Goal: Task Accomplishment & Management: Manage account settings

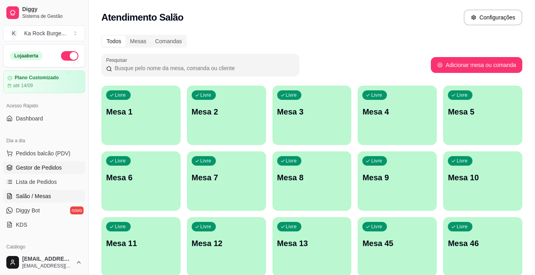
click at [47, 164] on span "Gestor de Pedidos" at bounding box center [39, 168] width 46 height 8
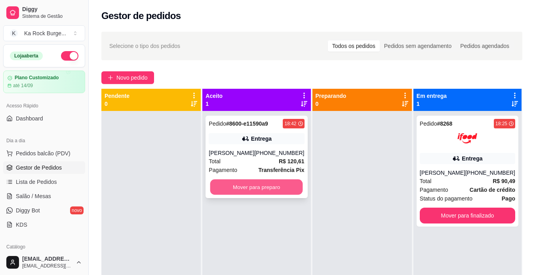
click at [262, 182] on button "Mover para preparo" at bounding box center [256, 187] width 93 height 15
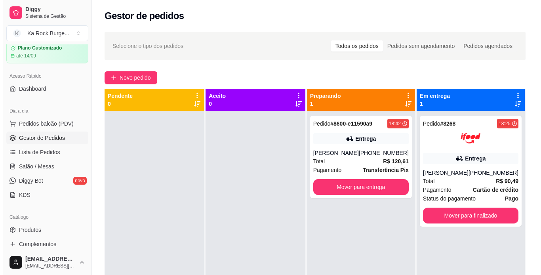
scroll to position [40, 0]
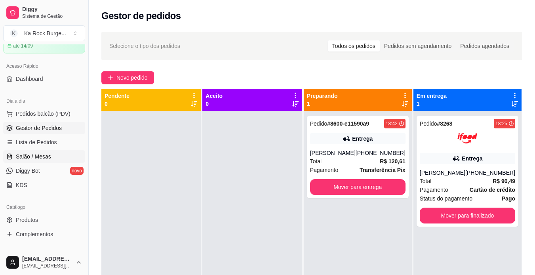
click at [34, 160] on span "Salão / Mesas" at bounding box center [33, 157] width 35 height 8
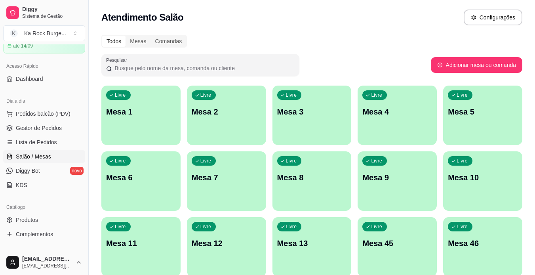
click at [124, 128] on div "Livre Mesa 1" at bounding box center [140, 111] width 79 height 50
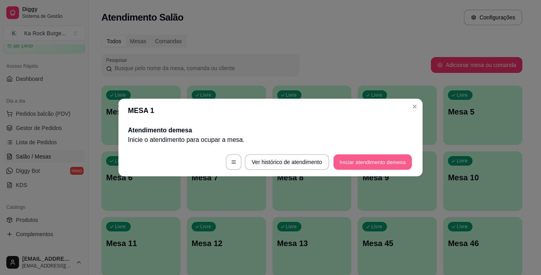
click at [360, 157] on button "Iniciar atendimento de mesa" at bounding box center [373, 162] width 78 height 15
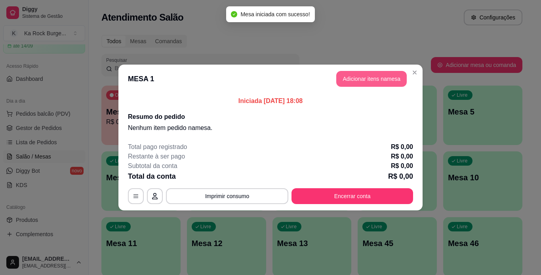
click at [351, 80] on button "Adicionar itens na mesa" at bounding box center [371, 79] width 71 height 16
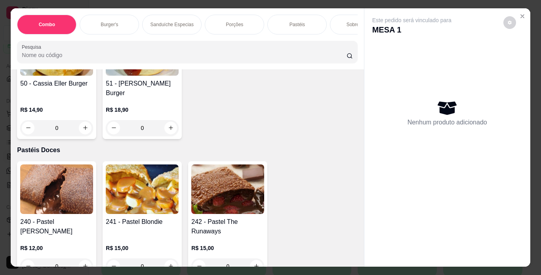
scroll to position [2518, 0]
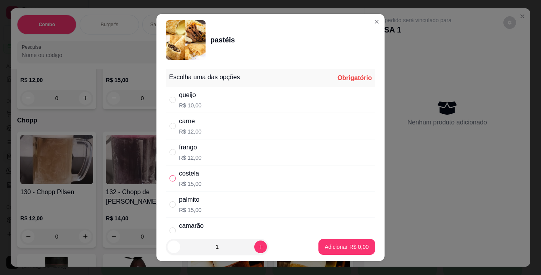
click at [172, 181] on input "" at bounding box center [173, 178] width 6 height 6
radio input "true"
click at [254, 246] on button "increase-product-quantity" at bounding box center [260, 247] width 12 height 12
click at [258, 247] on icon "increase-product-quantity" at bounding box center [261, 247] width 6 height 6
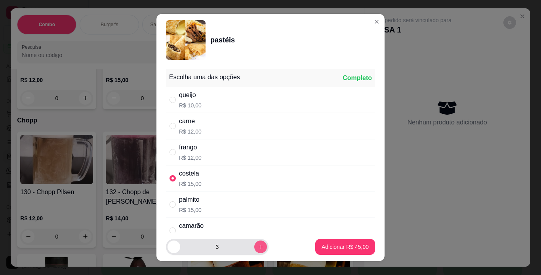
type input "4"
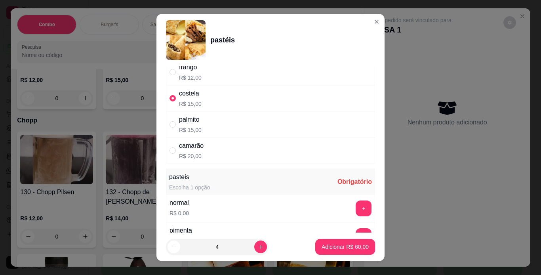
scroll to position [95, 0]
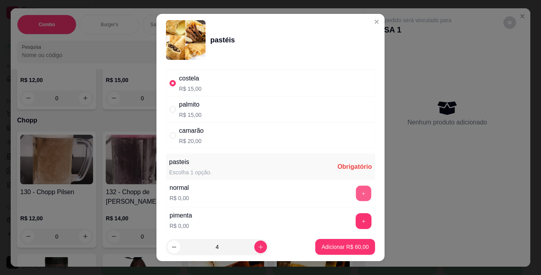
click at [356, 194] on button "+" at bounding box center [363, 192] width 15 height 15
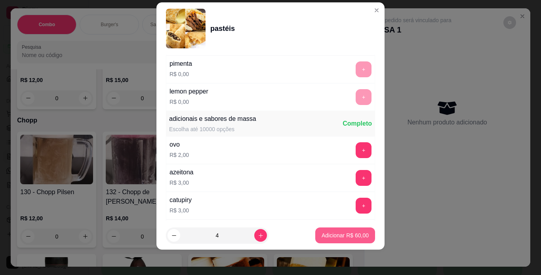
scroll to position [292, 0]
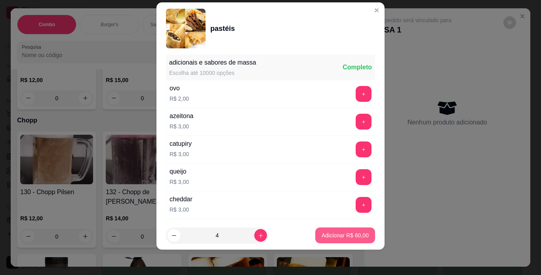
click at [343, 237] on p "Adicionar R$ 60,00" at bounding box center [345, 235] width 47 height 8
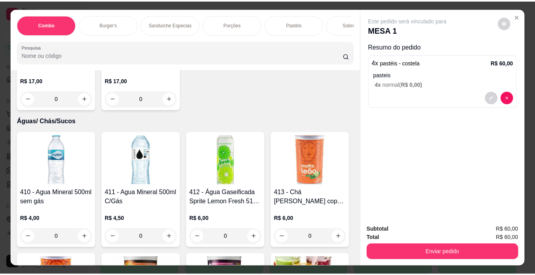
scroll to position [3860, 0]
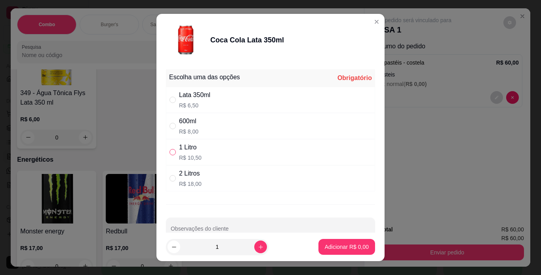
click at [170, 151] on input "" at bounding box center [173, 152] width 6 height 6
radio input "true"
click at [334, 247] on p "Adicionar R$ 10,50" at bounding box center [345, 247] width 47 height 8
type input "1"
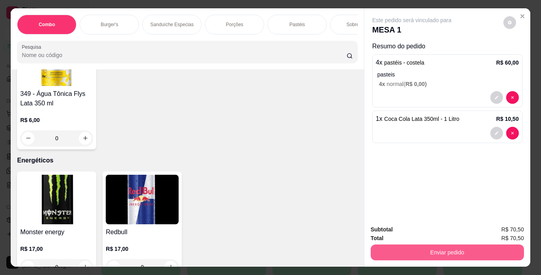
click at [395, 250] on button "Enviar pedido" at bounding box center [447, 253] width 153 height 16
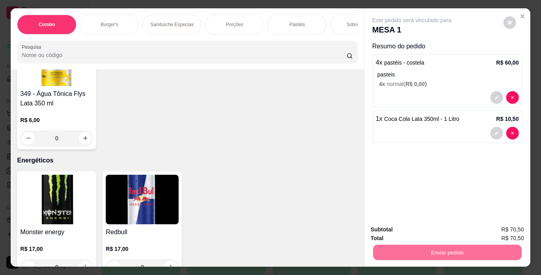
click at [401, 229] on button "Não registrar e enviar pedido" at bounding box center [421, 230] width 82 height 15
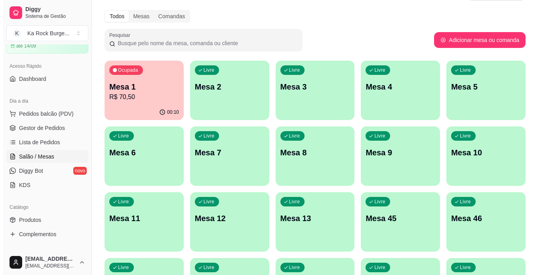
scroll to position [0, 0]
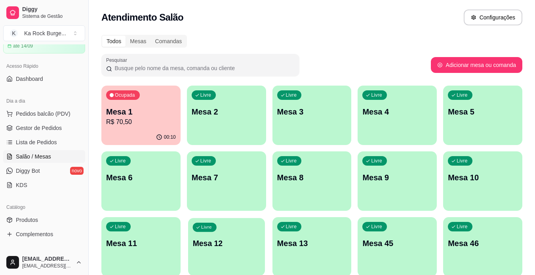
click at [243, 238] on p "Mesa 12" at bounding box center [227, 243] width 68 height 11
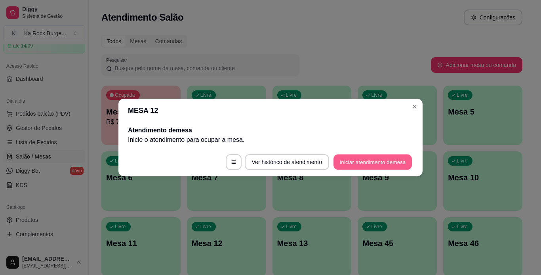
click at [335, 159] on button "Iniciar atendimento de mesa" at bounding box center [373, 162] width 78 height 15
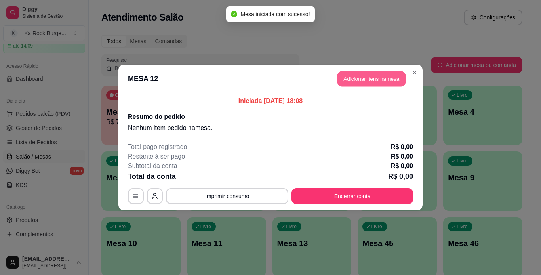
click at [351, 74] on button "Adicionar itens na mesa" at bounding box center [372, 78] width 68 height 15
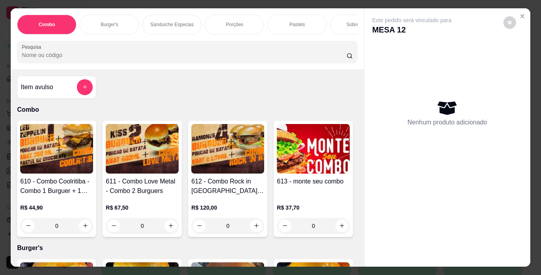
scroll to position [0, 298]
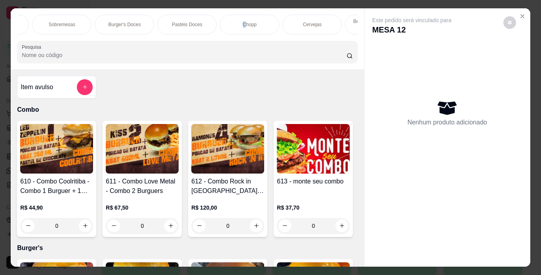
drag, startPoint x: 241, startPoint y: 23, endPoint x: 16, endPoint y: 241, distance: 313.6
click at [243, 23] on p "Chopp" at bounding box center [250, 24] width 14 height 6
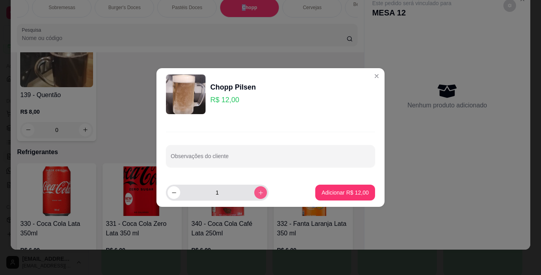
click at [258, 195] on icon "increase-product-quantity" at bounding box center [261, 193] width 6 height 6
type input "2"
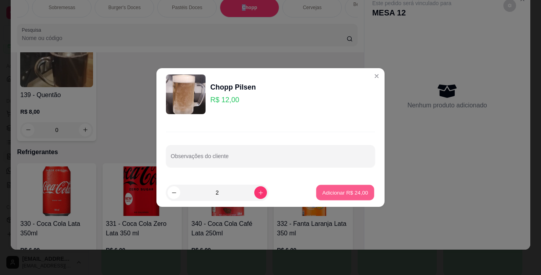
click at [333, 193] on p "Adicionar R$ 24,00" at bounding box center [346, 193] width 46 height 8
type input "2"
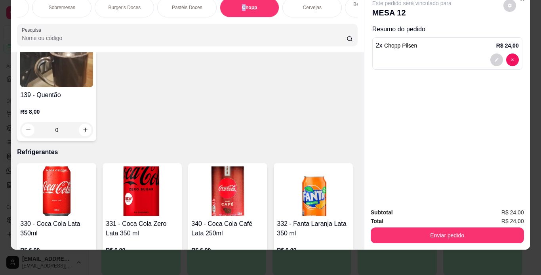
click at [400, 231] on button "Enviar pedido" at bounding box center [447, 235] width 153 height 16
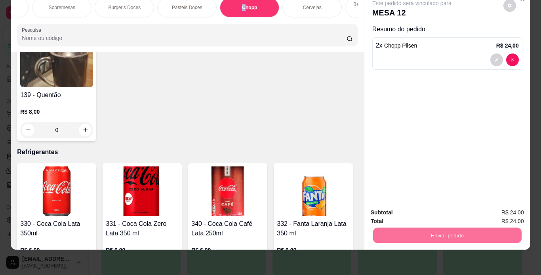
click at [397, 212] on button "Não registrar e enviar pedido" at bounding box center [421, 210] width 80 height 15
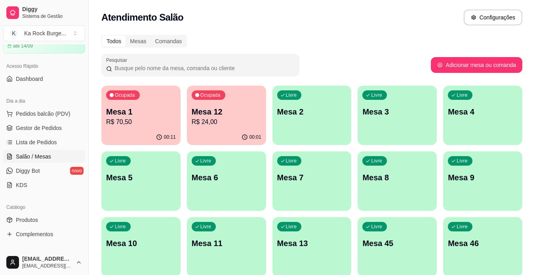
click at [296, 121] on div "Livre Mesa 2" at bounding box center [312, 111] width 79 height 50
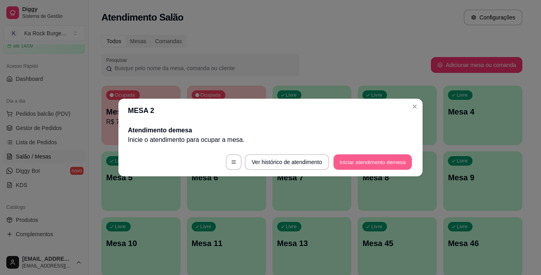
click at [367, 163] on button "Iniciar atendimento de mesa" at bounding box center [373, 162] width 78 height 15
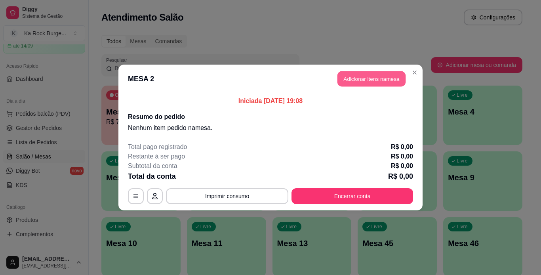
click at [361, 82] on button "Adicionar itens na mesa" at bounding box center [372, 78] width 68 height 15
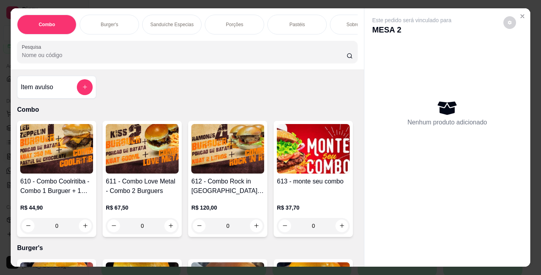
click at [109, 23] on p "Burger's" at bounding box center [109, 24] width 17 height 6
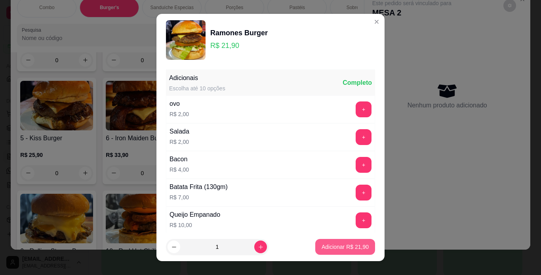
click at [341, 247] on p "Adicionar R$ 21,90" at bounding box center [345, 247] width 47 height 8
type input "1"
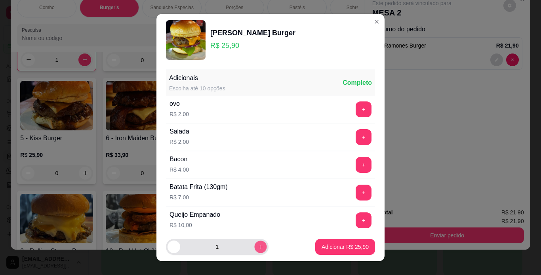
click at [257, 248] on button "increase-product-quantity" at bounding box center [260, 247] width 12 height 12
type input "2"
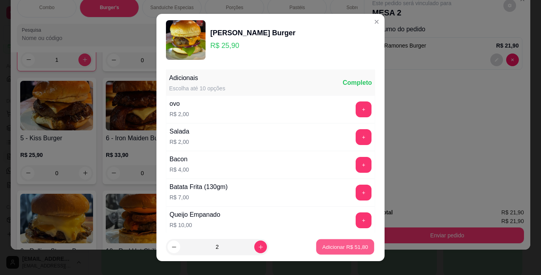
click at [326, 243] on button "Adicionar R$ 51,80" at bounding box center [345, 246] width 58 height 15
type input "2"
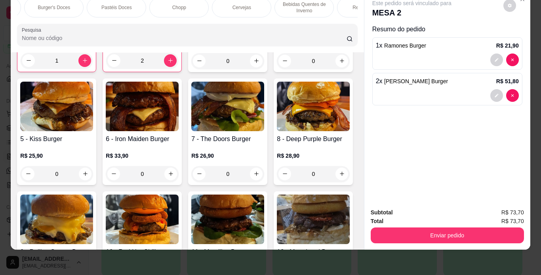
scroll to position [0, 380]
click at [344, 5] on div "Refrigerantes" at bounding box center [354, 8] width 59 height 20
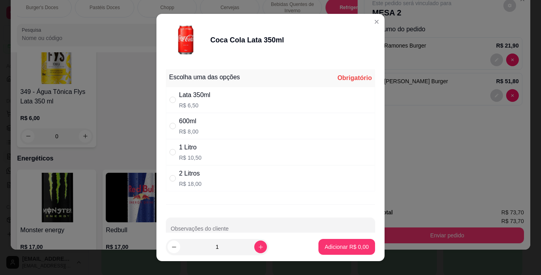
click at [201, 97] on div "Lata 350ml" at bounding box center [194, 95] width 31 height 10
radio input "true"
click at [343, 248] on p "Adicionar R$ 6,50" at bounding box center [347, 247] width 44 height 8
type input "1"
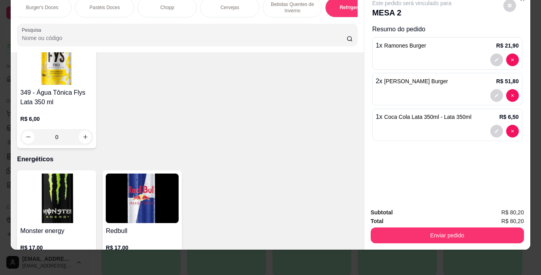
click at [176, 1] on div "Chopp" at bounding box center [167, 8] width 59 height 20
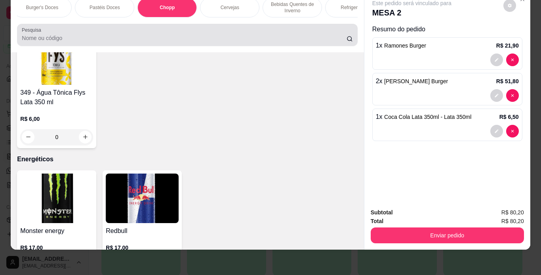
scroll to position [3101, 0]
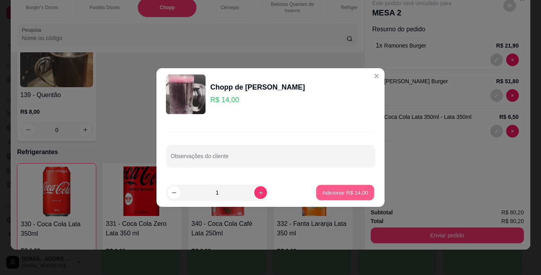
click at [350, 189] on p "Adicionar R$ 14,00" at bounding box center [346, 193] width 46 height 8
type input "1"
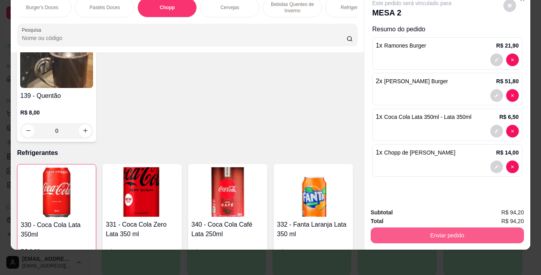
click at [464, 231] on button "Enviar pedido" at bounding box center [447, 235] width 153 height 16
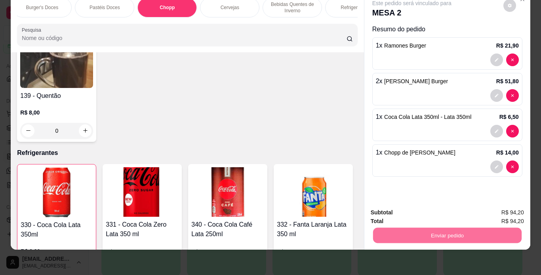
click at [453, 210] on button "Não registrar e enviar pedido" at bounding box center [421, 210] width 82 height 15
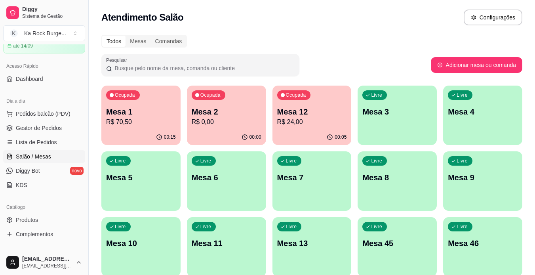
click at [157, 118] on p "R$ 70,50" at bounding box center [141, 122] width 70 height 10
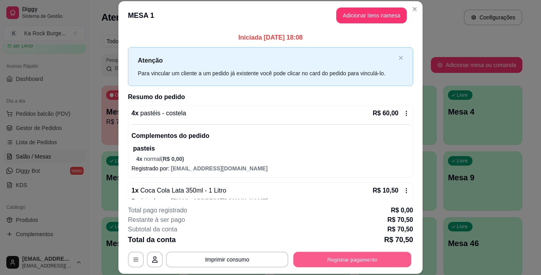
click at [361, 260] on button "Registrar pagamento" at bounding box center [353, 259] width 118 height 15
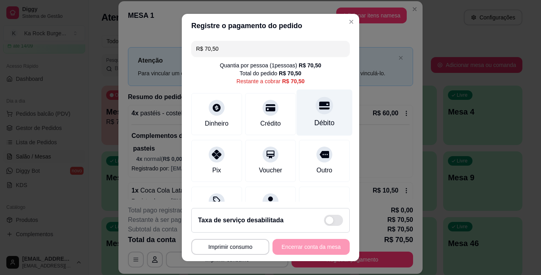
click at [297, 118] on div "Débito" at bounding box center [325, 112] width 56 height 46
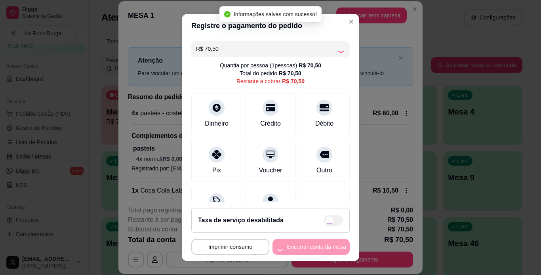
type input "R$ 0,00"
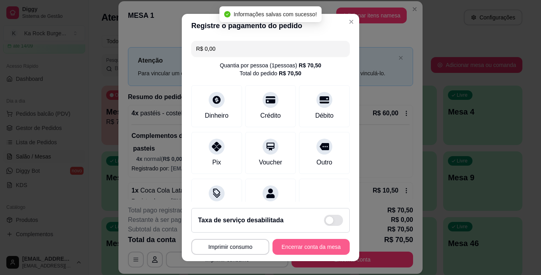
click at [314, 246] on button "Encerrar conta da mesa" at bounding box center [311, 247] width 77 height 16
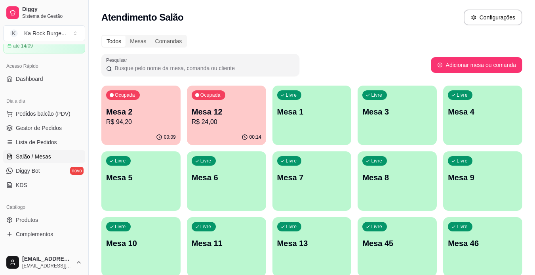
click at [106, 117] on div "Ocupada Mesa 2 R$ 94,20" at bounding box center [140, 108] width 79 height 44
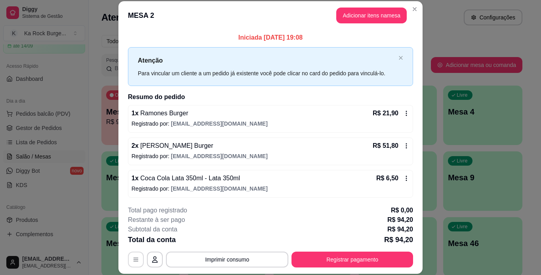
click at [128, 265] on button "button" at bounding box center [136, 260] width 16 height 16
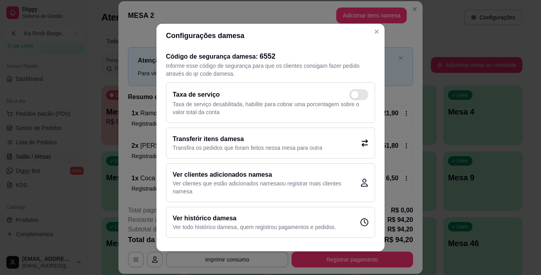
click at [225, 139] on h2 "Transferir itens da mesa" at bounding box center [248, 139] width 150 height 10
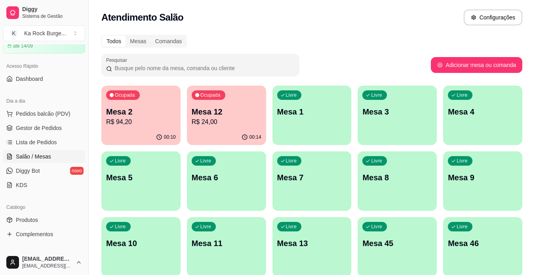
click at [223, 123] on p "R$ 24,00" at bounding box center [227, 122] width 70 height 10
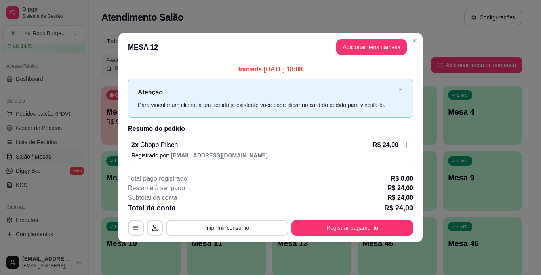
click at [407, 146] on icon at bounding box center [406, 145] width 6 height 6
click at [361, 49] on button "Adicionar itens na mesa" at bounding box center [371, 47] width 71 height 16
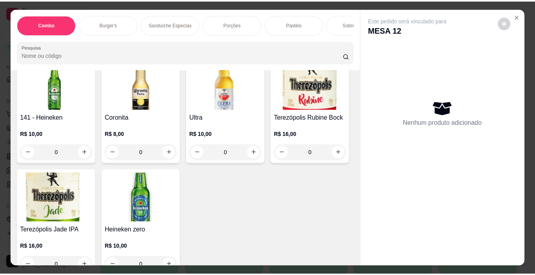
scroll to position [3021, 0]
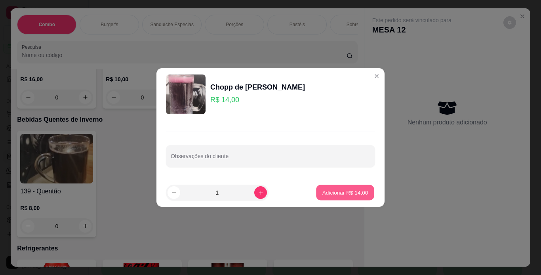
click at [340, 191] on p "Adicionar R$ 14,00" at bounding box center [346, 193] width 46 height 8
type input "1"
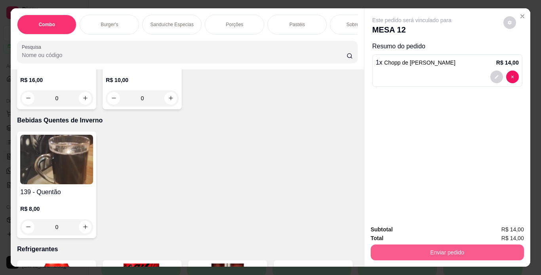
click at [400, 252] on button "Enviar pedido" at bounding box center [447, 253] width 153 height 16
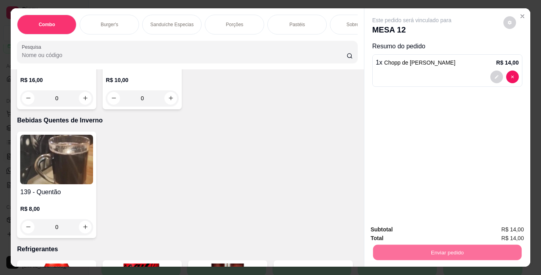
click at [405, 233] on button "Não registrar e enviar pedido" at bounding box center [421, 230] width 82 height 15
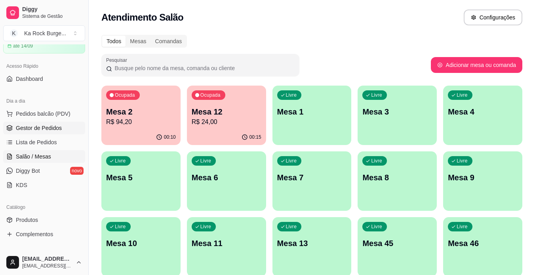
click at [41, 130] on span "Gestor de Pedidos" at bounding box center [39, 128] width 46 height 8
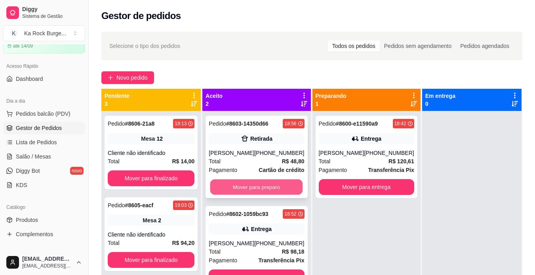
click at [252, 190] on button "Mover para preparo" at bounding box center [256, 187] width 93 height 15
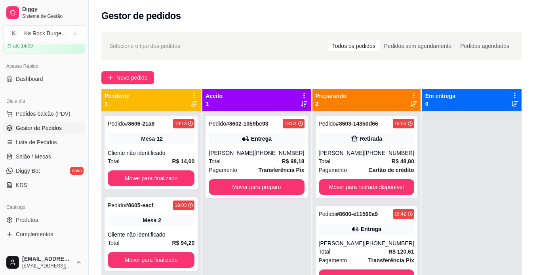
scroll to position [22, 0]
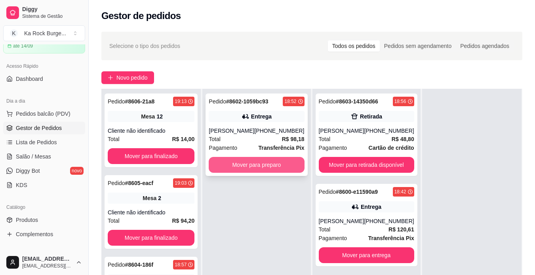
click at [248, 161] on button "Mover para preparo" at bounding box center [257, 165] width 96 height 16
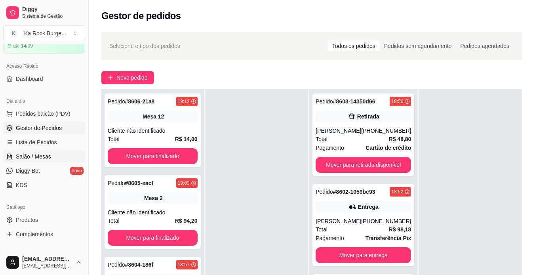
click at [44, 155] on span "Salão / Mesas" at bounding box center [33, 157] width 35 height 8
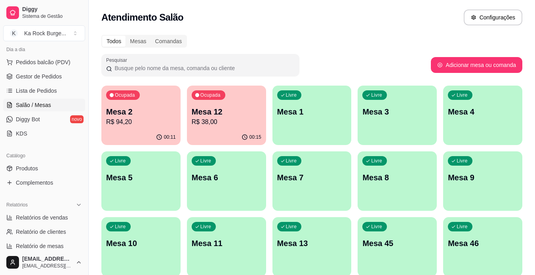
scroll to position [103, 0]
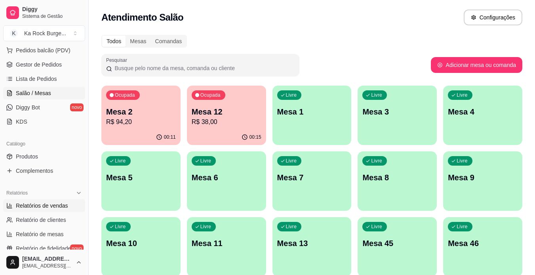
click at [34, 206] on span "Relatórios de vendas" at bounding box center [42, 206] width 52 height 8
select select "ALL"
select select "0"
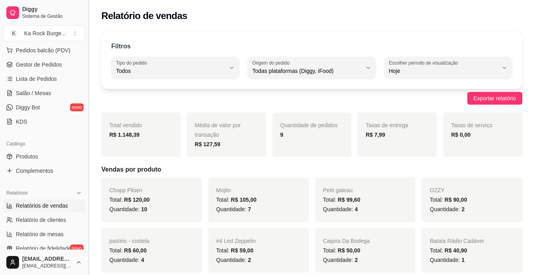
click at [86, 58] on button "Toggle Sidebar" at bounding box center [88, 137] width 6 height 275
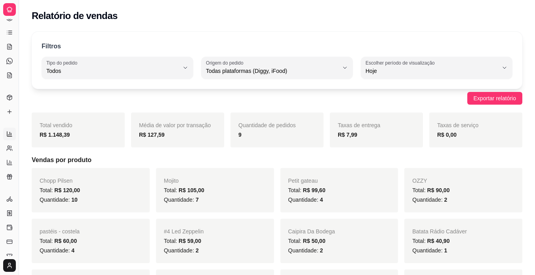
scroll to position [38, 0]
click at [18, 83] on button "Toggle Sidebar" at bounding box center [18, 137] width 6 height 275
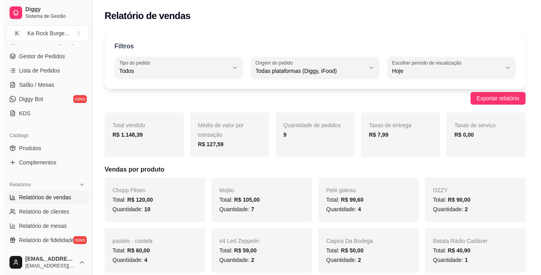
scroll to position [116, 0]
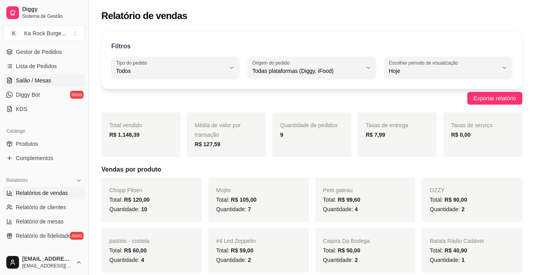
click at [27, 81] on span "Salão / Mesas" at bounding box center [33, 80] width 35 height 8
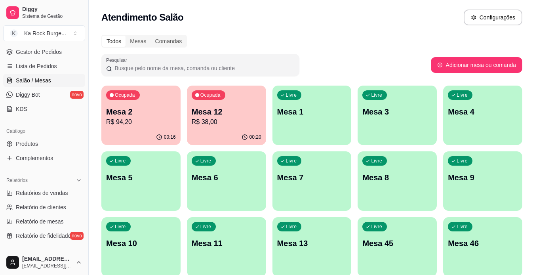
click at [219, 118] on p "R$ 38,00" at bounding box center [227, 122] width 70 height 10
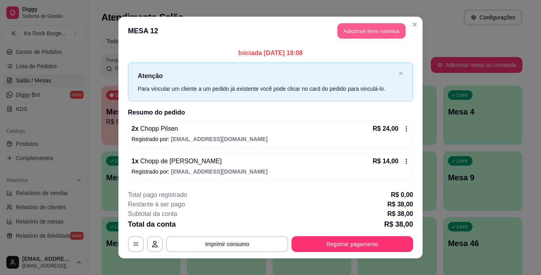
click at [350, 30] on button "Adicionar itens na mesa" at bounding box center [372, 30] width 68 height 15
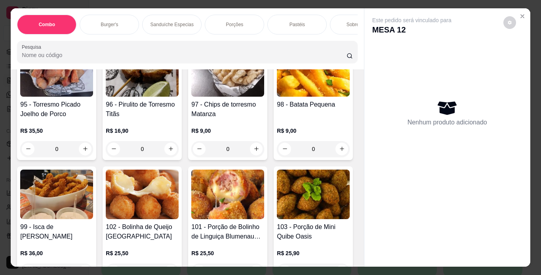
scroll to position [1846, 0]
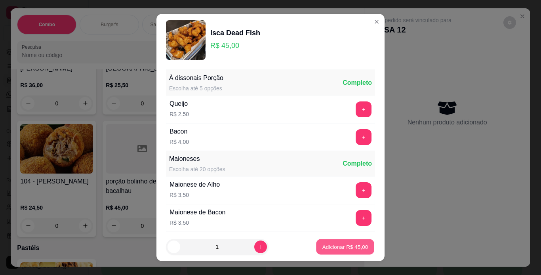
click at [329, 246] on p "Adicionar R$ 45,00" at bounding box center [346, 247] width 46 height 8
type input "1"
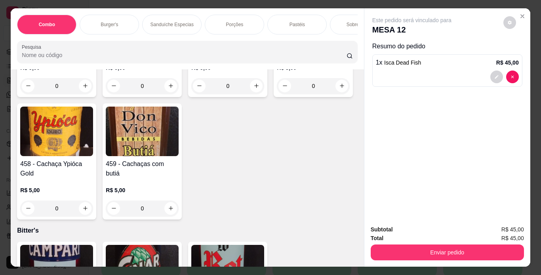
scroll to position [5371, 0]
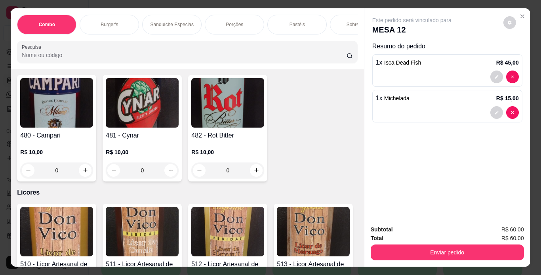
scroll to position [5371, 0]
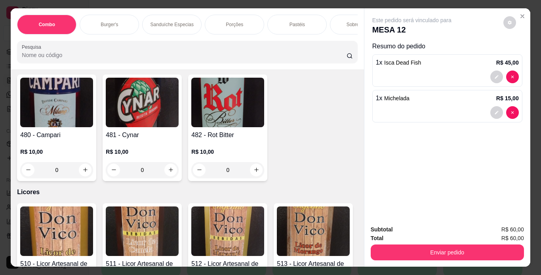
type input "3"
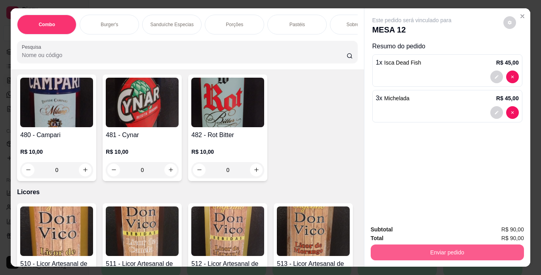
click at [393, 251] on button "Enviar pedido" at bounding box center [447, 253] width 153 height 16
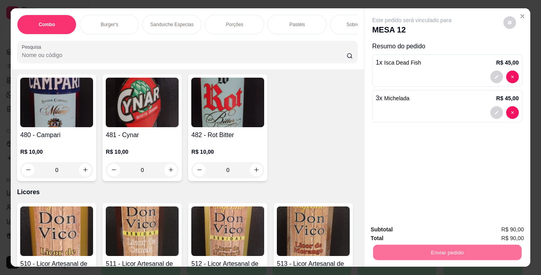
click at [395, 235] on button "Não registrar e enviar pedido" at bounding box center [421, 230] width 82 height 15
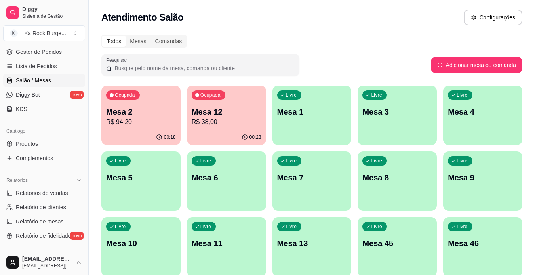
click at [139, 113] on p "Mesa 2" at bounding box center [141, 111] width 70 height 11
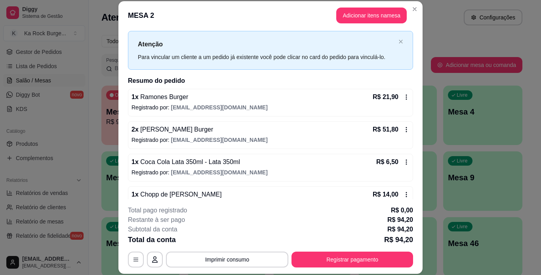
scroll to position [34, 0]
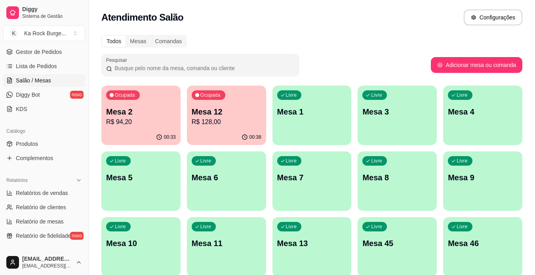
click at [129, 127] on div "Ocupada Mesa 2 R$ 94,20" at bounding box center [140, 108] width 79 height 44
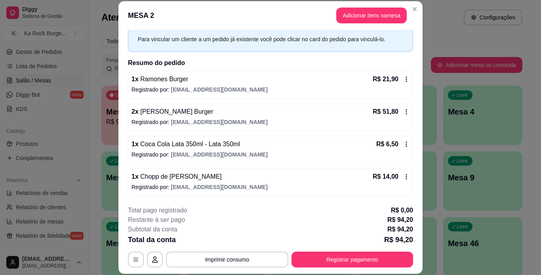
click at [403, 78] on icon at bounding box center [406, 79] width 6 height 6
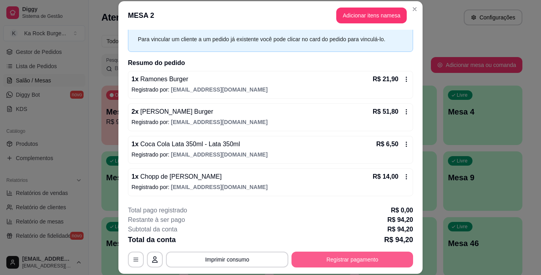
click at [332, 255] on button "Registrar pagamento" at bounding box center [353, 260] width 122 height 16
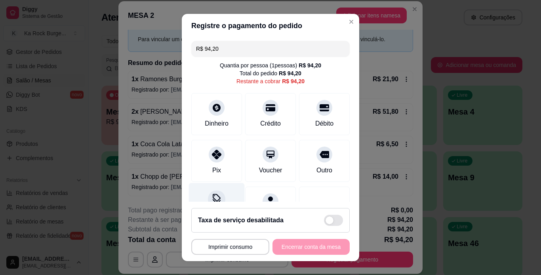
click at [221, 195] on div "Desconto" at bounding box center [217, 206] width 56 height 46
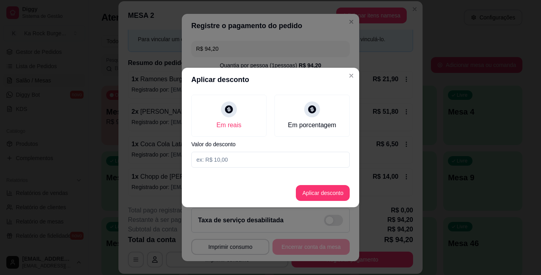
click at [259, 154] on input at bounding box center [270, 160] width 159 height 16
type input "21,90"
click at [316, 193] on button "Aplicar desconto" at bounding box center [323, 192] width 52 height 15
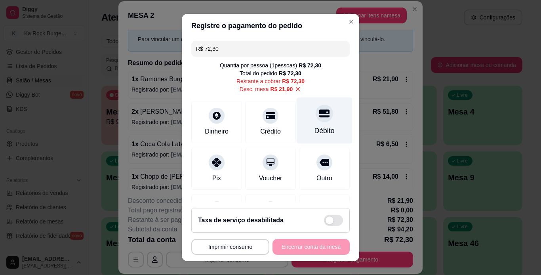
click at [316, 122] on div at bounding box center [324, 113] width 17 height 17
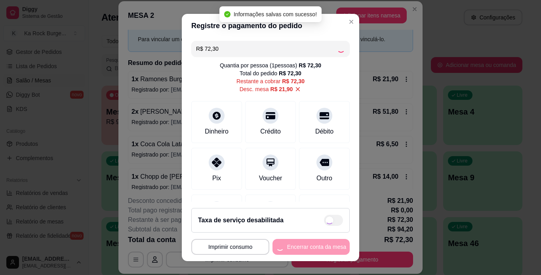
type input "R$ 0,00"
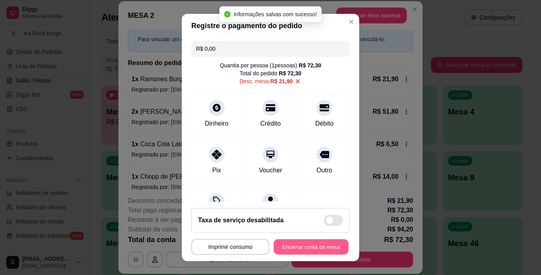
click at [324, 250] on button "Encerrar conta da mesa" at bounding box center [311, 246] width 75 height 15
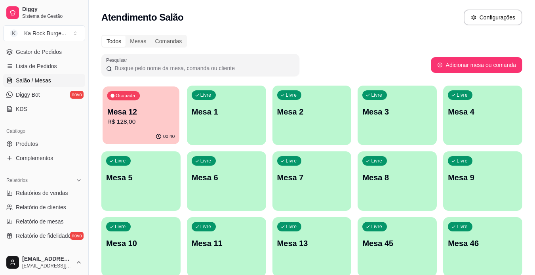
click at [134, 121] on p "R$ 128,00" at bounding box center [141, 121] width 68 height 9
click at [27, 55] on span "Gestor de Pedidos" at bounding box center [39, 52] width 46 height 8
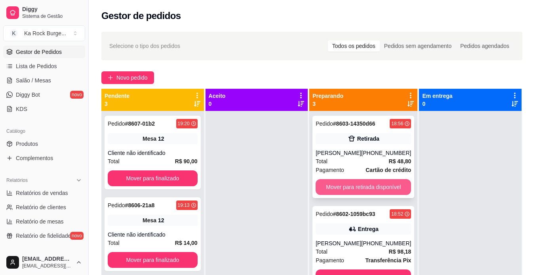
click at [349, 187] on button "Mover para retirada disponível" at bounding box center [364, 187] width 96 height 16
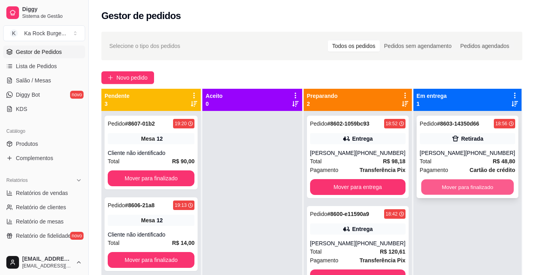
click at [472, 185] on button "Mover para finalizado" at bounding box center [467, 187] width 93 height 15
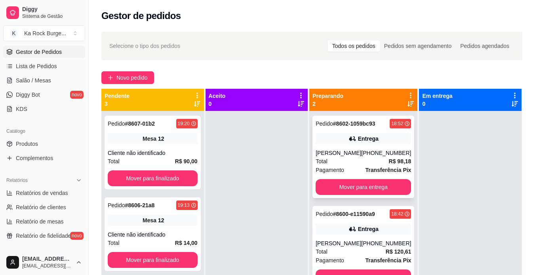
click at [373, 152] on div "[PHONE_NUMBER]" at bounding box center [386, 153] width 50 height 8
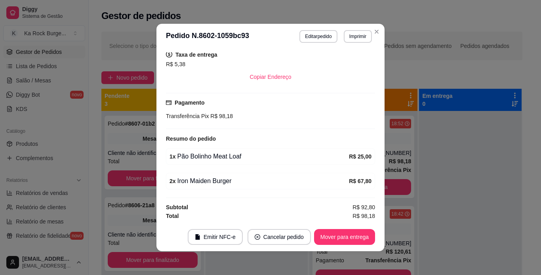
scroll to position [165, 0]
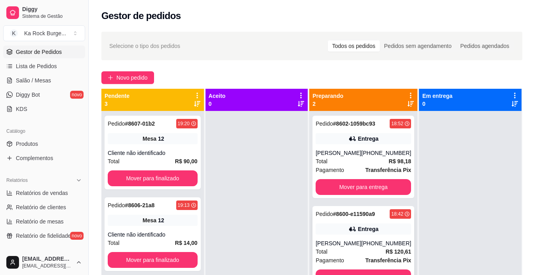
click at [362, 252] on div "Total R$ 120,61" at bounding box center [364, 251] width 96 height 9
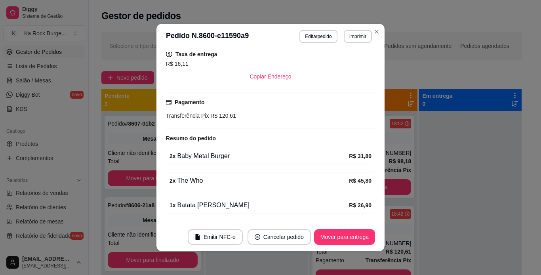
scroll to position [190, 0]
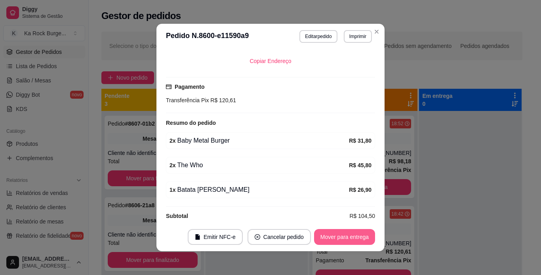
click at [332, 238] on button "Mover para entrega" at bounding box center [344, 237] width 61 height 16
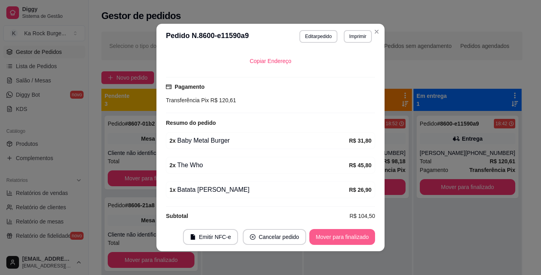
click at [332, 238] on button "Mover para finalizado" at bounding box center [343, 237] width 66 height 16
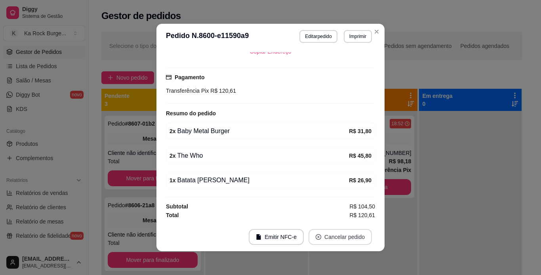
scroll to position [172, 0]
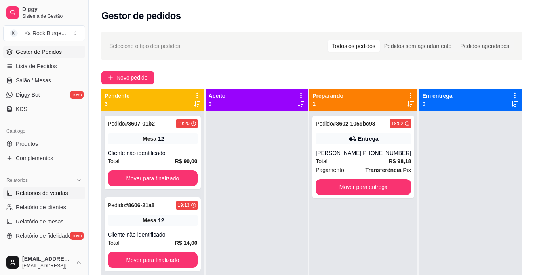
click at [52, 189] on link "Relatórios de vendas" at bounding box center [44, 193] width 82 height 13
select select "ALL"
select select "0"
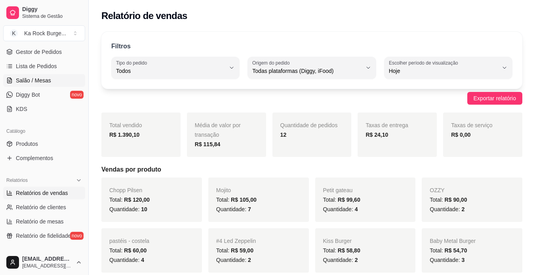
click at [28, 80] on span "Salão / Mesas" at bounding box center [33, 80] width 35 height 8
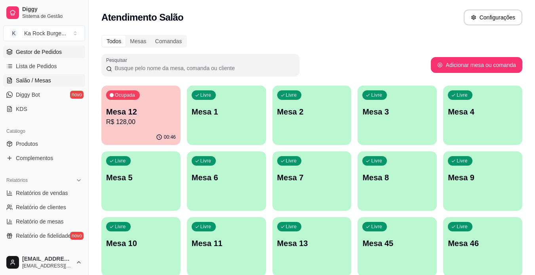
click at [35, 51] on span "Gestor de Pedidos" at bounding box center [39, 52] width 46 height 8
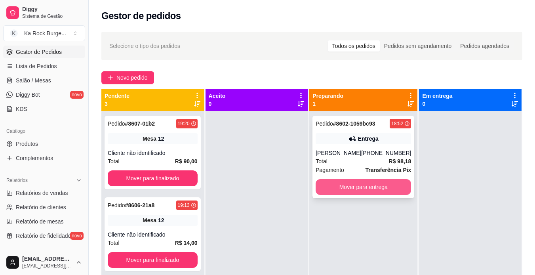
click at [354, 180] on button "Mover para entrega" at bounding box center [364, 187] width 96 height 16
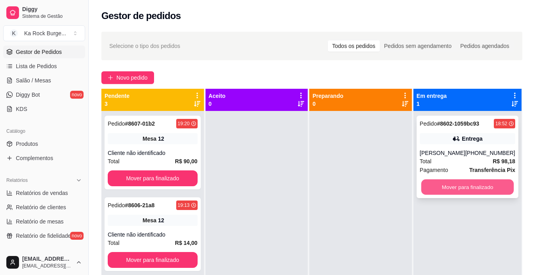
click at [441, 189] on button "Mover para finalizado" at bounding box center [467, 187] width 93 height 15
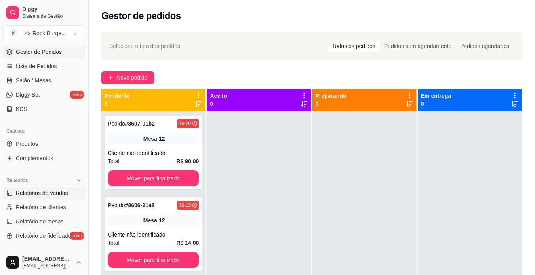
click at [56, 196] on span "Relatórios de vendas" at bounding box center [42, 193] width 52 height 8
select select "ALL"
select select "0"
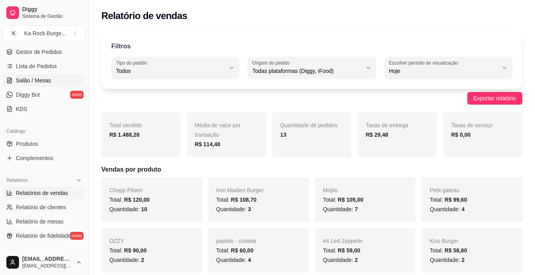
click at [32, 75] on link "Salão / Mesas" at bounding box center [44, 80] width 82 height 13
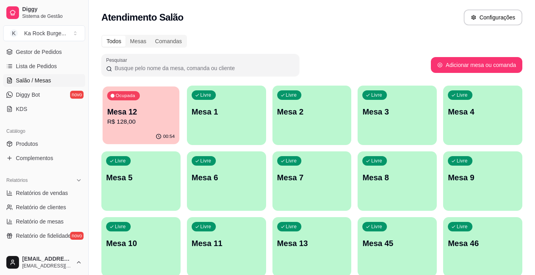
click at [149, 130] on div "00:54" at bounding box center [141, 136] width 77 height 15
click at [47, 193] on span "Relatórios de vendas" at bounding box center [42, 193] width 52 height 8
select select "ALL"
select select "0"
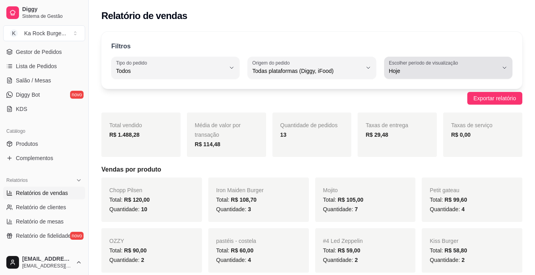
click at [432, 69] on span "Hoje" at bounding box center [443, 71] width 109 height 8
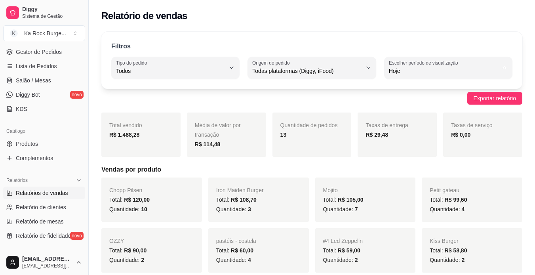
click at [409, 107] on span "Ontem" at bounding box center [444, 103] width 103 height 8
type input "1"
select select "1"
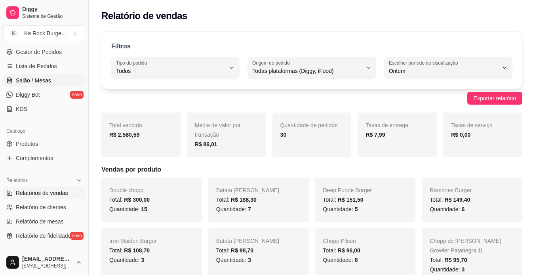
click at [44, 85] on link "Salão / Mesas" at bounding box center [44, 80] width 82 height 13
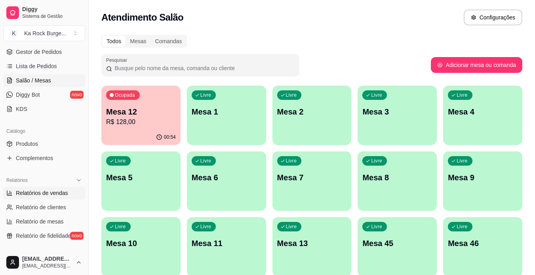
click at [32, 194] on span "Relatórios de vendas" at bounding box center [42, 193] width 52 height 8
select select "ALL"
select select "0"
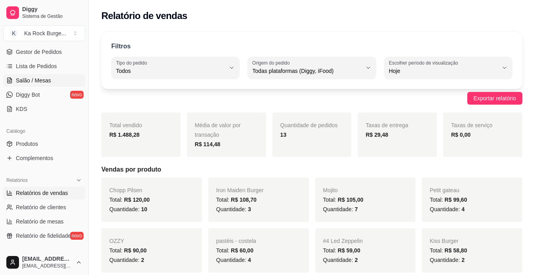
click at [41, 84] on span "Salão / Mesas" at bounding box center [33, 80] width 35 height 8
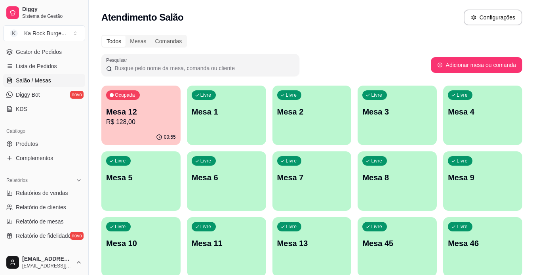
click at [142, 128] on div "Ocupada Mesa 12 R$ 128,00" at bounding box center [140, 108] width 79 height 44
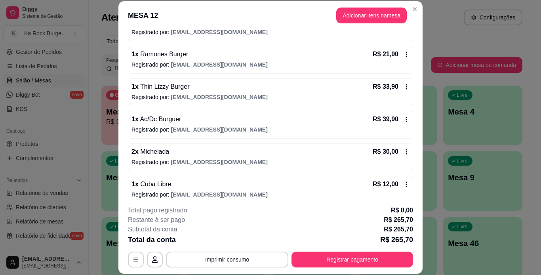
scroll to position [197, 0]
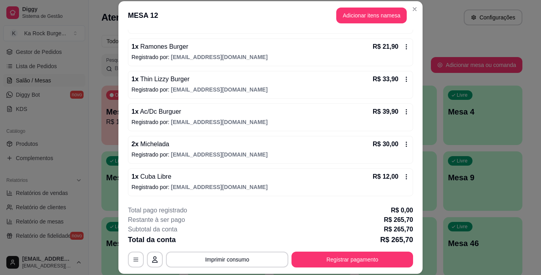
click at [403, 176] on icon at bounding box center [406, 177] width 6 height 6
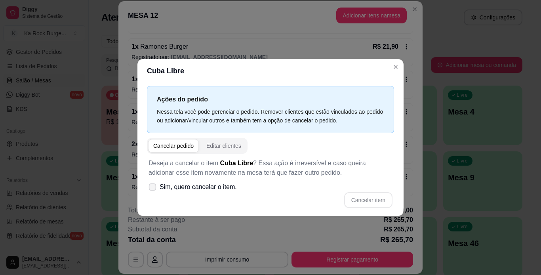
click at [155, 185] on icon at bounding box center [152, 187] width 6 height 4
click at [153, 189] on input "Sim, quero cancelar o item." at bounding box center [150, 191] width 5 height 5
checkbox input "true"
click at [371, 202] on button "Cancelar item" at bounding box center [368, 200] width 47 height 15
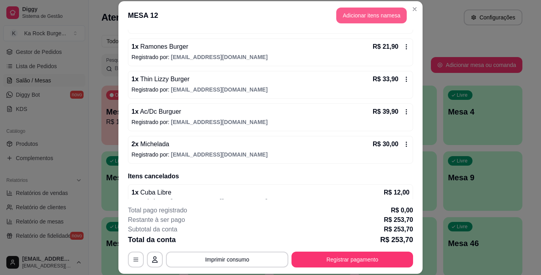
click at [340, 18] on button "Adicionar itens na mesa" at bounding box center [371, 16] width 71 height 16
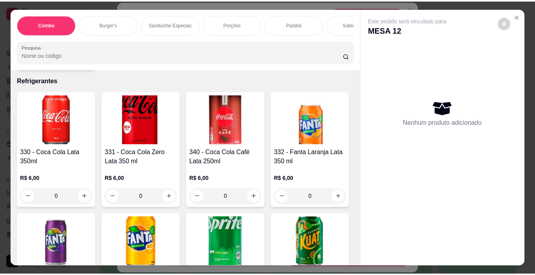
scroll to position [3021, 0]
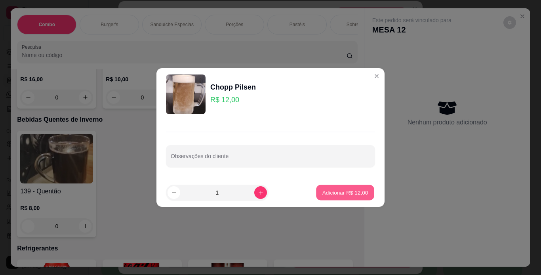
click at [327, 193] on p "Adicionar R$ 12,00" at bounding box center [346, 193] width 46 height 8
type input "1"
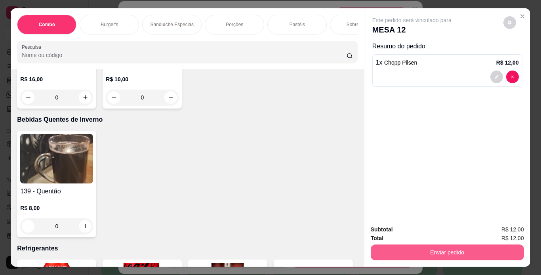
click at [450, 247] on button "Enviar pedido" at bounding box center [447, 253] width 153 height 16
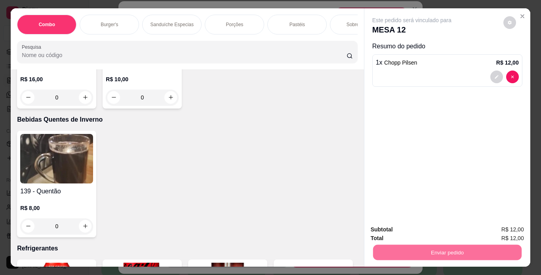
click at [440, 235] on button "Não registrar e enviar pedido" at bounding box center [421, 230] width 80 height 15
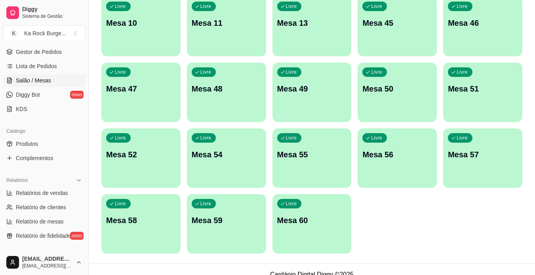
scroll to position [223, 0]
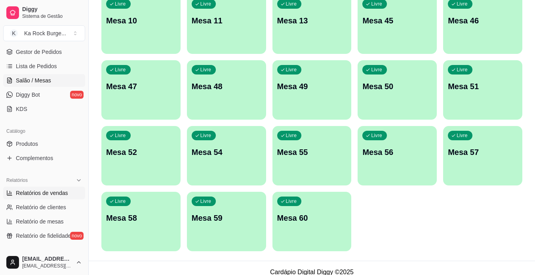
click at [22, 190] on span "Relatórios de vendas" at bounding box center [42, 193] width 52 height 8
select select "ALL"
select select "0"
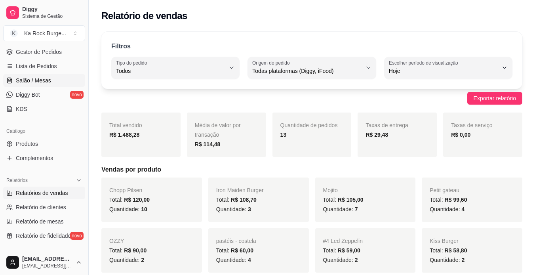
click at [32, 81] on span "Salão / Mesas" at bounding box center [33, 80] width 35 height 8
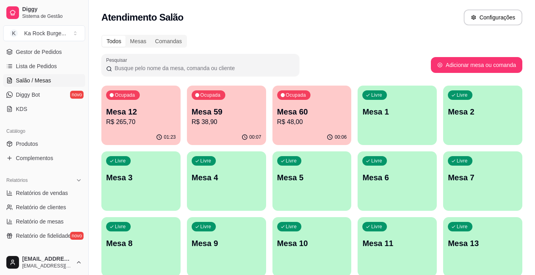
click at [222, 128] on div "Ocupada Mesa 59 R$ 38,90" at bounding box center [226, 108] width 79 height 44
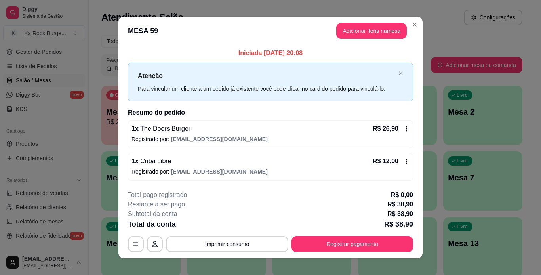
click at [403, 162] on icon at bounding box center [406, 161] width 6 height 6
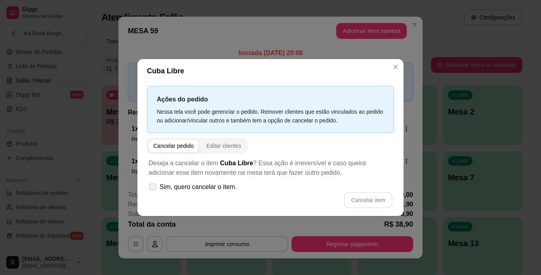
click at [154, 187] on icon at bounding box center [152, 187] width 6 height 4
click at [153, 189] on input "Sim, quero cancelar o item." at bounding box center [150, 191] width 5 height 5
checkbox input "true"
click at [357, 201] on button "Cancelar item" at bounding box center [368, 200] width 48 height 16
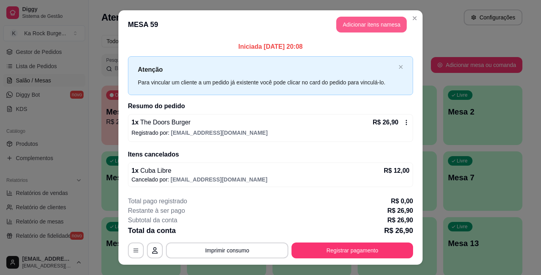
click at [360, 25] on button "Adicionar itens na mesa" at bounding box center [371, 25] width 71 height 16
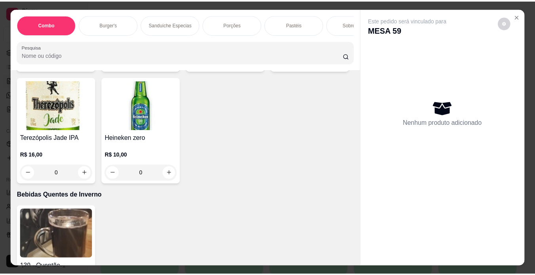
scroll to position [3113, 0]
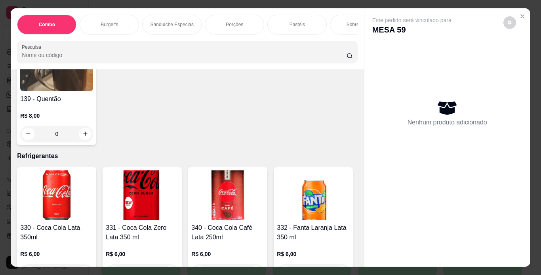
type input "1"
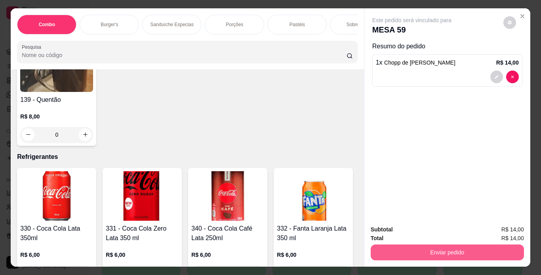
click at [403, 248] on button "Enviar pedido" at bounding box center [447, 253] width 153 height 16
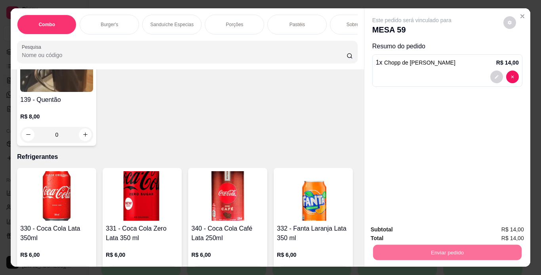
click at [403, 232] on button "Não registrar e enviar pedido" at bounding box center [421, 230] width 80 height 15
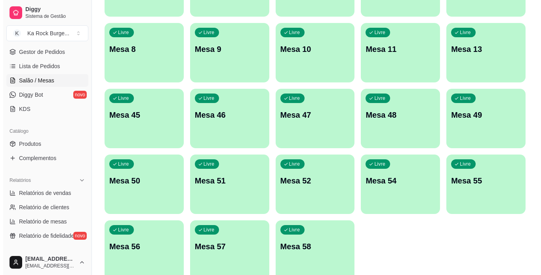
scroll to position [202, 0]
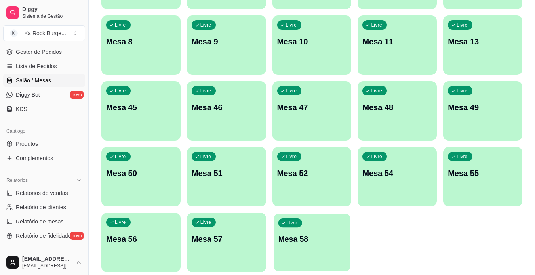
click at [329, 244] on p "Mesa 58" at bounding box center [312, 239] width 68 height 11
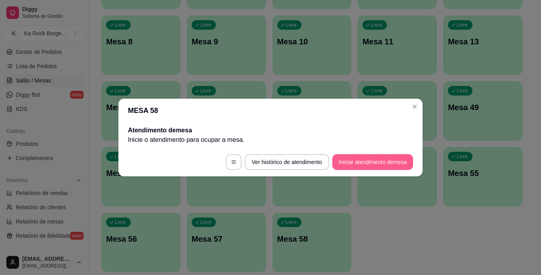
click at [363, 163] on button "Iniciar atendimento de mesa" at bounding box center [372, 162] width 81 height 16
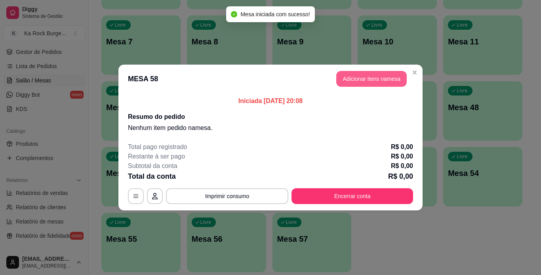
click at [361, 83] on button "Adicionar itens na mesa" at bounding box center [371, 79] width 71 height 16
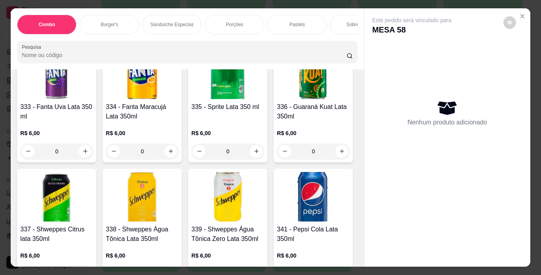
scroll to position [3189, 0]
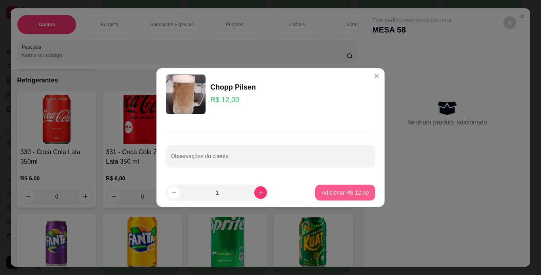
click at [338, 189] on p "Adicionar R$ 12,00" at bounding box center [345, 193] width 47 height 8
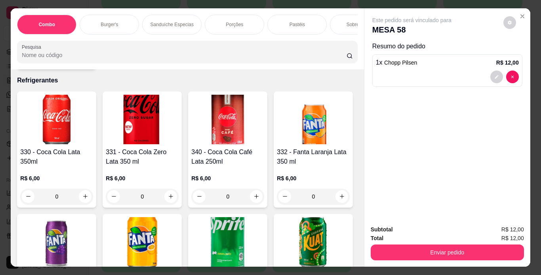
type input "1"
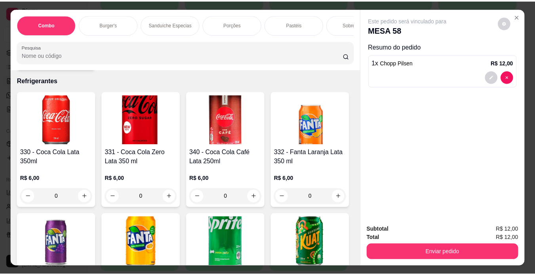
scroll to position [3189, 0]
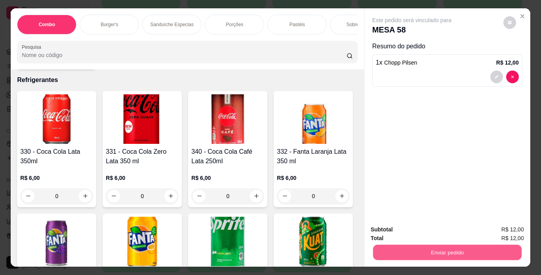
click at [400, 250] on button "Enviar pedido" at bounding box center [447, 252] width 149 height 15
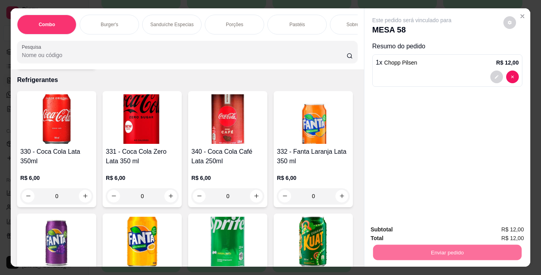
click at [406, 226] on button "Não registrar e enviar pedido" at bounding box center [421, 230] width 82 height 15
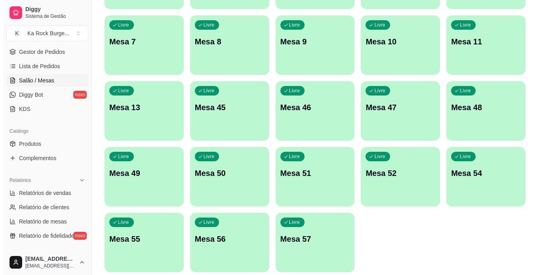
scroll to position [0, 0]
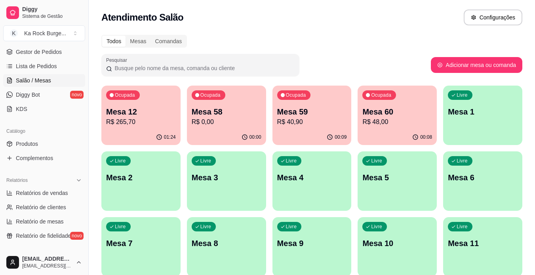
click at [378, 120] on p "R$ 48,00" at bounding box center [398, 122] width 70 height 10
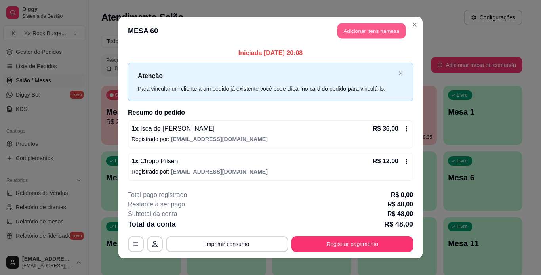
click at [357, 27] on button "Adicionar itens na mesa" at bounding box center [372, 30] width 68 height 15
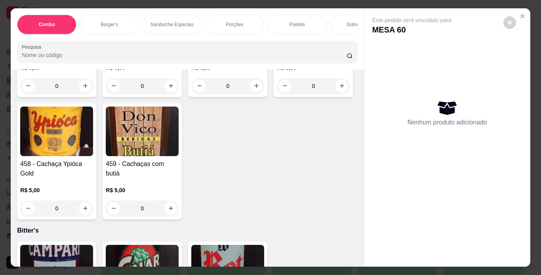
scroll to position [5371, 0]
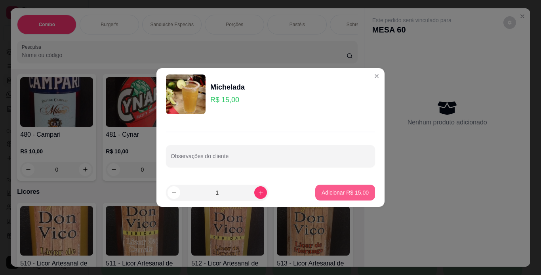
click at [338, 189] on p "Adicionar R$ 15,00" at bounding box center [345, 193] width 47 height 8
type input "1"
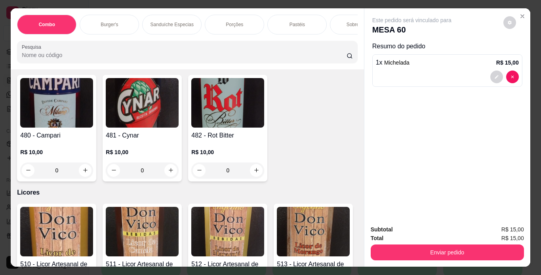
scroll to position [5371, 0]
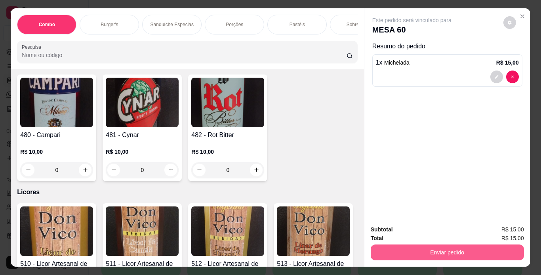
click at [400, 252] on button "Enviar pedido" at bounding box center [447, 253] width 153 height 16
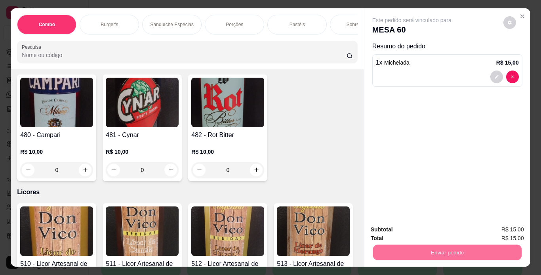
click at [403, 231] on button "Não registrar e enviar pedido" at bounding box center [421, 230] width 82 height 15
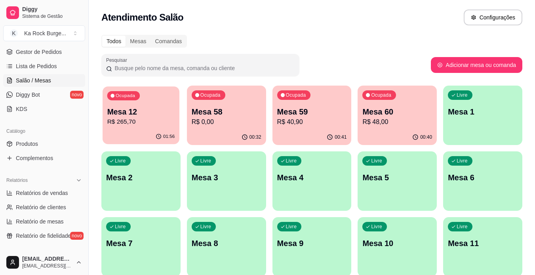
click at [120, 124] on p "R$ 265,70" at bounding box center [141, 121] width 68 height 9
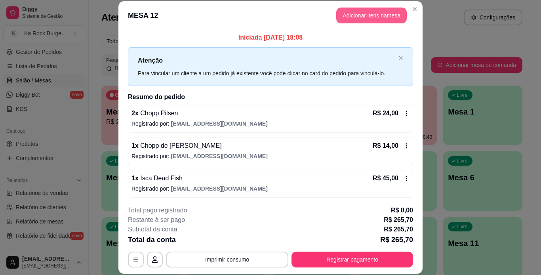
click at [352, 19] on button "Adicionar itens na mesa" at bounding box center [371, 16] width 71 height 16
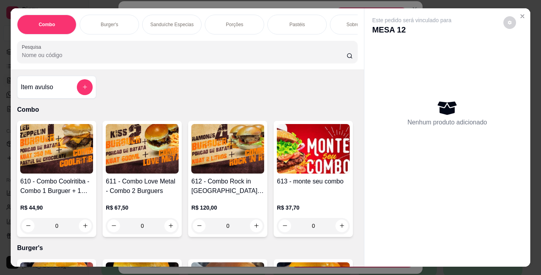
click at [364, 249] on div "Este pedido será vinculado para MESA 12 Nenhum produto adicionado" at bounding box center [447, 137] width 166 height 258
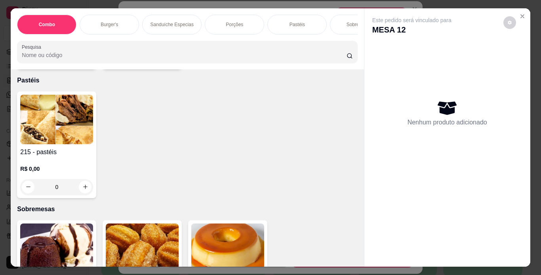
scroll to position [2182, 0]
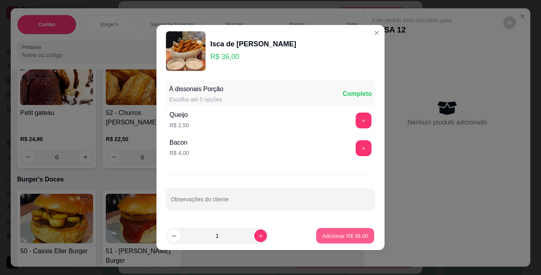
click at [334, 233] on p "Adicionar R$ 36,00" at bounding box center [346, 236] width 46 height 8
type input "1"
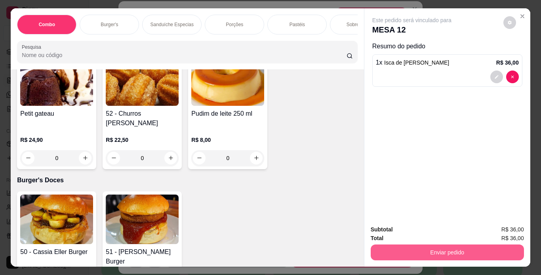
click at [426, 248] on button "Enviar pedido" at bounding box center [447, 253] width 153 height 16
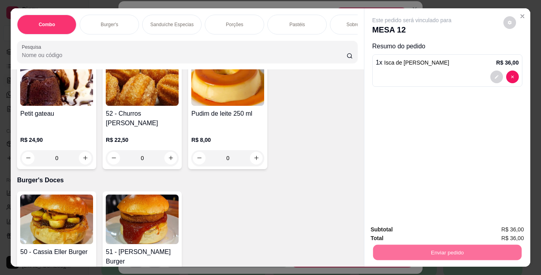
click at [421, 232] on button "Não registrar e enviar pedido" at bounding box center [421, 230] width 82 height 15
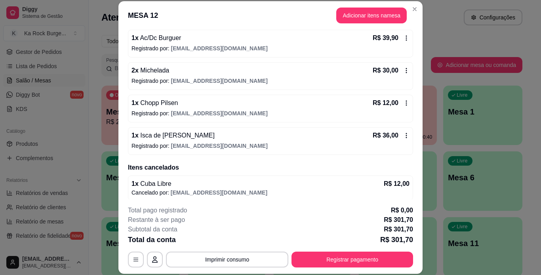
scroll to position [274, 0]
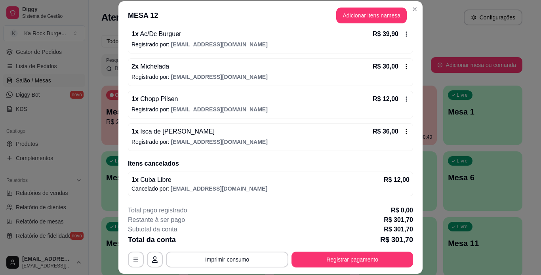
click at [403, 131] on icon at bounding box center [406, 131] width 6 height 6
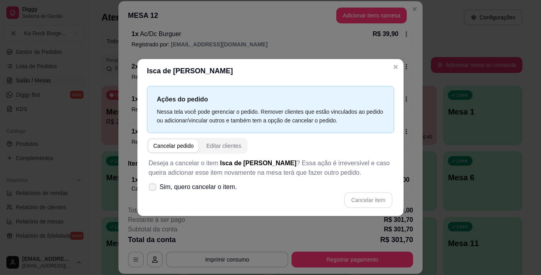
click at [150, 189] on icon at bounding box center [152, 187] width 6 height 4
click at [150, 189] on input "Sim, quero cancelar o item." at bounding box center [150, 191] width 5 height 5
checkbox input "true"
click at [376, 203] on button "Cancelar item" at bounding box center [368, 200] width 48 height 16
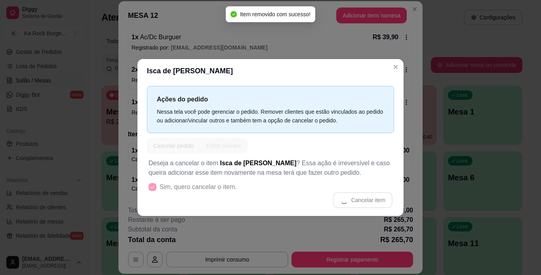
scroll to position [271, 0]
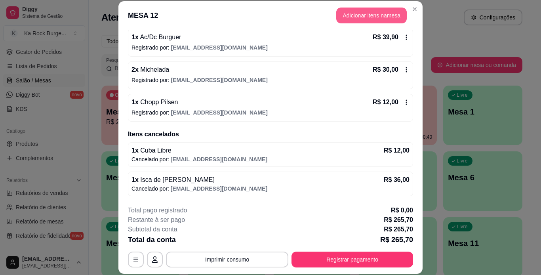
click at [357, 17] on button "Adicionar itens na mesa" at bounding box center [371, 16] width 71 height 16
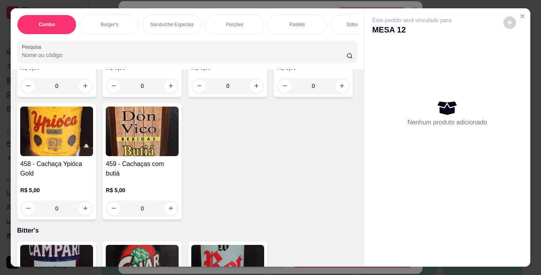
scroll to position [5371, 0]
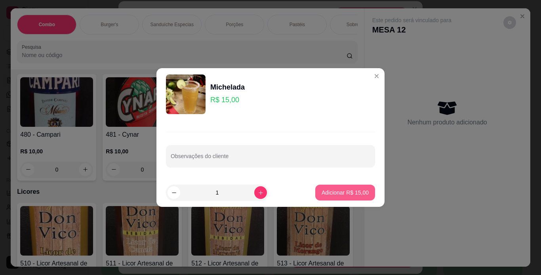
click at [326, 185] on button "Adicionar R$ 15,00" at bounding box center [345, 193] width 60 height 16
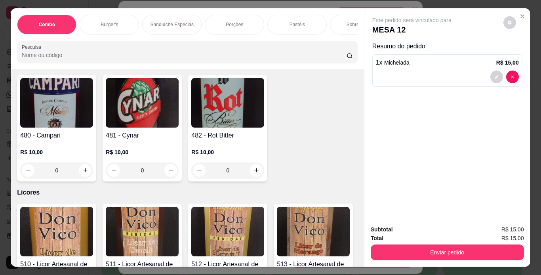
type input "1"
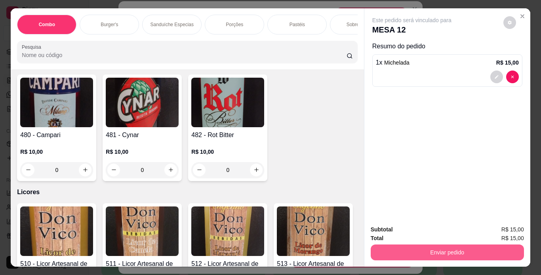
click at [401, 251] on button "Enviar pedido" at bounding box center [447, 253] width 153 height 16
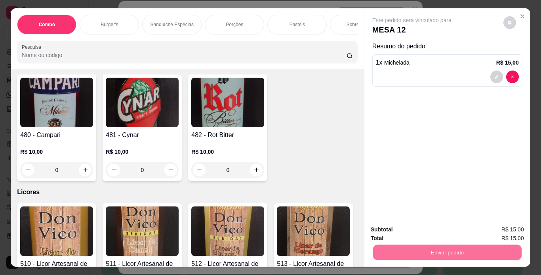
click at [415, 229] on button "Não registrar e enviar pedido" at bounding box center [421, 230] width 82 height 15
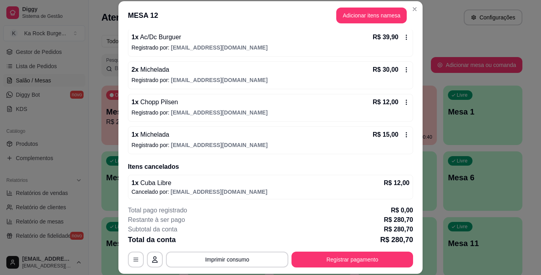
scroll to position [274, 0]
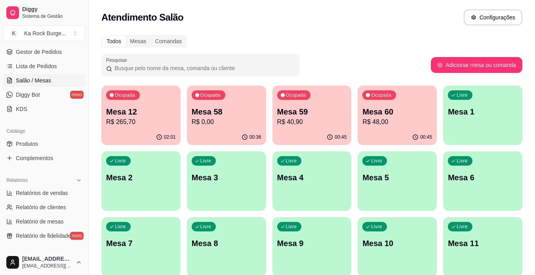
click at [224, 126] on p "R$ 0,00" at bounding box center [227, 122] width 70 height 10
click at [40, 197] on link "Relatórios de vendas" at bounding box center [44, 193] width 82 height 13
select select "ALL"
select select "0"
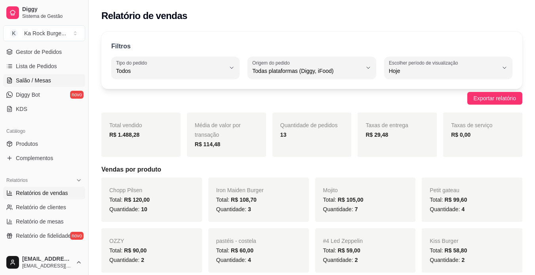
click at [29, 74] on ul "Pedidos balcão (PDV) Gestor de Pedidos Lista de Pedidos Salão / Mesas Diggy Bot…" at bounding box center [44, 73] width 82 height 84
click at [28, 83] on span "Salão / Mesas" at bounding box center [33, 80] width 35 height 8
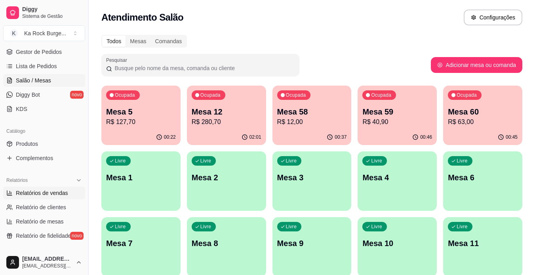
click at [45, 195] on span "Relatórios de vendas" at bounding box center [42, 193] width 52 height 8
select select "ALL"
select select "0"
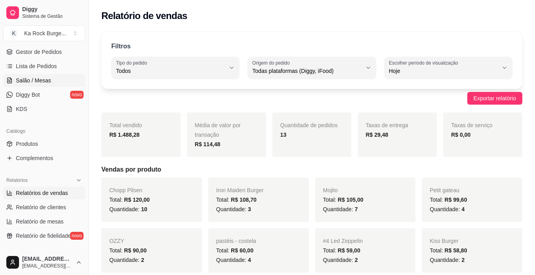
click at [38, 81] on span "Salão / Mesas" at bounding box center [33, 80] width 35 height 8
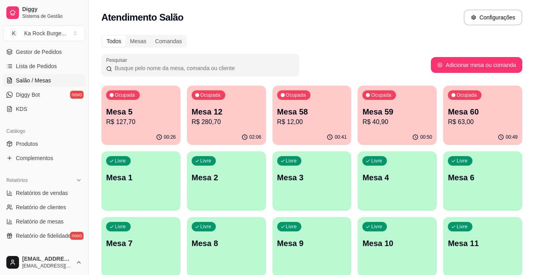
click at [212, 191] on div "Livre Mesa 2" at bounding box center [226, 176] width 79 height 50
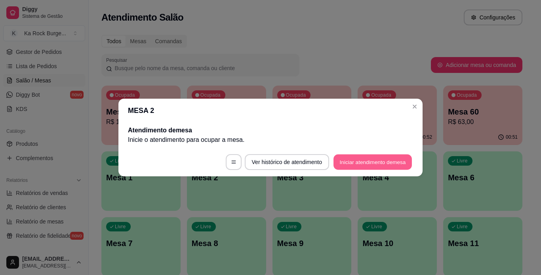
click at [359, 168] on button "Iniciar atendimento de mesa" at bounding box center [373, 162] width 78 height 15
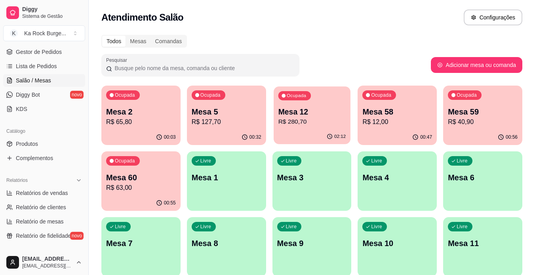
click at [335, 133] on div "02:12" at bounding box center [312, 136] width 77 height 15
click at [309, 133] on div "02:12" at bounding box center [312, 136] width 77 height 15
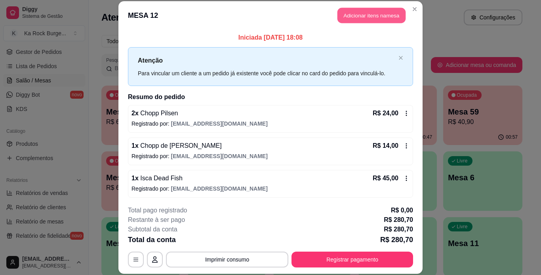
click at [368, 16] on button "Adicionar itens na mesa" at bounding box center [372, 15] width 68 height 15
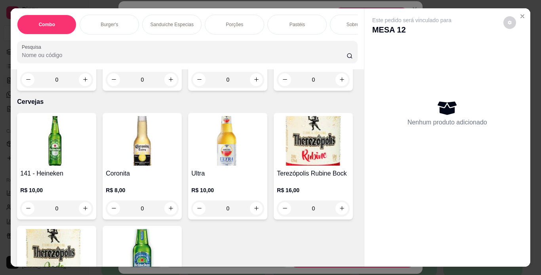
scroll to position [3189, 0]
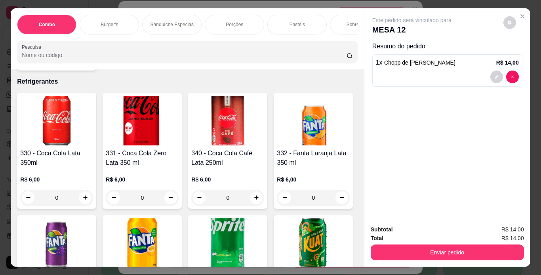
type input "1"
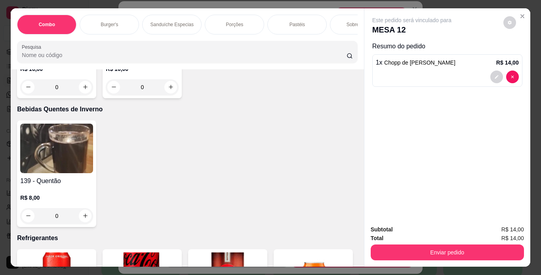
scroll to position [2998, 0]
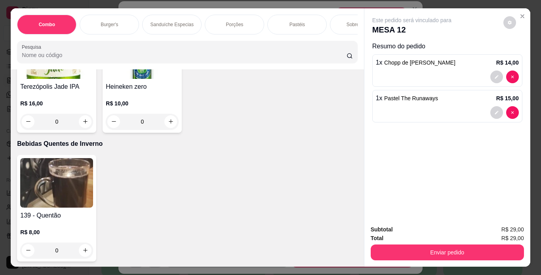
type input "2"
type input "0"
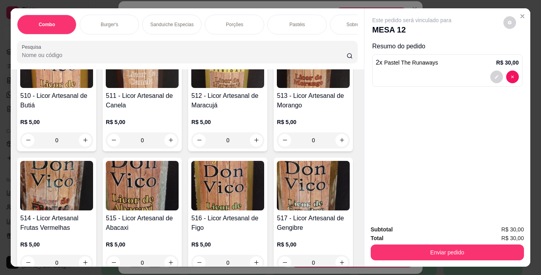
scroll to position [5595, 0]
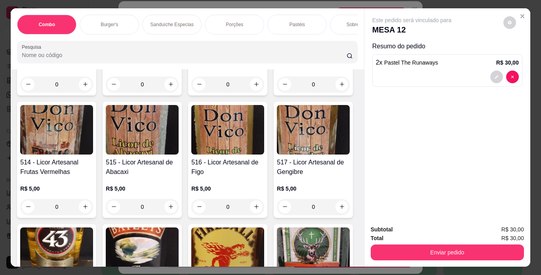
type input "1"
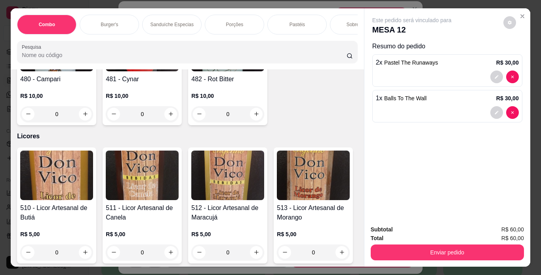
scroll to position [5353, 0]
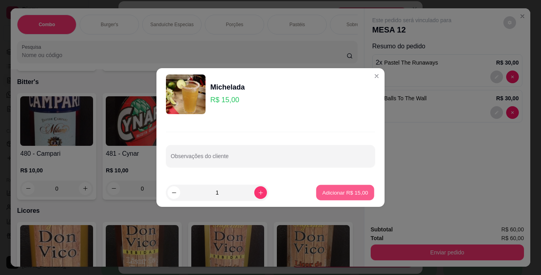
click at [326, 199] on button "Adicionar R$ 15,00" at bounding box center [345, 192] width 58 height 15
type input "1"
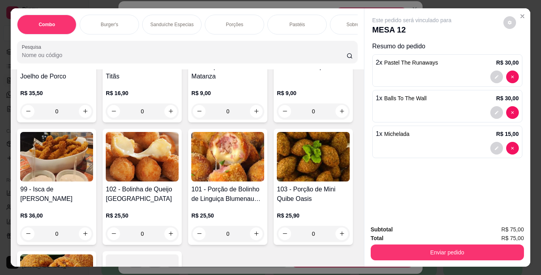
scroll to position [1697, 0]
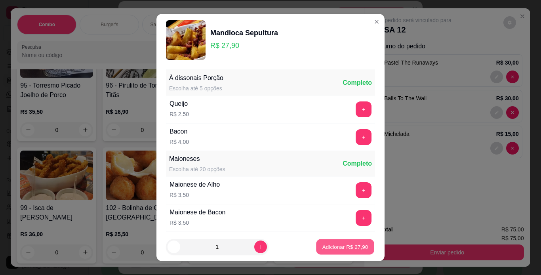
click at [341, 247] on p "Adicionar R$ 27,90" at bounding box center [346, 247] width 46 height 8
type input "1"
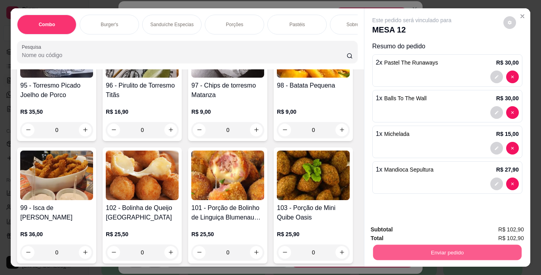
click at [459, 254] on button "Enviar pedido" at bounding box center [447, 252] width 149 height 15
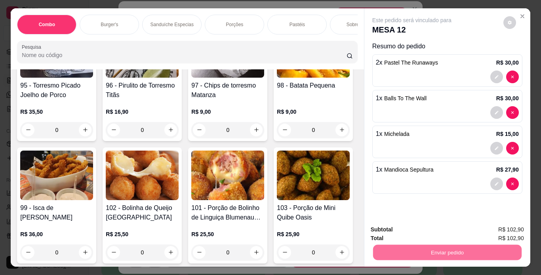
click at [448, 235] on button "Não registrar e enviar pedido" at bounding box center [421, 230] width 80 height 15
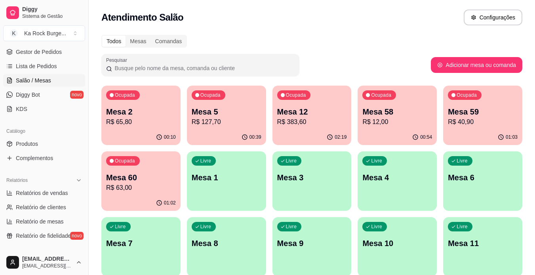
click at [159, 181] on p "Mesa 60" at bounding box center [141, 177] width 70 height 11
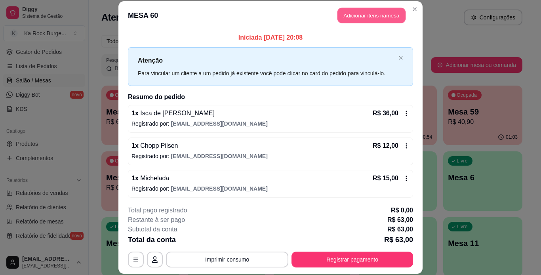
click at [362, 20] on button "Adicionar itens na mesa" at bounding box center [372, 15] width 68 height 15
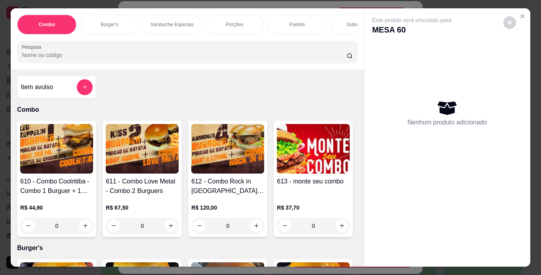
click at [113, 21] on p "Burger's" at bounding box center [109, 24] width 17 height 6
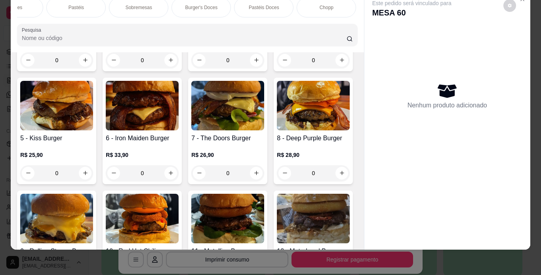
scroll to position [0, 222]
click at [336, 2] on div "Chopp" at bounding box center [325, 8] width 59 height 20
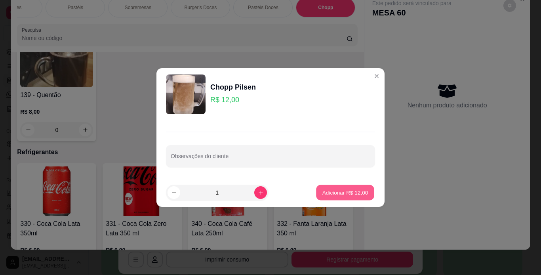
click at [367, 191] on button "Adicionar R$ 12,00" at bounding box center [345, 192] width 58 height 15
type input "1"
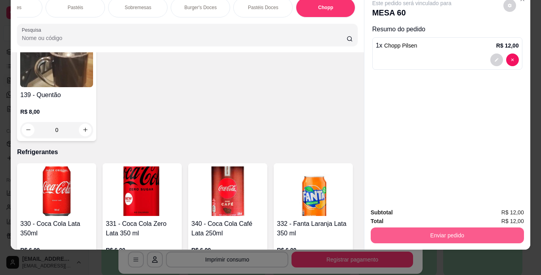
click at [498, 229] on button "Enviar pedido" at bounding box center [447, 235] width 153 height 16
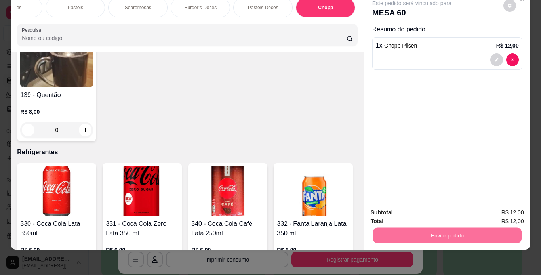
click at [433, 206] on button "Não registrar e enviar pedido" at bounding box center [421, 210] width 80 height 15
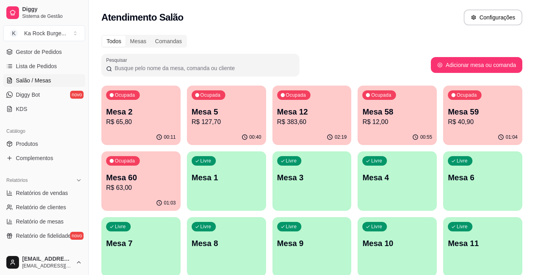
click at [413, 122] on p "R$ 12,00" at bounding box center [398, 122] width 70 height 10
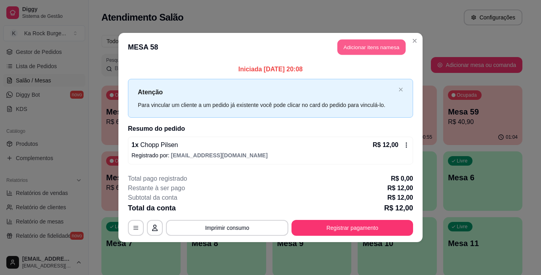
click at [370, 51] on button "Adicionar itens na mesa" at bounding box center [372, 47] width 68 height 15
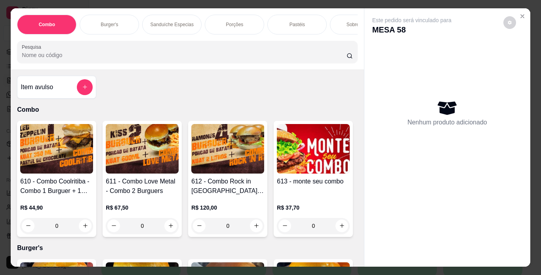
scroll to position [0, 298]
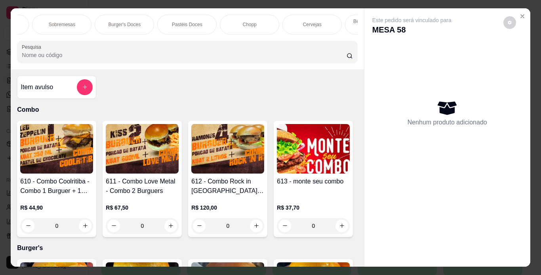
click at [238, 21] on div "Chopp" at bounding box center [249, 25] width 59 height 20
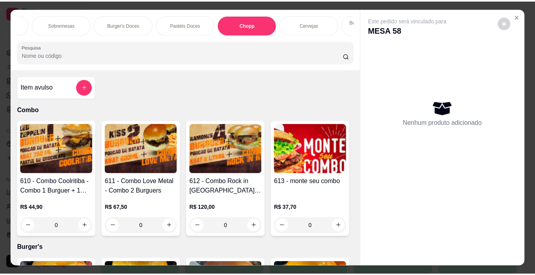
scroll to position [20, 0]
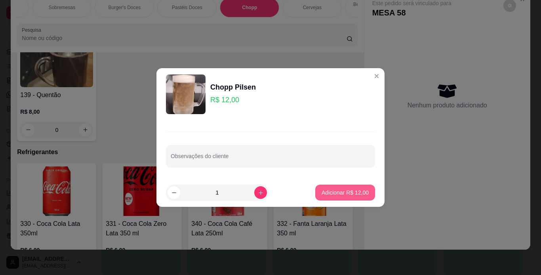
click at [357, 193] on p "Adicionar R$ 12,00" at bounding box center [345, 193] width 47 height 8
type input "1"
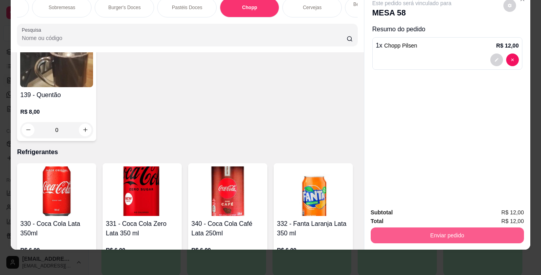
click at [507, 227] on button "Enviar pedido" at bounding box center [447, 235] width 153 height 16
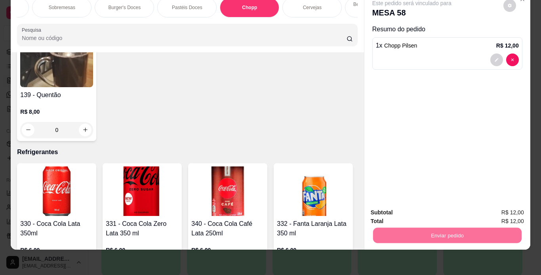
click at [445, 212] on button "Não registrar e enviar pedido" at bounding box center [421, 210] width 80 height 15
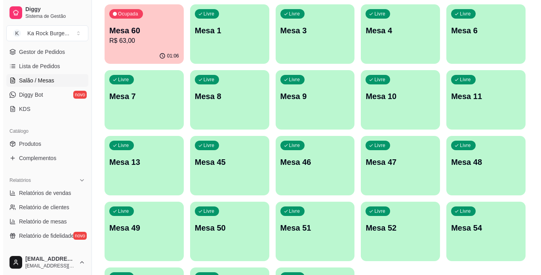
scroll to position [227, 0]
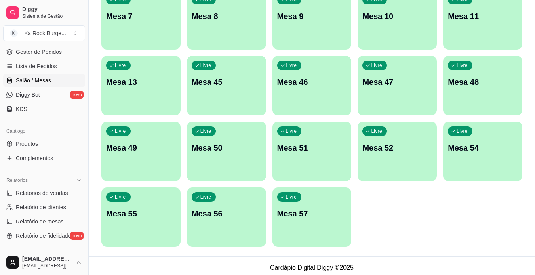
click at [303, 217] on p "Mesa 57" at bounding box center [312, 213] width 70 height 11
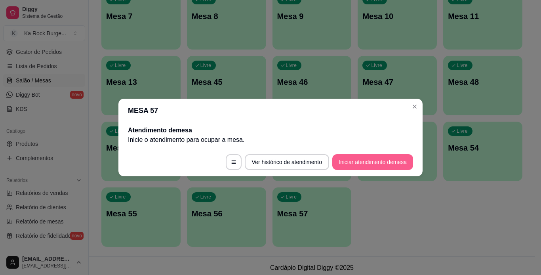
click at [345, 162] on button "Iniciar atendimento de mesa" at bounding box center [372, 162] width 81 height 16
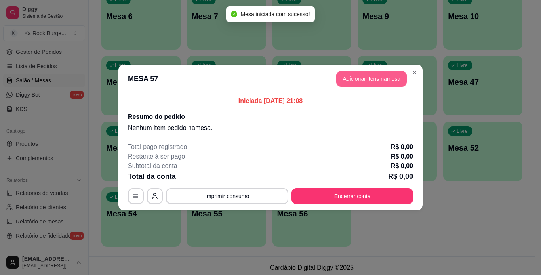
click at [353, 85] on button "Adicionar itens na mesa" at bounding box center [371, 79] width 71 height 16
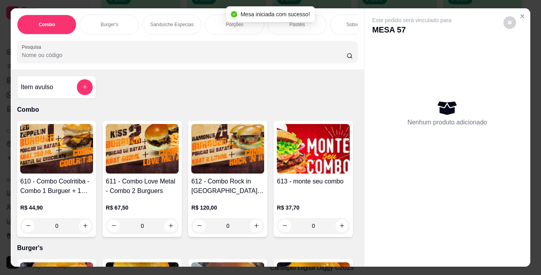
drag, startPoint x: 115, startPoint y: 22, endPoint x: 114, endPoint y: 251, distance: 229.5
click at [116, 22] on div "Burger's" at bounding box center [109, 25] width 59 height 20
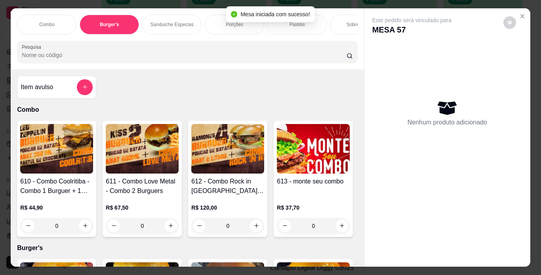
scroll to position [20, 0]
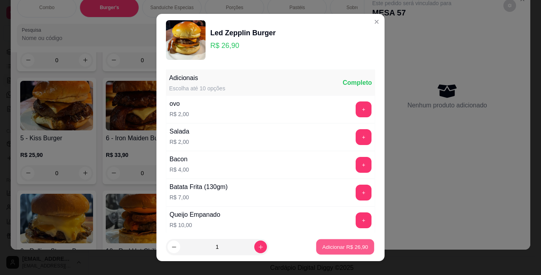
click at [355, 249] on p "Adicionar R$ 26,90" at bounding box center [346, 247] width 46 height 8
type input "1"
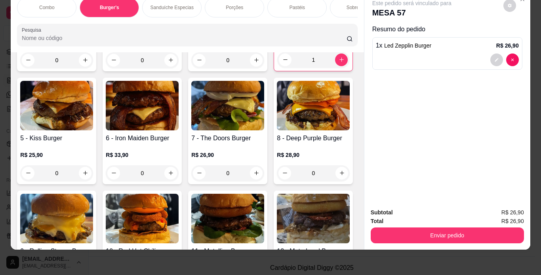
drag, startPoint x: 294, startPoint y: 1, endPoint x: 268, endPoint y: 170, distance: 171.1
click at [294, 4] on p "Pastéis" at bounding box center [297, 7] width 15 height 6
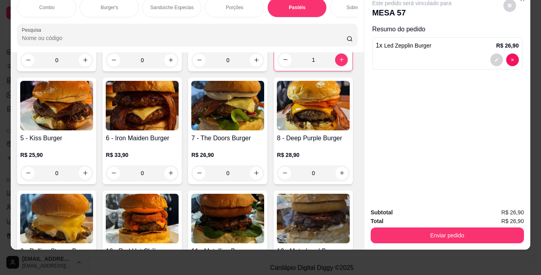
scroll to position [2567, 0]
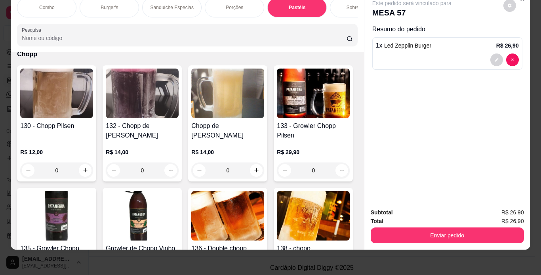
click at [226, 4] on p "Porções" at bounding box center [234, 7] width 17 height 6
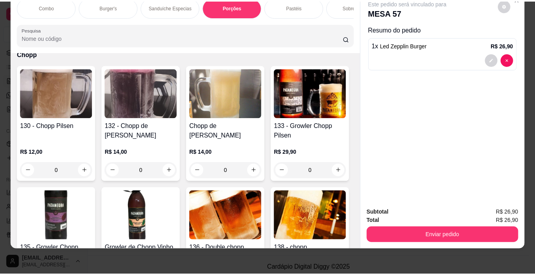
scroll to position [1477, 0]
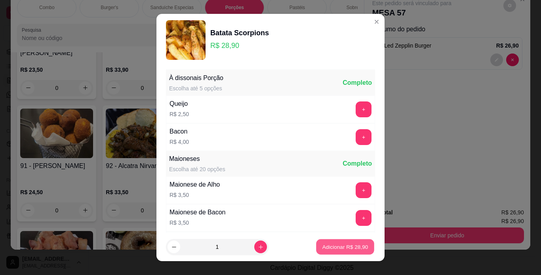
click at [348, 250] on p "Adicionar R$ 28,90" at bounding box center [346, 247] width 46 height 8
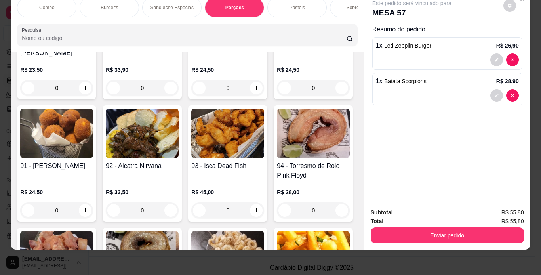
type input "1"
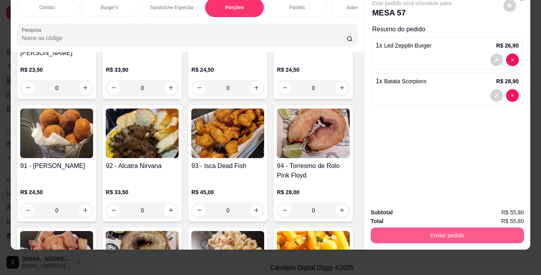
click at [417, 227] on button "Enviar pedido" at bounding box center [447, 235] width 153 height 16
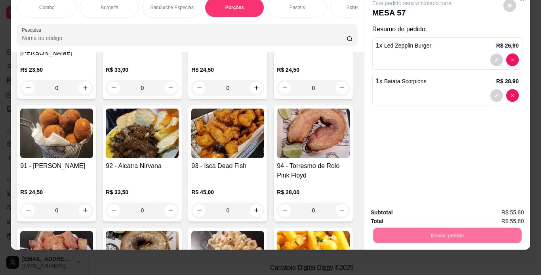
click at [408, 216] on button "Não registrar e enviar pedido" at bounding box center [421, 210] width 82 height 15
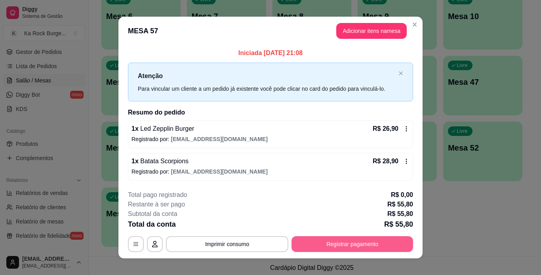
click at [366, 243] on button "Registrar pagamento" at bounding box center [353, 244] width 122 height 16
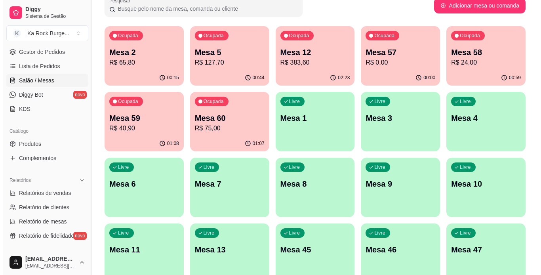
scroll to position [59, 0]
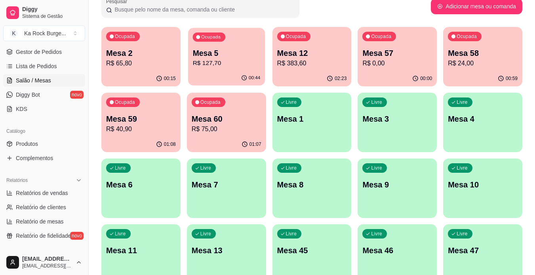
click at [220, 62] on p "R$ 127,70" at bounding box center [227, 63] width 68 height 9
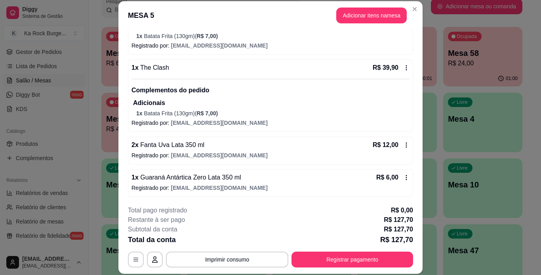
scroll to position [201, 0]
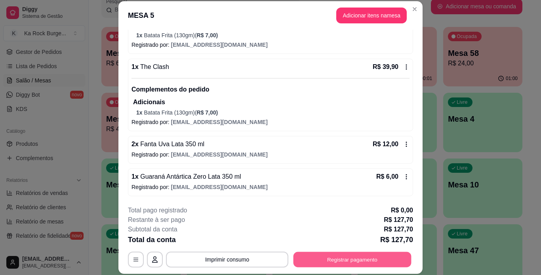
click at [350, 262] on button "Registrar pagamento" at bounding box center [353, 259] width 118 height 15
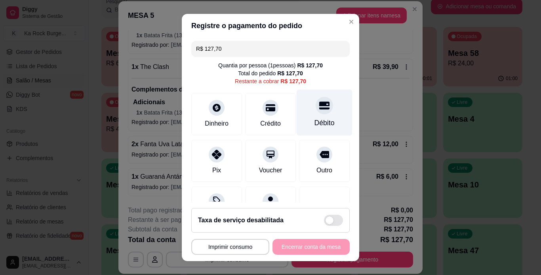
click at [305, 113] on div "Débito" at bounding box center [325, 112] width 56 height 46
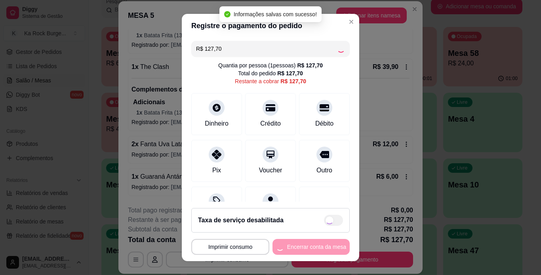
type input "R$ 0,00"
click at [311, 249] on button "Encerrar conta da mesa" at bounding box center [311, 247] width 77 height 16
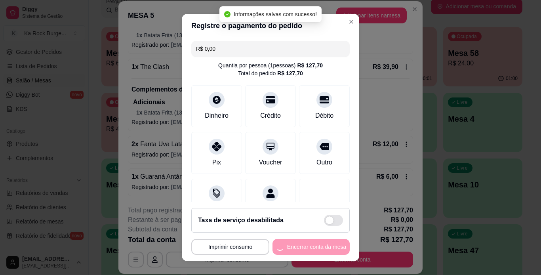
click at [311, 247] on div "**********" at bounding box center [270, 247] width 159 height 16
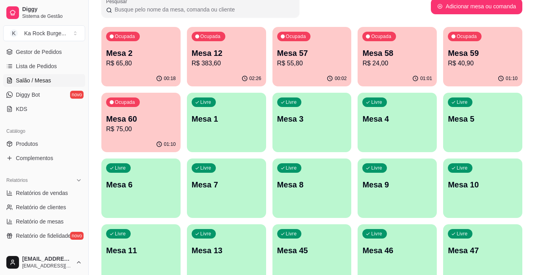
click at [245, 57] on p "Mesa 12" at bounding box center [227, 53] width 70 height 11
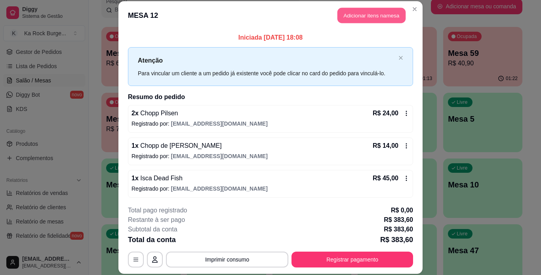
click at [349, 16] on button "Adicionar itens na mesa" at bounding box center [372, 15] width 68 height 15
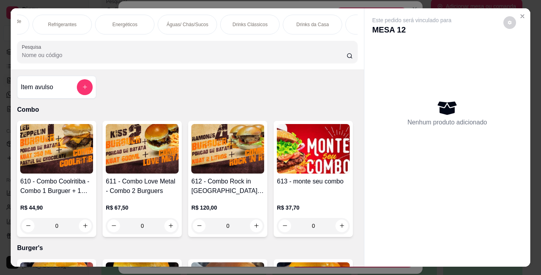
scroll to position [0, 675]
click at [256, 22] on p "Drinks Clássicos" at bounding box center [248, 24] width 35 height 6
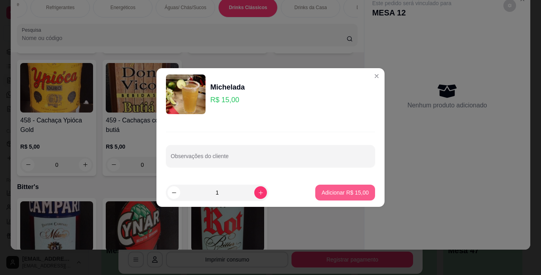
click at [357, 194] on p "Adicionar R$ 15,00" at bounding box center [345, 193] width 47 height 8
type input "1"
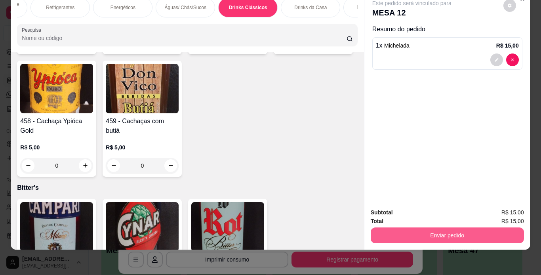
click at [425, 227] on button "Enviar pedido" at bounding box center [447, 235] width 153 height 16
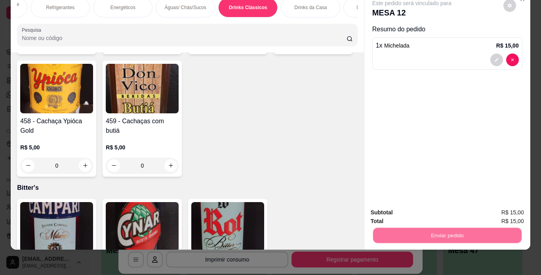
click at [425, 211] on button "Não registrar e enviar pedido" at bounding box center [421, 210] width 82 height 15
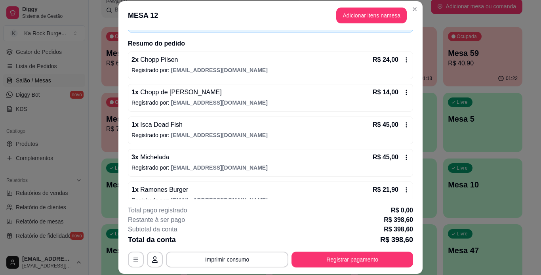
scroll to position [0, 0]
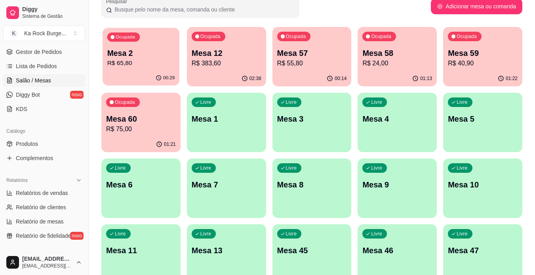
click at [131, 59] on p "R$ 65,80" at bounding box center [141, 63] width 68 height 9
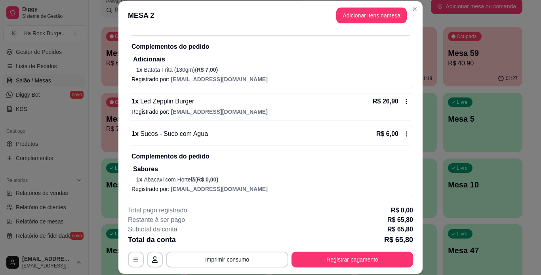
scroll to position [91, 0]
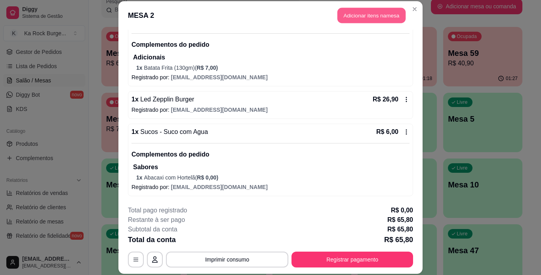
click at [370, 15] on button "Adicionar itens na mesa" at bounding box center [372, 15] width 68 height 15
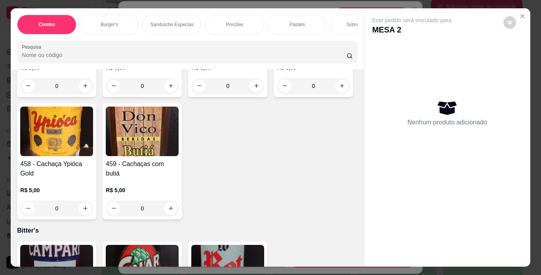
scroll to position [5371, 0]
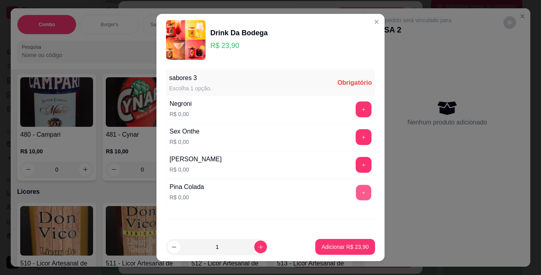
click at [356, 193] on button "+" at bounding box center [363, 192] width 15 height 15
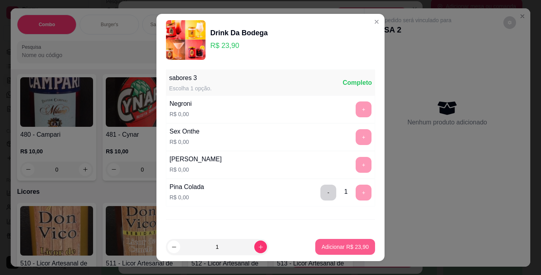
click at [346, 247] on p "Adicionar R$ 23,90" at bounding box center [345, 247] width 47 height 8
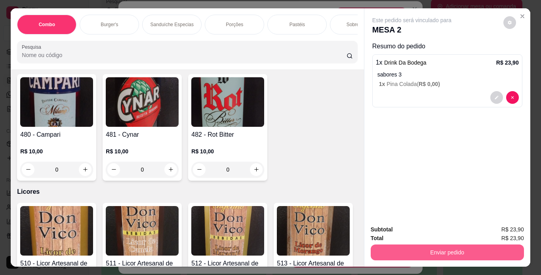
click at [377, 245] on button "Enviar pedido" at bounding box center [447, 253] width 153 height 16
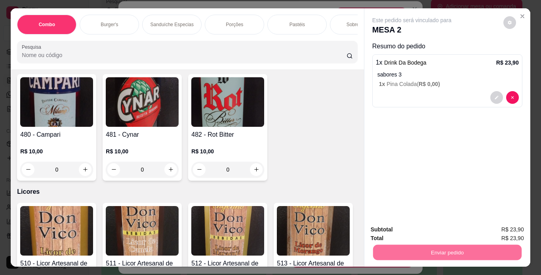
click at [409, 230] on button "Não registrar e enviar pedido" at bounding box center [421, 230] width 80 height 15
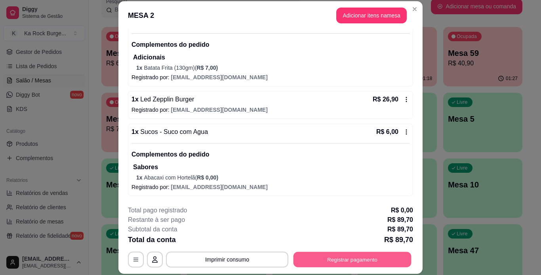
click at [377, 267] on button "Registrar pagamento" at bounding box center [353, 259] width 118 height 15
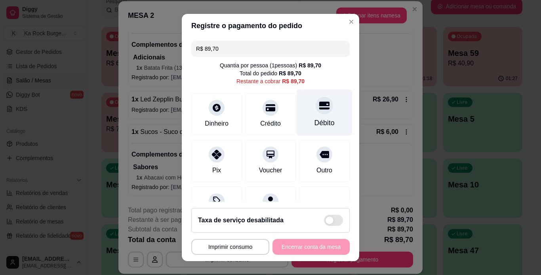
click at [310, 116] on div "Débito" at bounding box center [325, 112] width 56 height 46
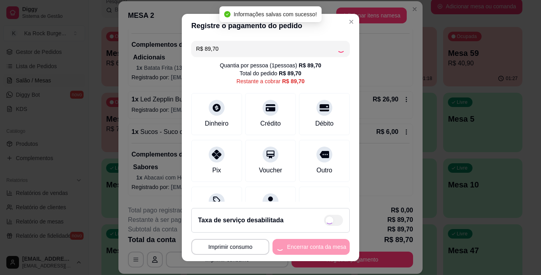
type input "R$ 0,00"
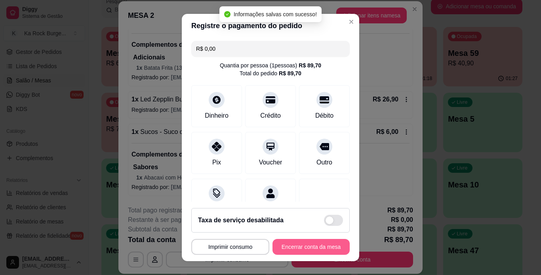
click at [314, 249] on button "Encerrar conta da mesa" at bounding box center [311, 247] width 77 height 16
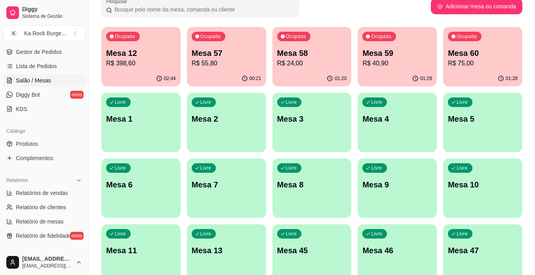
click at [139, 77] on div "02:44" at bounding box center [140, 78] width 79 height 15
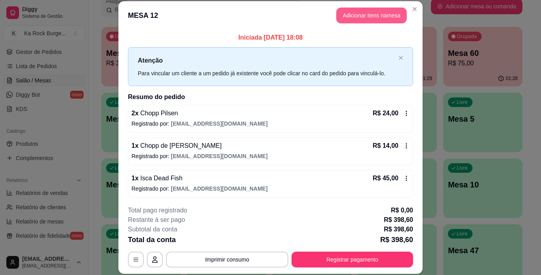
click at [355, 16] on button "Adicionar itens na mesa" at bounding box center [371, 16] width 71 height 16
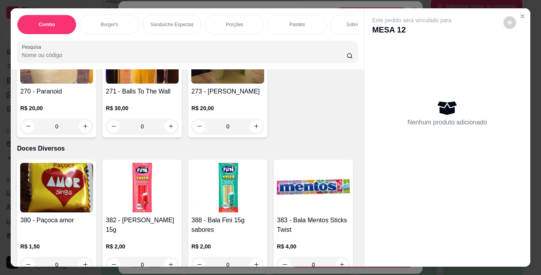
scroll to position [4809, 0]
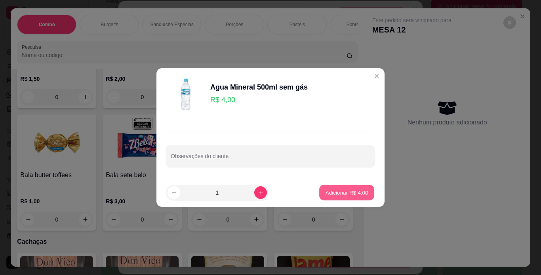
click at [325, 193] on p "Adicionar R$ 4,00" at bounding box center [346, 193] width 43 height 8
type input "1"
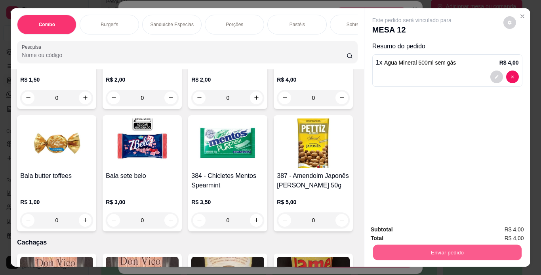
click at [384, 249] on button "Enviar pedido" at bounding box center [447, 252] width 149 height 15
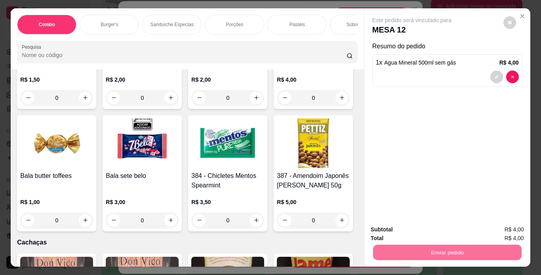
click at [437, 227] on button "Não registrar e enviar pedido" at bounding box center [421, 230] width 80 height 15
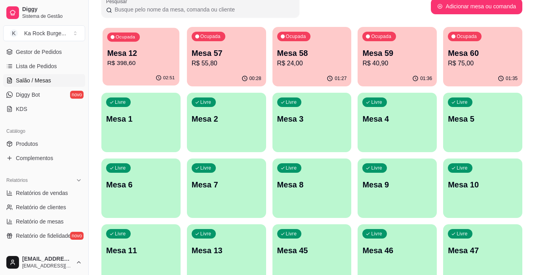
click at [163, 62] on p "R$ 398,60" at bounding box center [141, 63] width 68 height 9
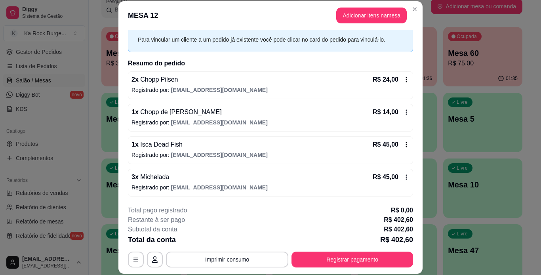
scroll to position [40, 0]
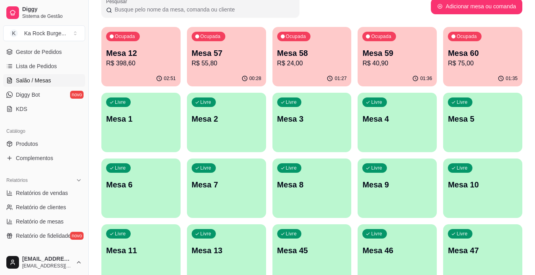
click at [529, 159] on div "Todos Mesas Comandas Pesquisar Adicionar mesa ou comanda Ocupada Mesa 12 R$ 398…" at bounding box center [312, 197] width 447 height 453
click at [482, 57] on p "Mesa 60" at bounding box center [483, 53] width 68 height 11
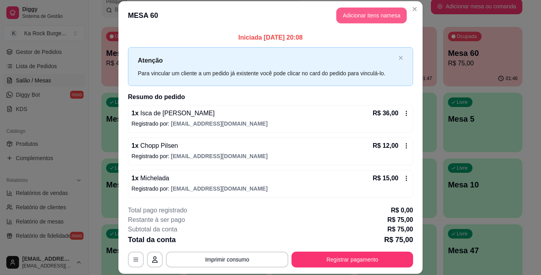
click at [375, 19] on button "Adicionar itens na mesa" at bounding box center [371, 16] width 71 height 16
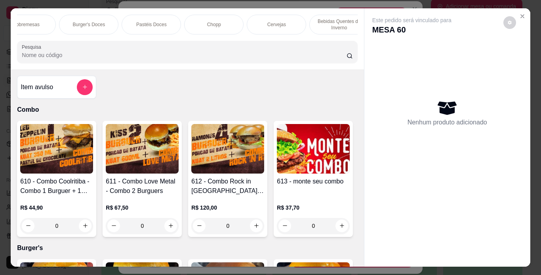
scroll to position [0, 336]
click at [204, 17] on div "Chopp" at bounding box center [211, 25] width 59 height 20
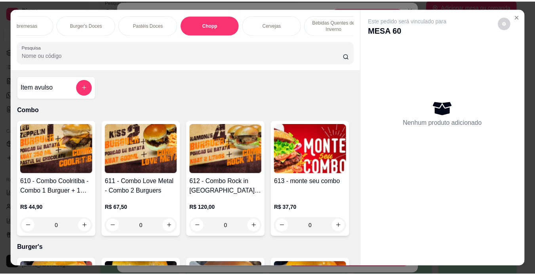
scroll to position [20, 0]
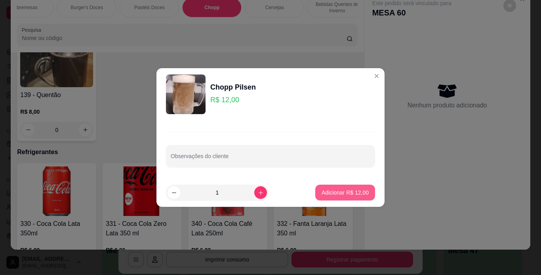
click at [328, 189] on p "Adicionar R$ 12,00" at bounding box center [345, 193] width 47 height 8
type input "1"
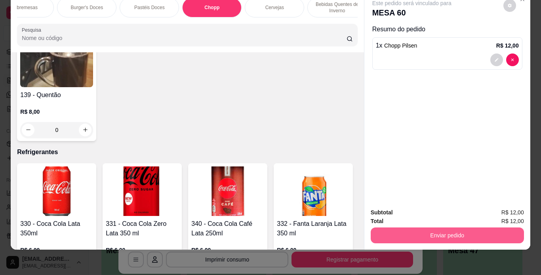
click at [398, 227] on button "Enviar pedido" at bounding box center [447, 235] width 153 height 16
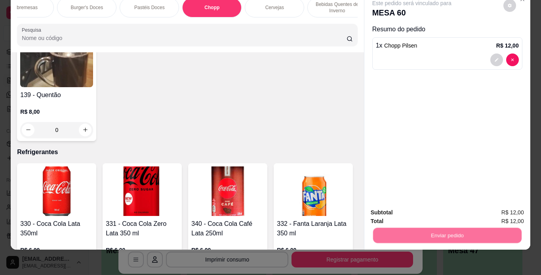
click at [401, 204] on button "Não registrar e enviar pedido" at bounding box center [421, 210] width 82 height 15
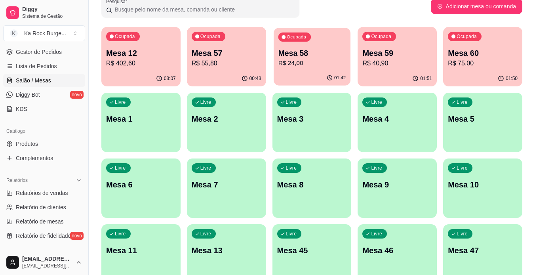
click at [296, 57] on p "Mesa 58" at bounding box center [312, 53] width 68 height 11
click at [421, 51] on p "Mesa 59" at bounding box center [398, 53] width 70 height 11
click at [489, 69] on div "Ocupada Mesa 60 R$ 75,00" at bounding box center [482, 49] width 79 height 44
click at [230, 48] on p "Mesa 57" at bounding box center [227, 53] width 68 height 11
click at [54, 192] on span "Relatórios de vendas" at bounding box center [42, 193] width 52 height 8
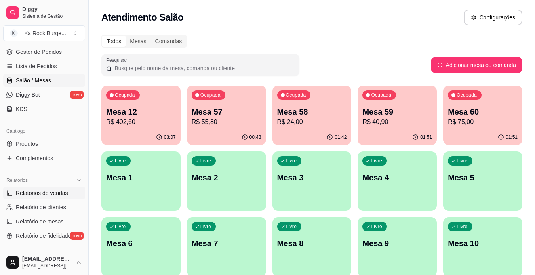
select select "ALL"
select select "0"
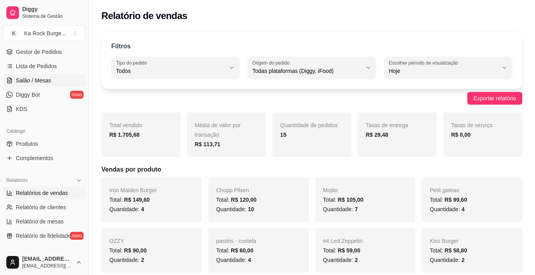
click at [38, 84] on link "Salão / Mesas" at bounding box center [44, 80] width 82 height 13
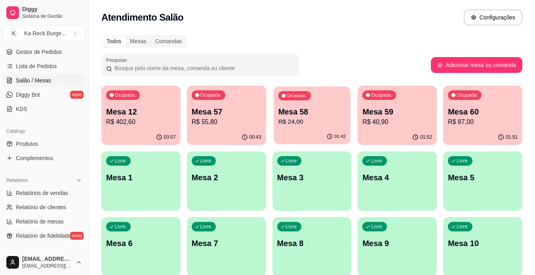
click at [328, 116] on p "Mesa 58" at bounding box center [312, 112] width 68 height 11
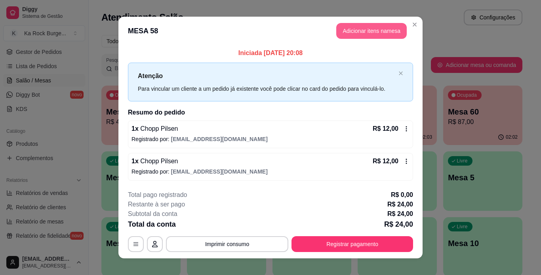
click at [365, 34] on button "Adicionar itens na mesa" at bounding box center [371, 31] width 71 height 16
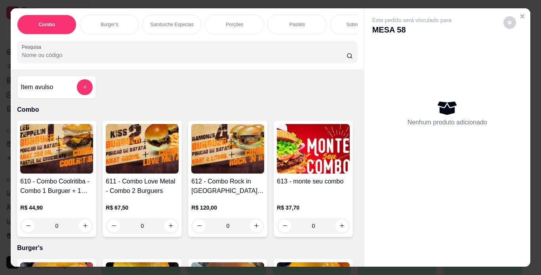
click at [226, 23] on p "Porções" at bounding box center [234, 24] width 17 height 6
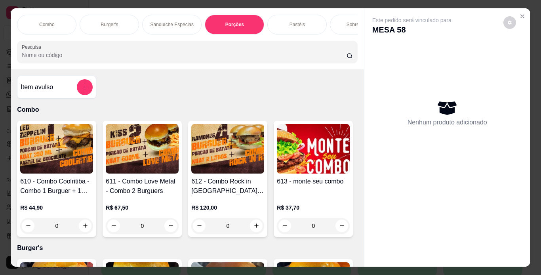
scroll to position [20, 0]
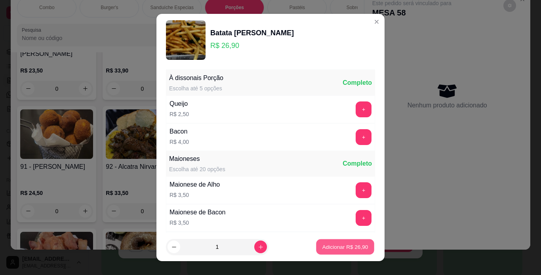
click at [336, 251] on button "Adicionar R$ 26,90" at bounding box center [345, 246] width 58 height 15
type input "1"
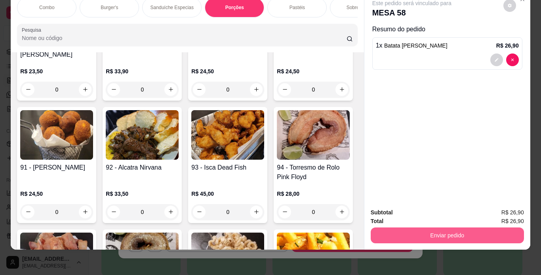
click at [400, 233] on button "Enviar pedido" at bounding box center [447, 235] width 153 height 16
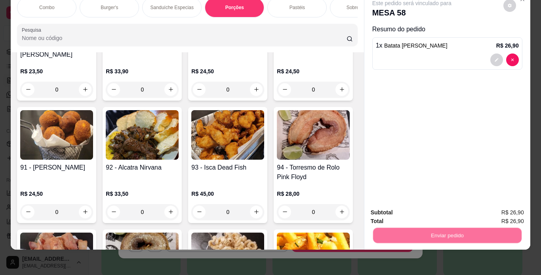
click at [403, 212] on button "Não registrar e enviar pedido" at bounding box center [421, 210] width 80 height 15
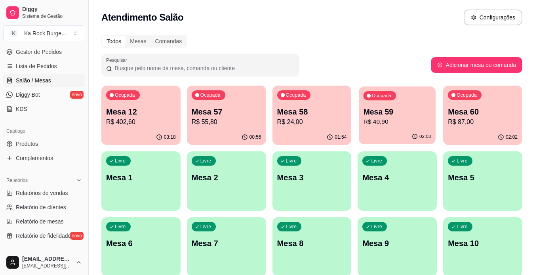
click at [397, 117] on div "Mesa 59 R$ 40,90" at bounding box center [398, 117] width 68 height 20
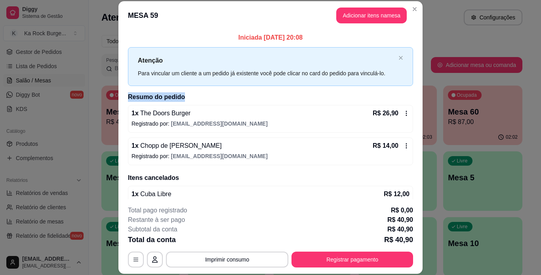
drag, startPoint x: 420, startPoint y: 75, endPoint x: 418, endPoint y: 91, distance: 15.5
click at [418, 91] on div "Iniciada [DATE] 20:08 Atenção Para vincular um cliente a um pedido já existente…" at bounding box center [270, 114] width 304 height 169
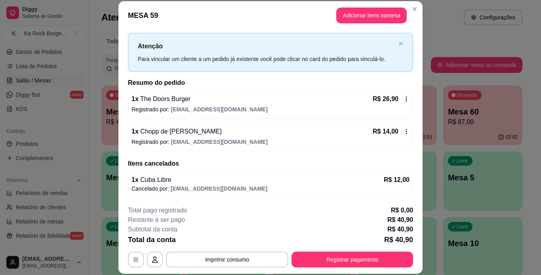
click at [284, 19] on header "MESA 59 Adicionar itens na mesa" at bounding box center [270, 15] width 304 height 29
click at [361, 17] on button "Adicionar itens na mesa" at bounding box center [371, 16] width 71 height 16
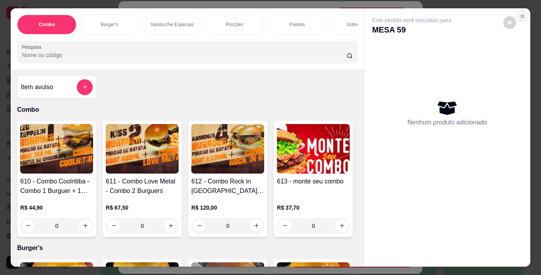
click at [520, 13] on icon "Close" at bounding box center [523, 16] width 6 height 6
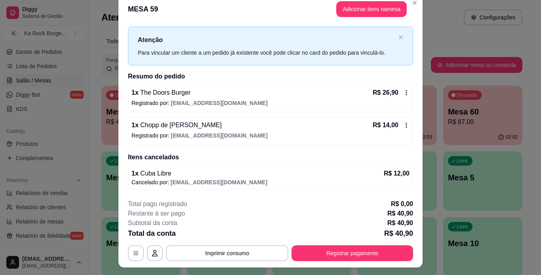
scroll to position [0, 0]
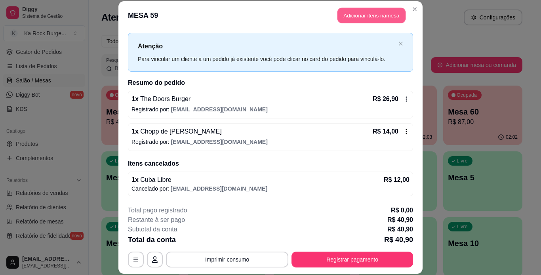
click at [352, 19] on button "Adicionar itens na mesa" at bounding box center [372, 15] width 68 height 15
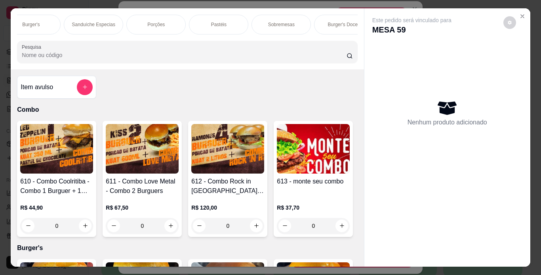
scroll to position [0, 143]
click at [336, 16] on div "Pastéis Doces" at bounding box center [342, 25] width 59 height 20
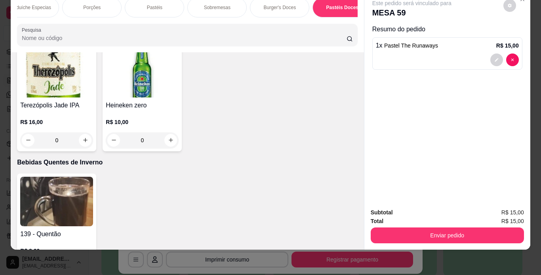
type input "1"
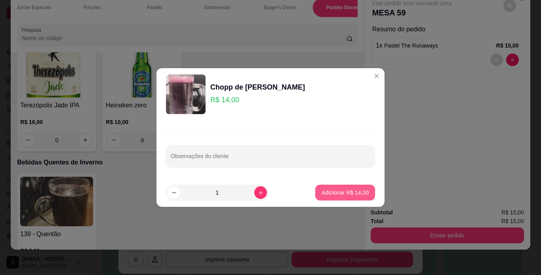
click at [331, 193] on p "Adicionar R$ 14,00" at bounding box center [345, 193] width 47 height 8
type input "1"
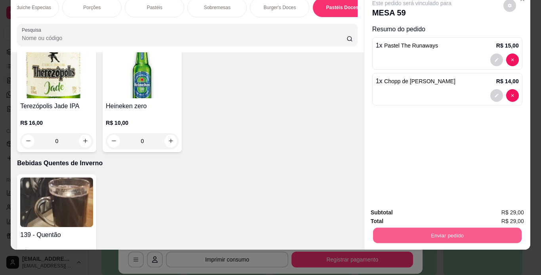
click at [401, 228] on button "Enviar pedido" at bounding box center [447, 235] width 149 height 15
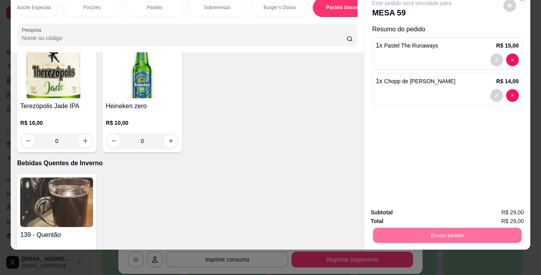
click at [404, 213] on button "Não registrar e enviar pedido" at bounding box center [421, 210] width 82 height 15
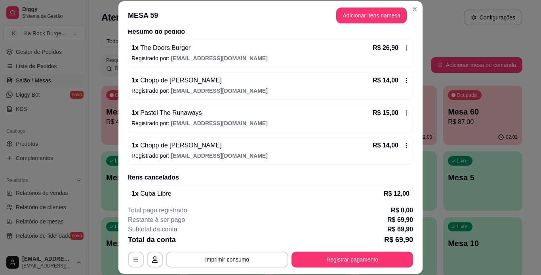
scroll to position [79, 0]
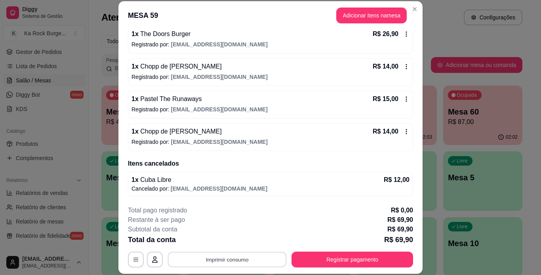
click at [227, 265] on button "Imprimir consumo" at bounding box center [227, 259] width 119 height 15
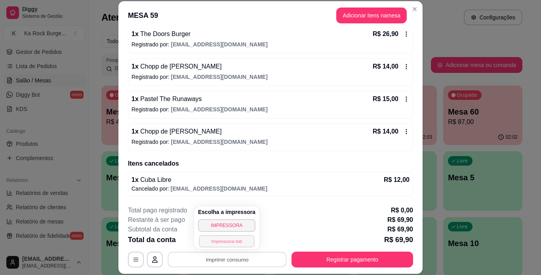
click at [235, 243] on button "Impressora tob" at bounding box center [226, 241] width 55 height 12
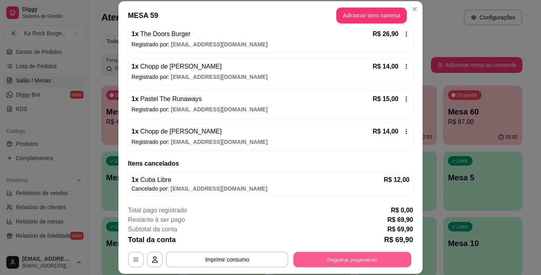
click at [373, 259] on button "Registrar pagamento" at bounding box center [353, 259] width 118 height 15
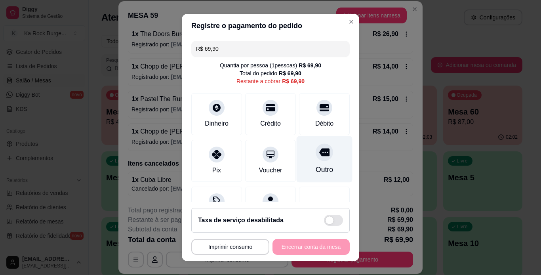
drag, startPoint x: 321, startPoint y: 113, endPoint x: 315, endPoint y: 143, distance: 30.7
click at [321, 113] on div "Débito" at bounding box center [324, 114] width 51 height 42
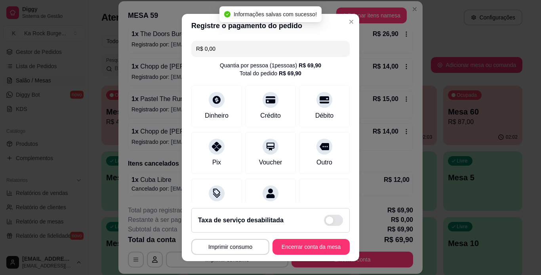
type input "R$ 0,00"
click at [321, 241] on button "Encerrar conta da mesa" at bounding box center [311, 246] width 75 height 15
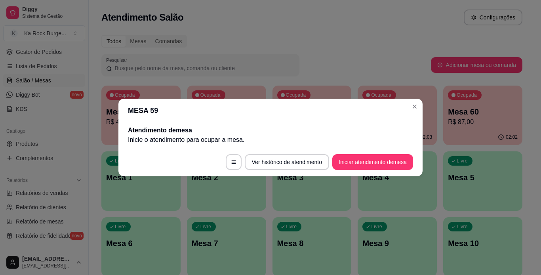
scroll to position [0, 0]
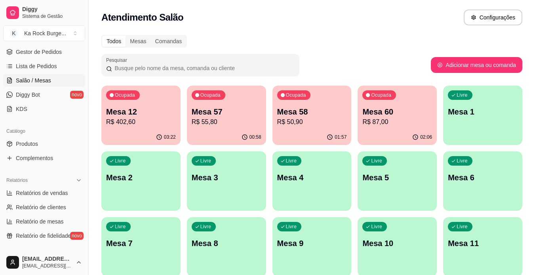
click at [126, 113] on p "Mesa 12" at bounding box center [141, 111] width 70 height 11
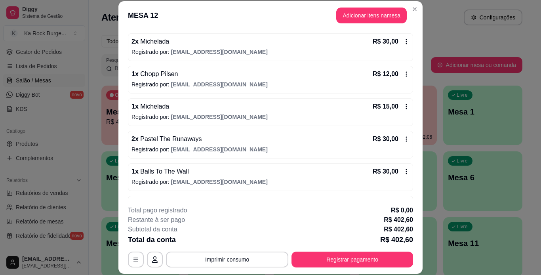
scroll to position [327, 0]
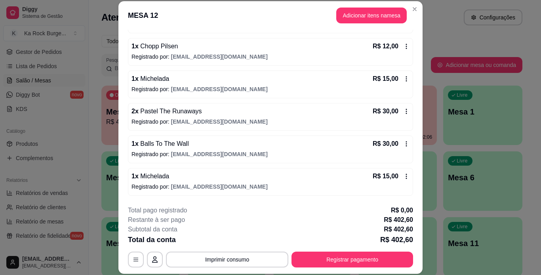
click at [406, 113] on icon at bounding box center [406, 111] width 1 height 5
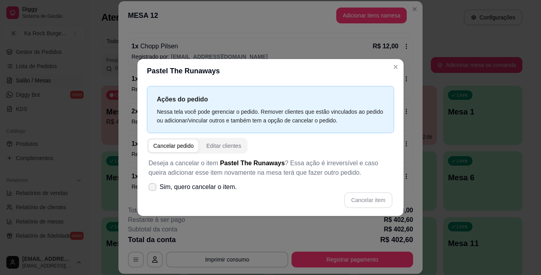
click at [194, 192] on span "Sim, quero cancelar o item." at bounding box center [198, 187] width 77 height 10
click at [153, 192] on input "Sim, quero cancelar o item." at bounding box center [150, 191] width 5 height 5
checkbox input "true"
click at [356, 200] on button "Cancelar item" at bounding box center [368, 200] width 48 height 16
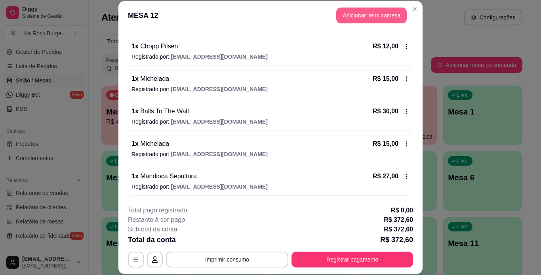
click at [350, 17] on button "Adicionar itens na mesa" at bounding box center [371, 16] width 71 height 16
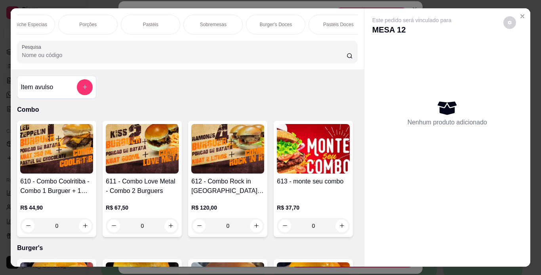
scroll to position [0, 174]
click at [306, 21] on p "Pastéis Doces" at bounding box center [311, 24] width 31 height 6
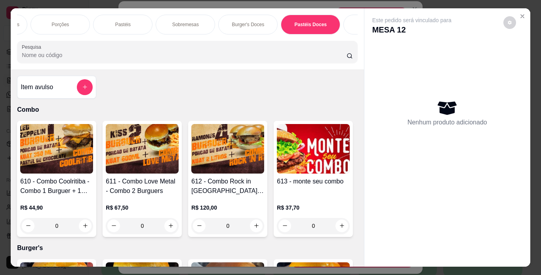
scroll to position [20, 0]
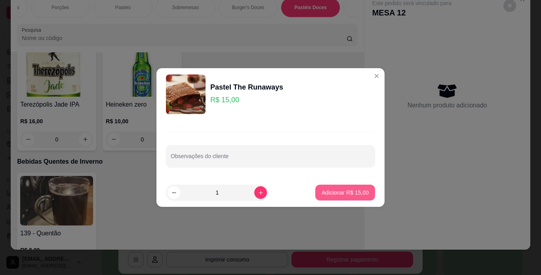
click at [336, 190] on p "Adicionar R$ 15,00" at bounding box center [345, 193] width 47 height 8
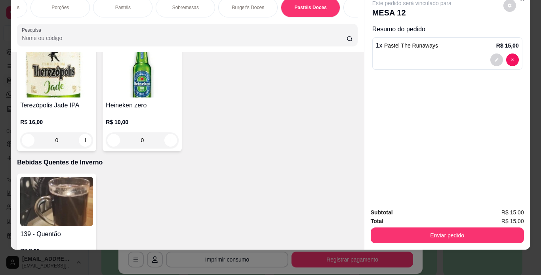
type input "1"
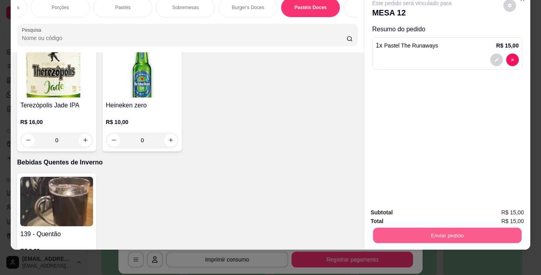
click at [421, 233] on button "Enviar pedido" at bounding box center [447, 235] width 149 height 15
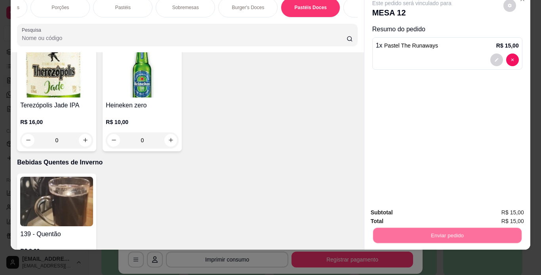
click at [417, 212] on button "Não registrar e enviar pedido" at bounding box center [421, 210] width 80 height 15
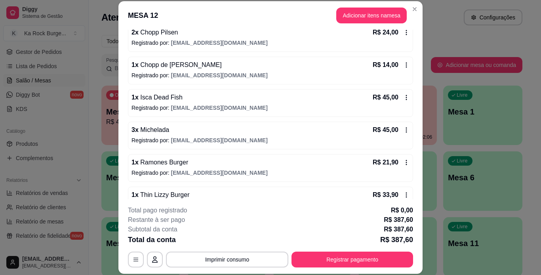
scroll to position [73, 0]
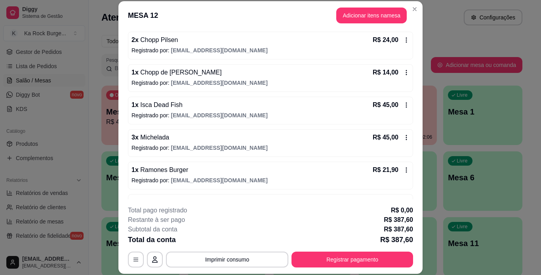
click at [403, 75] on icon at bounding box center [406, 72] width 6 height 6
click at [403, 71] on icon at bounding box center [406, 72] width 6 height 6
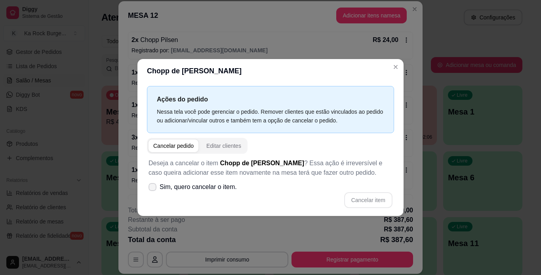
click at [196, 189] on span "Sim, quero cancelar o item." at bounding box center [198, 187] width 77 height 10
click at [153, 189] on input "Sim, quero cancelar o item." at bounding box center [150, 191] width 5 height 5
checkbox input "true"
click at [384, 201] on button "Cancelar item" at bounding box center [368, 200] width 47 height 15
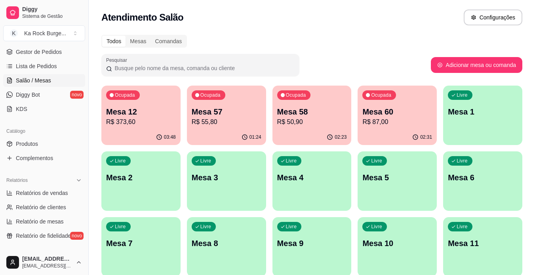
click at [126, 104] on div "Ocupada Mesa 12 R$ 373,60" at bounding box center [140, 108] width 79 height 44
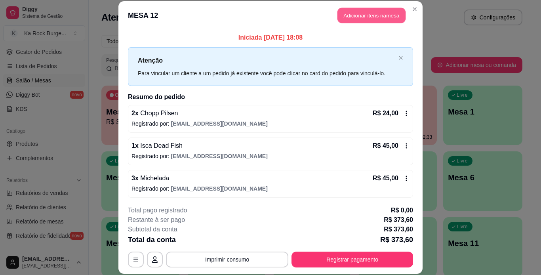
click at [371, 13] on button "Adicionar itens na mesa" at bounding box center [372, 15] width 68 height 15
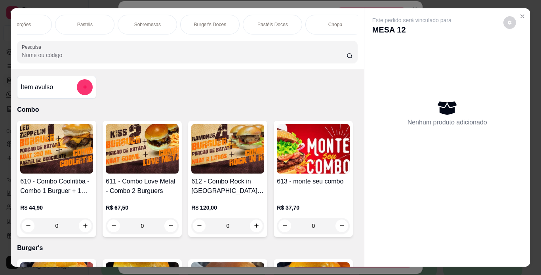
scroll to position [0, 216]
click at [281, 24] on div "Pastéis Doces" at bounding box center [268, 25] width 59 height 20
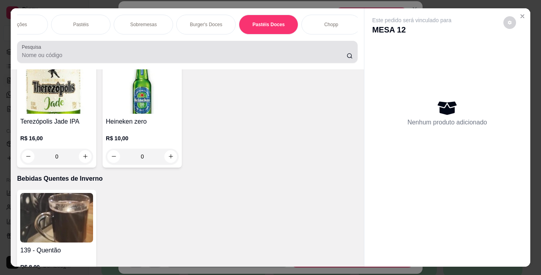
scroll to position [20, 0]
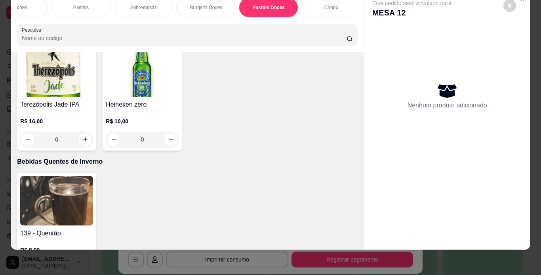
type input "1"
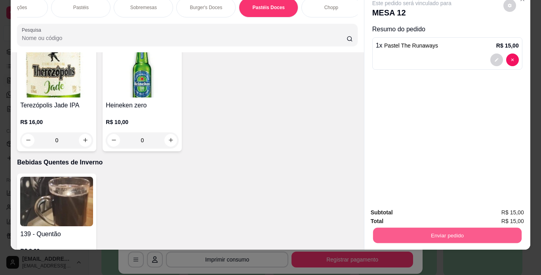
click at [378, 228] on button "Enviar pedido" at bounding box center [447, 235] width 149 height 15
click at [404, 212] on button "Não registrar e enviar pedido" at bounding box center [421, 210] width 82 height 15
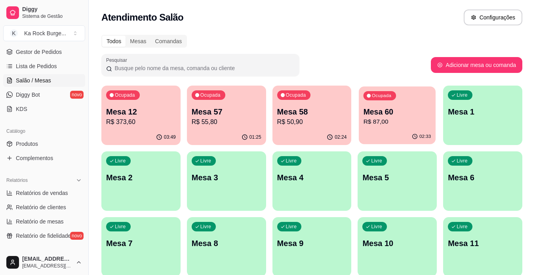
click at [403, 128] on div "Ocupada Mesa 60 R$ 87,00" at bounding box center [397, 107] width 77 height 43
click at [147, 118] on p "R$ 373,60" at bounding box center [141, 122] width 70 height 10
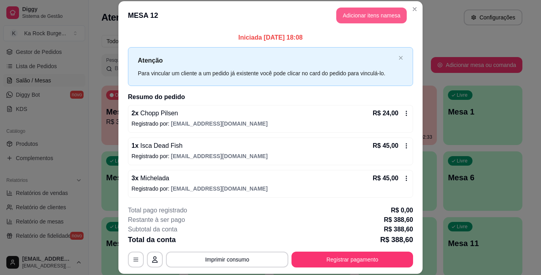
click at [350, 16] on button "Adicionar itens na mesa" at bounding box center [371, 16] width 71 height 16
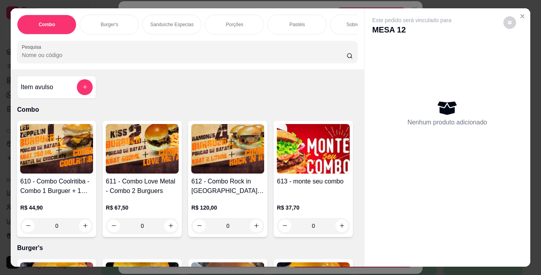
click at [176, 31] on div "Sanduíche Especias" at bounding box center [171, 25] width 59 height 20
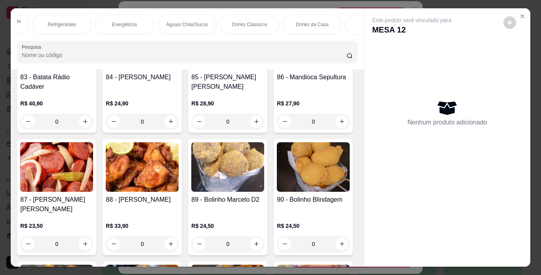
scroll to position [0, 682]
drag, startPoint x: 249, startPoint y: 19, endPoint x: 275, endPoint y: 155, distance: 137.6
click at [250, 21] on p "Drinks Clássicos" at bounding box center [241, 24] width 35 height 6
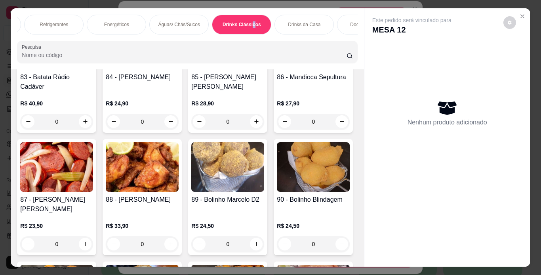
scroll to position [20, 0]
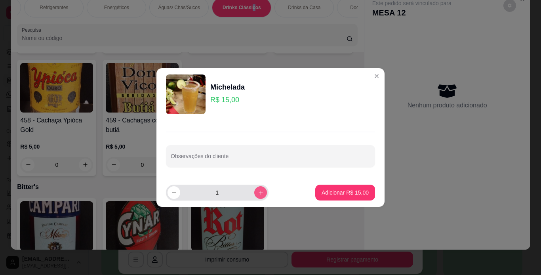
click at [258, 192] on icon "increase-product-quantity" at bounding box center [261, 193] width 6 height 6
type input "2"
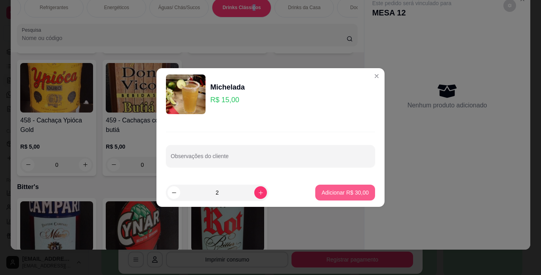
click at [349, 196] on p "Adicionar R$ 30,00" at bounding box center [345, 193] width 47 height 8
type input "2"
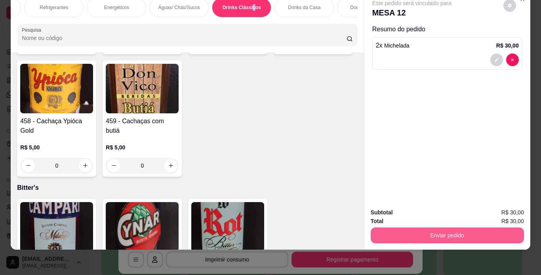
click at [409, 227] on button "Enviar pedido" at bounding box center [447, 235] width 153 height 16
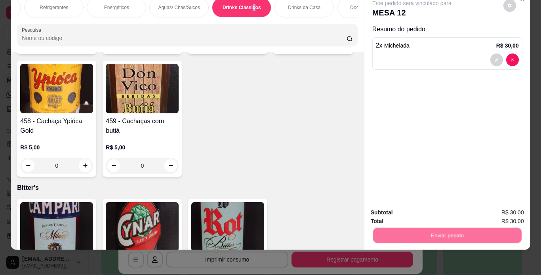
click at [413, 206] on button "Não registrar e enviar pedido" at bounding box center [421, 210] width 80 height 15
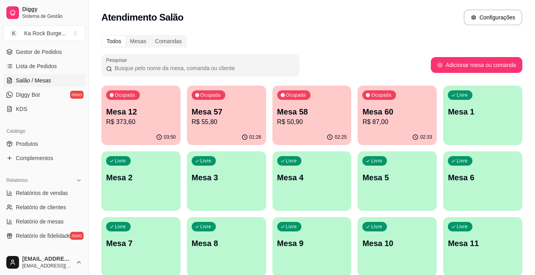
click at [314, 123] on p "R$ 50,90" at bounding box center [312, 122] width 70 height 10
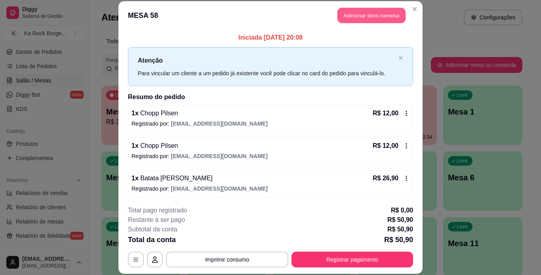
click at [374, 14] on button "Adicionar itens na mesa" at bounding box center [372, 15] width 68 height 15
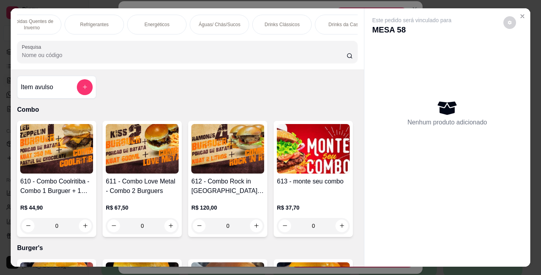
scroll to position [0, 693]
drag, startPoint x: 223, startPoint y: 21, endPoint x: 191, endPoint y: 169, distance: 152.0
click at [223, 21] on p "Drinks Clássicos" at bounding box center [230, 24] width 35 height 6
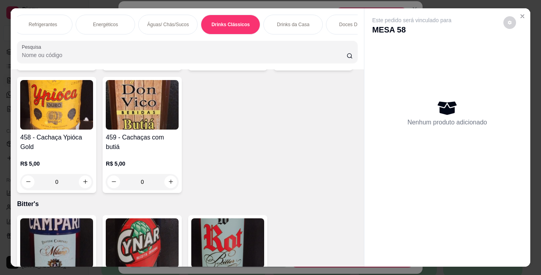
scroll to position [20, 0]
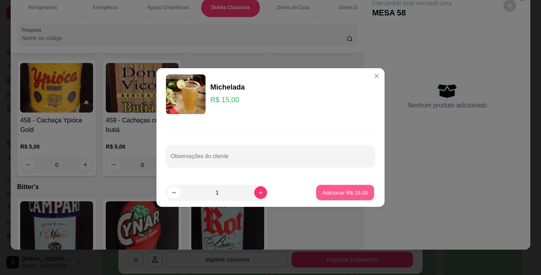
click at [338, 194] on p "Adicionar R$ 15,00" at bounding box center [346, 193] width 46 height 8
type input "1"
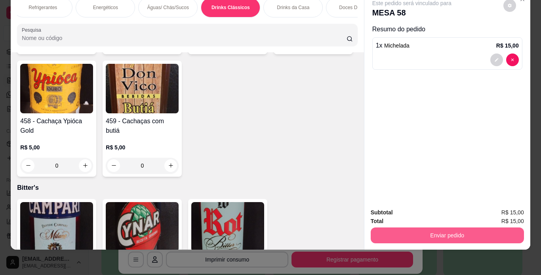
click at [464, 227] on button "Enviar pedido" at bounding box center [447, 235] width 153 height 16
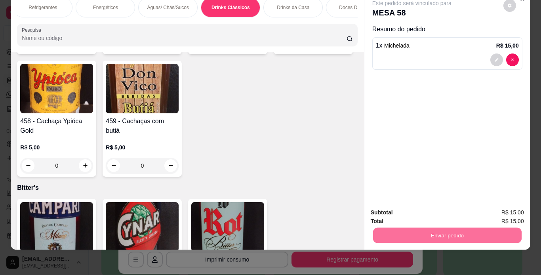
click at [443, 211] on button "Não registrar e enviar pedido" at bounding box center [421, 210] width 80 height 15
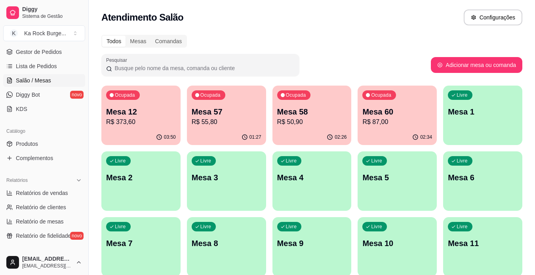
click at [391, 125] on p "R$ 87,00" at bounding box center [398, 122] width 70 height 10
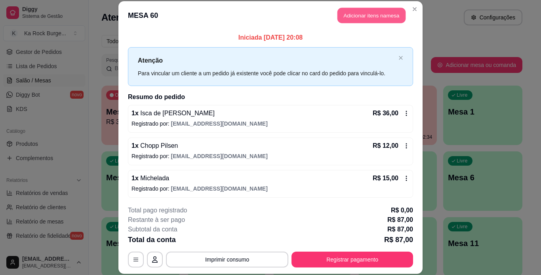
click at [367, 19] on button "Adicionar itens na mesa" at bounding box center [372, 15] width 68 height 15
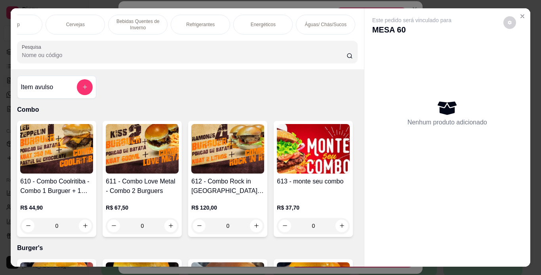
scroll to position [0, 571]
click at [344, 21] on p "Drinks Clássicos" at bounding box center [352, 24] width 35 height 6
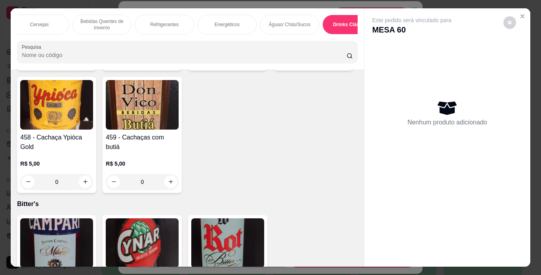
scroll to position [20, 0]
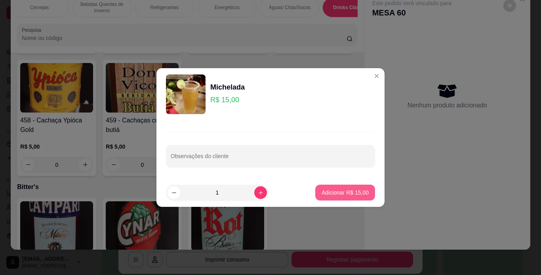
click at [349, 186] on button "Adicionar R$ 15,00" at bounding box center [345, 193] width 60 height 16
type input "1"
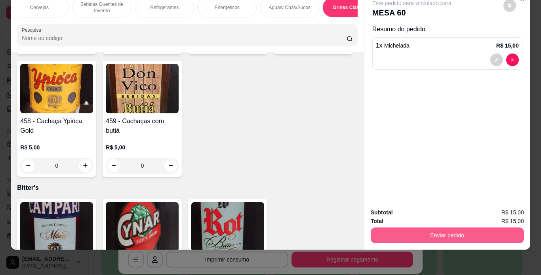
click at [407, 227] on button "Enviar pedido" at bounding box center [447, 235] width 153 height 16
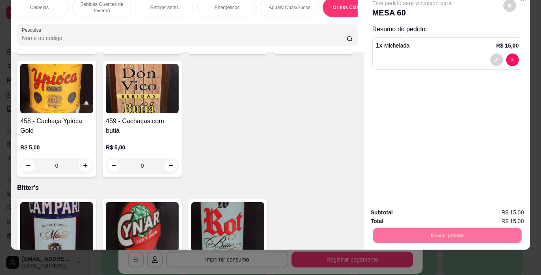
click at [410, 209] on button "Não registrar e enviar pedido" at bounding box center [421, 210] width 80 height 15
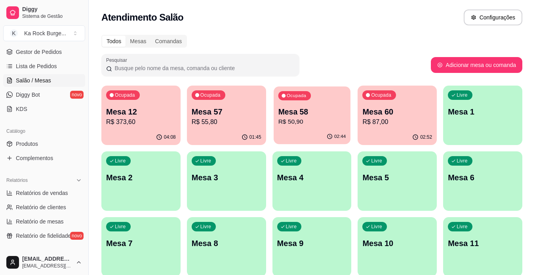
click at [316, 125] on p "R$ 50,90" at bounding box center [312, 121] width 68 height 9
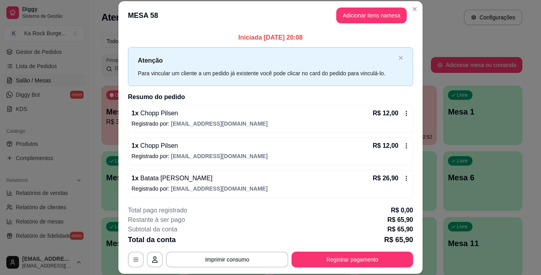
click at [362, 23] on header "MESA 58 Adicionar itens na mesa" at bounding box center [270, 15] width 304 height 29
click at [363, 19] on button "Adicionar itens na mesa" at bounding box center [372, 15] width 68 height 15
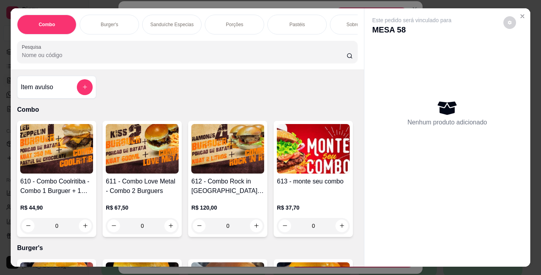
click at [119, 26] on div "Burger's" at bounding box center [109, 25] width 59 height 20
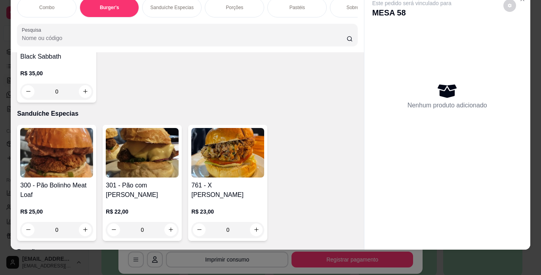
scroll to position [953, 0]
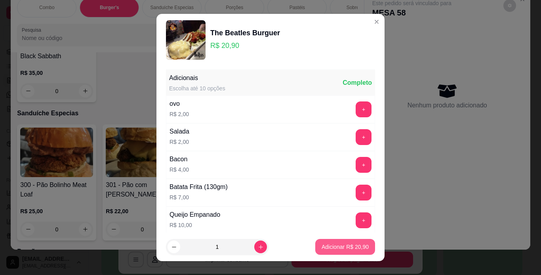
click at [342, 250] on p "Adicionar R$ 20,90" at bounding box center [345, 247] width 47 height 8
type input "1"
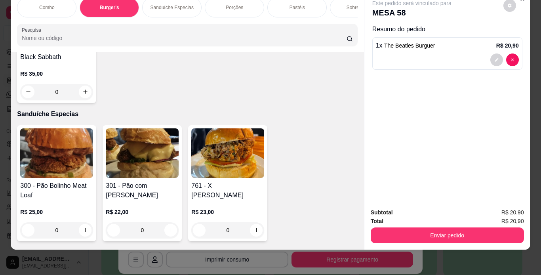
scroll to position [954, 0]
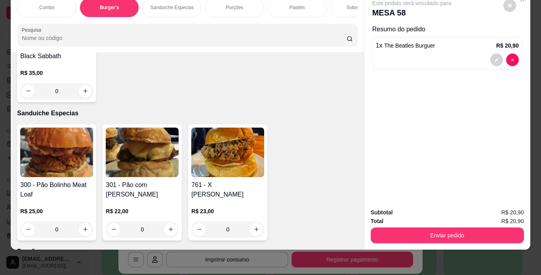
click at [427, 232] on button "Enviar pedido" at bounding box center [447, 235] width 153 height 16
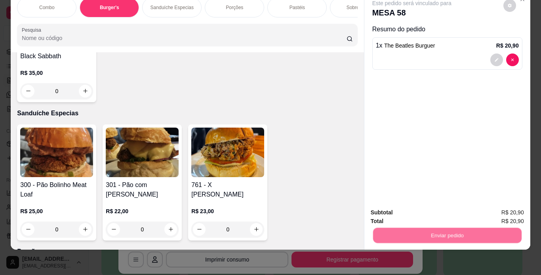
click at [430, 212] on button "Não registrar e enviar pedido" at bounding box center [421, 210] width 80 height 15
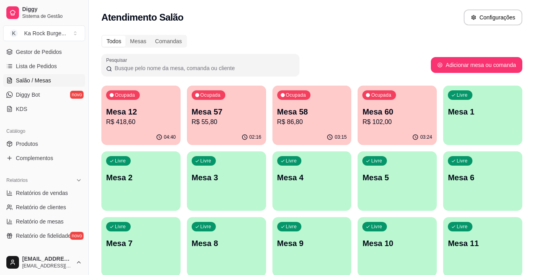
click at [143, 132] on div "04:40" at bounding box center [140, 137] width 79 height 15
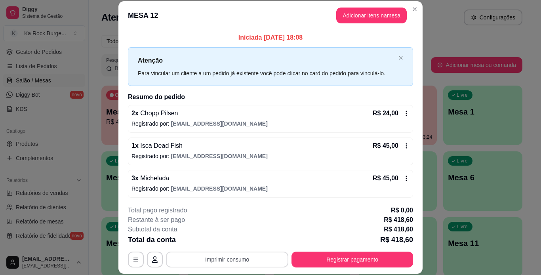
click at [245, 261] on button "Imprimir consumo" at bounding box center [227, 260] width 122 height 16
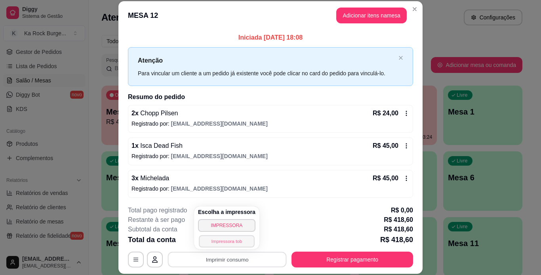
click at [237, 244] on button "Impressora tob" at bounding box center [226, 241] width 55 height 12
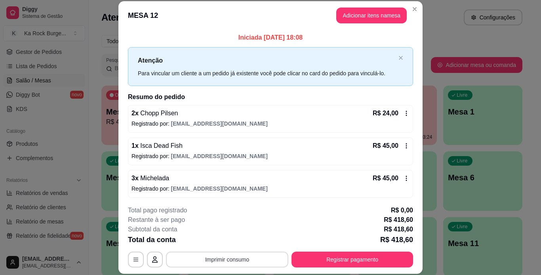
click at [260, 252] on button "Imprimir consumo" at bounding box center [227, 260] width 122 height 16
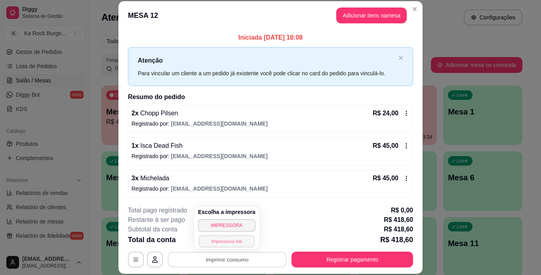
click at [219, 243] on button "Impressora tob" at bounding box center [226, 241] width 55 height 12
click at [219, 243] on div "Escolha a impressora IMPRESSORA Impressora tob" at bounding box center [225, 227] width 65 height 43
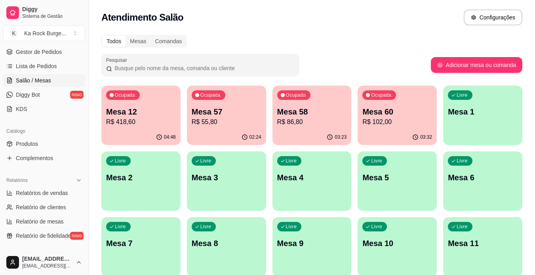
click at [376, 117] on p "Mesa 60" at bounding box center [398, 111] width 70 height 11
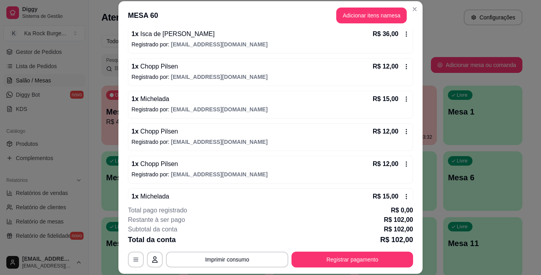
scroll to position [99, 0]
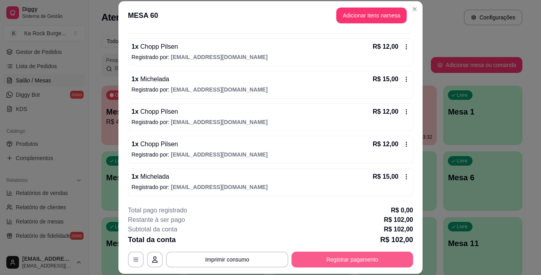
click at [335, 260] on button "Registrar pagamento" at bounding box center [353, 260] width 122 height 16
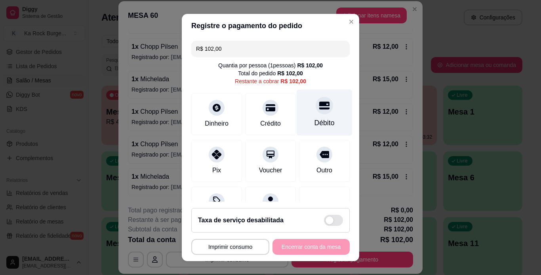
click at [309, 130] on div "Débito" at bounding box center [325, 112] width 56 height 46
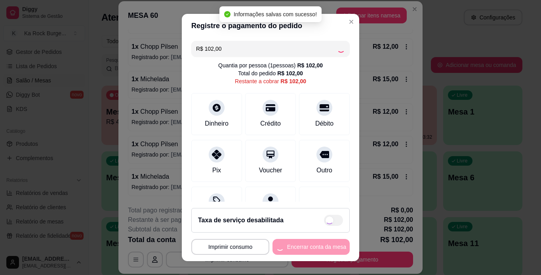
type input "R$ 0,00"
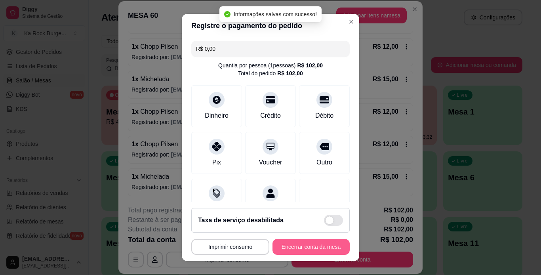
click at [319, 250] on button "Encerrar conta da mesa" at bounding box center [311, 247] width 77 height 16
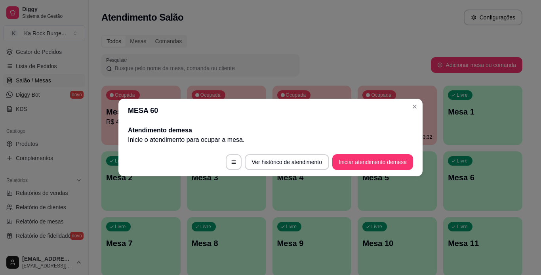
scroll to position [0, 0]
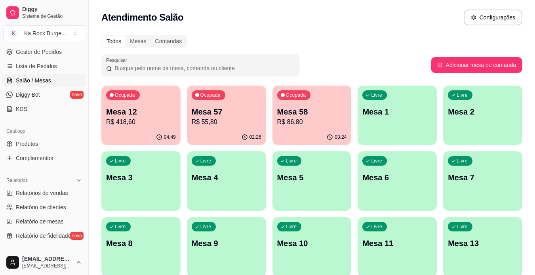
click at [311, 130] on div "03:24" at bounding box center [312, 137] width 79 height 15
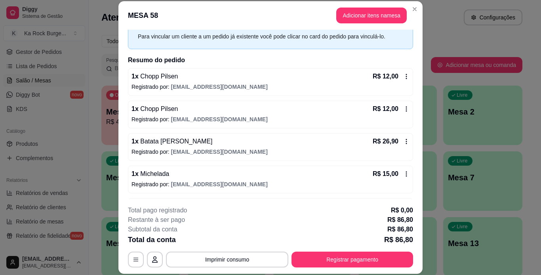
scroll to position [40, 0]
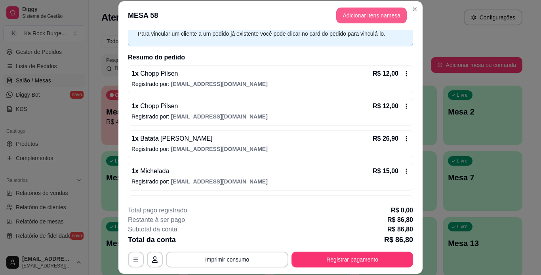
click at [355, 10] on button "Adicionar itens na mesa" at bounding box center [371, 16] width 71 height 16
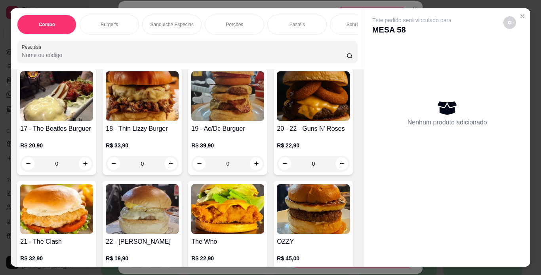
scroll to position [839, 0]
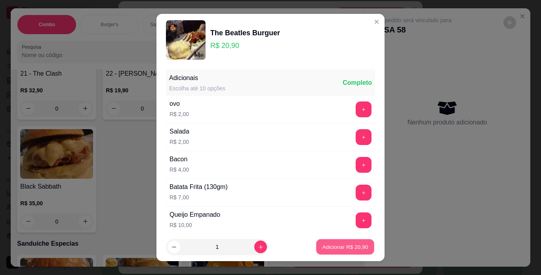
click at [355, 245] on p "Adicionar R$ 20,90" at bounding box center [346, 247] width 46 height 8
type input "1"
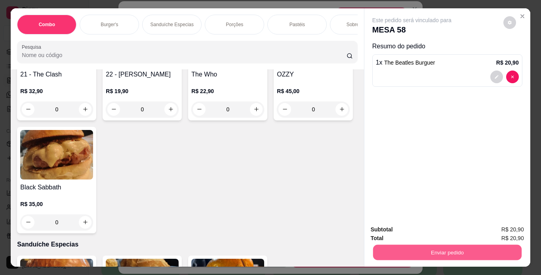
click at [388, 250] on button "Enviar pedido" at bounding box center [447, 252] width 149 height 15
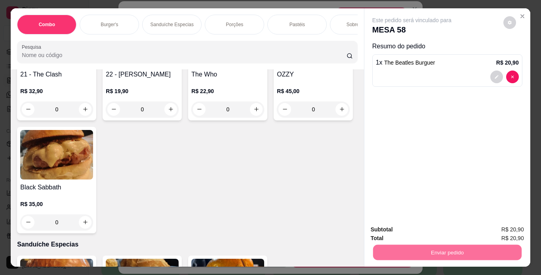
click at [396, 233] on button "Não registrar e enviar pedido" at bounding box center [421, 230] width 80 height 15
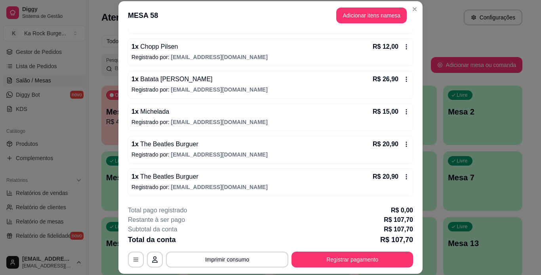
scroll to position [59, 0]
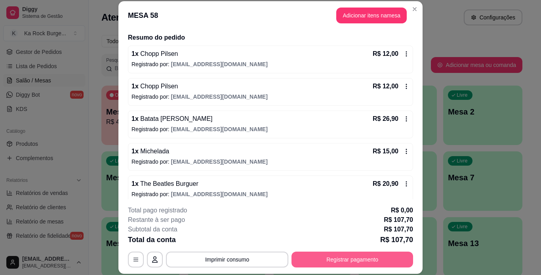
click at [359, 258] on button "Registrar pagamento" at bounding box center [353, 260] width 122 height 16
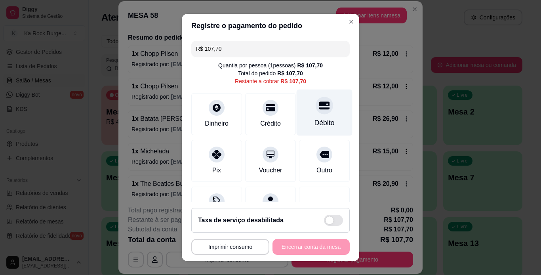
click at [320, 128] on div "Débito" at bounding box center [325, 123] width 20 height 10
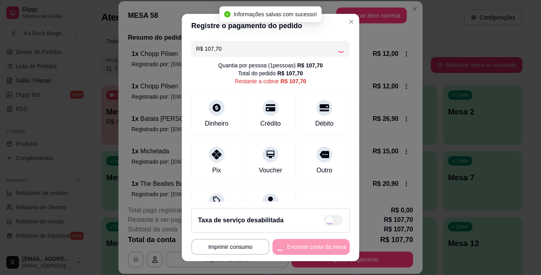
type input "R$ 0,00"
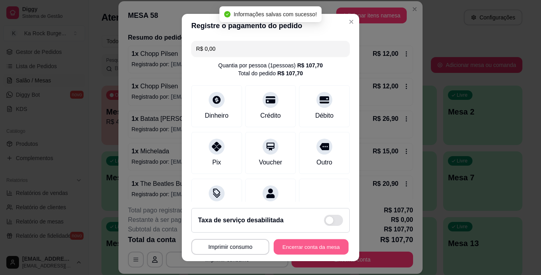
click at [298, 246] on button "Encerrar conta da mesa" at bounding box center [311, 246] width 75 height 15
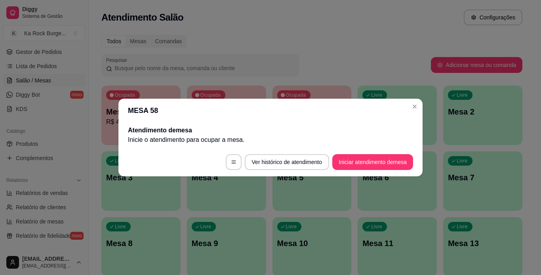
scroll to position [0, 0]
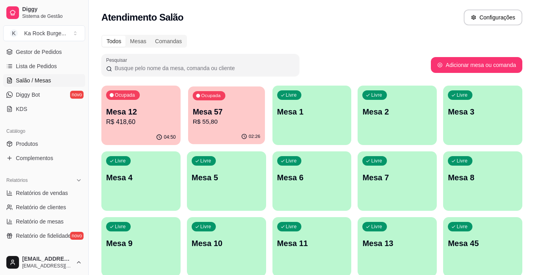
click at [220, 123] on p "R$ 55,80" at bounding box center [227, 121] width 68 height 9
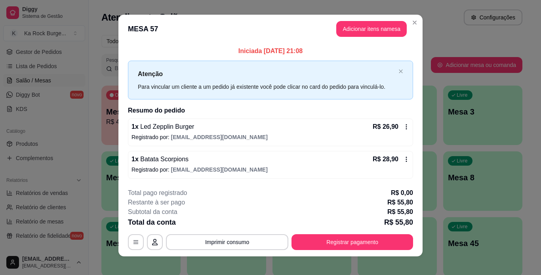
scroll to position [9, 0]
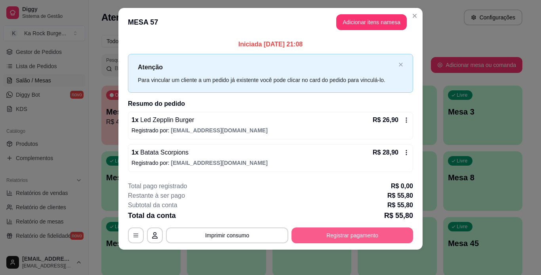
click at [350, 234] on button "Registrar pagamento" at bounding box center [353, 235] width 122 height 16
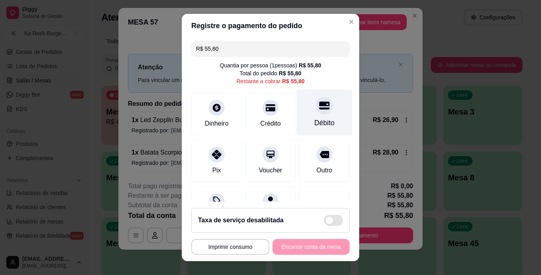
click at [308, 118] on div "Débito" at bounding box center [325, 112] width 56 height 46
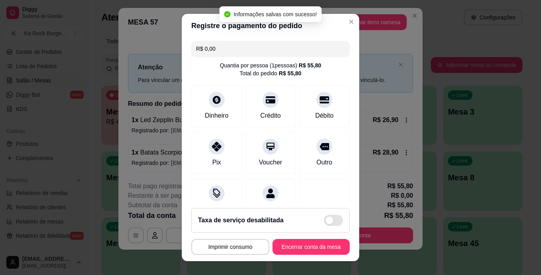
type input "R$ 0,00"
click at [311, 245] on button "Encerrar conta da mesa" at bounding box center [311, 247] width 77 height 16
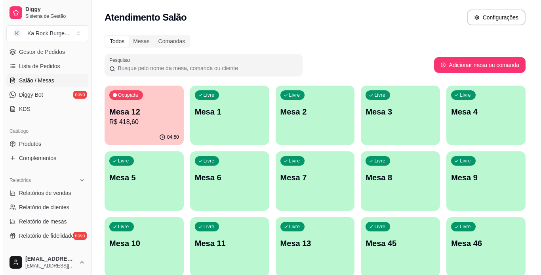
scroll to position [231, 0]
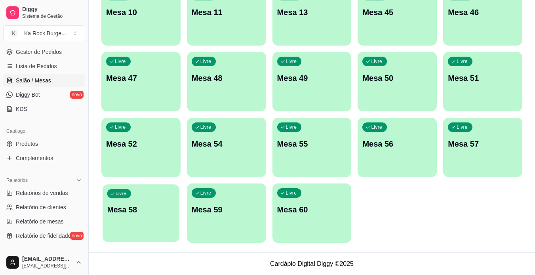
click at [135, 209] on p "Mesa 58" at bounding box center [141, 209] width 68 height 11
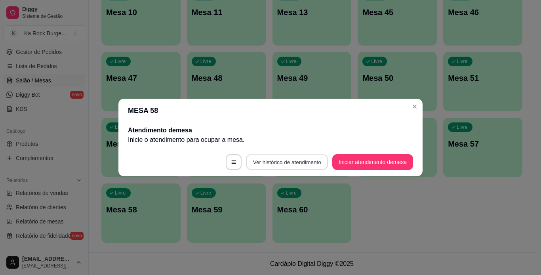
click at [275, 162] on button "Ver histórico de atendimento" at bounding box center [287, 162] width 82 height 15
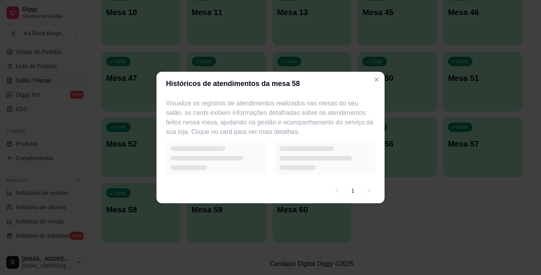
select select "7"
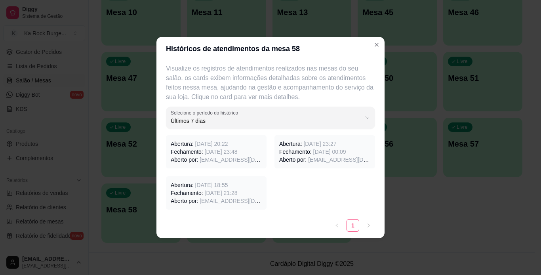
click at [231, 161] on span "[EMAIL_ADDRESS][DOMAIN_NAME]" at bounding box center [247, 160] width 94 height 6
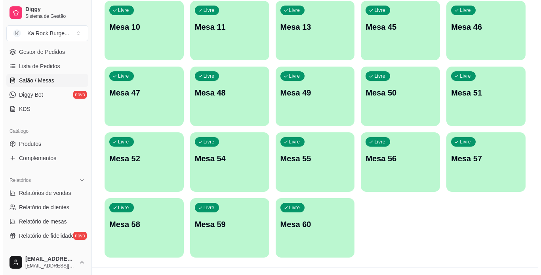
scroll to position [0, 0]
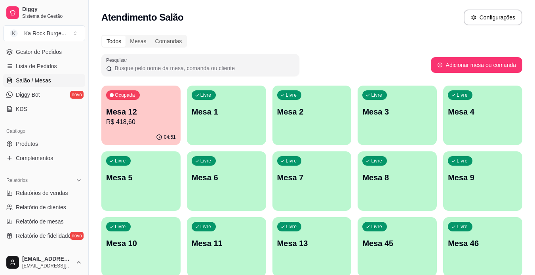
click at [142, 121] on p "R$ 418,60" at bounding box center [141, 122] width 70 height 10
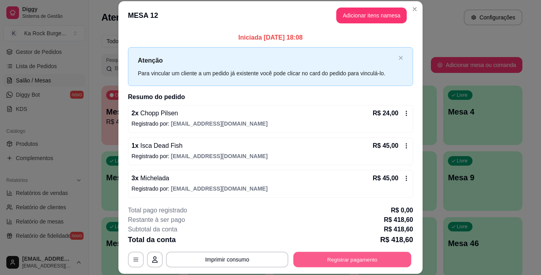
click at [324, 264] on button "Registrar pagamento" at bounding box center [353, 259] width 118 height 15
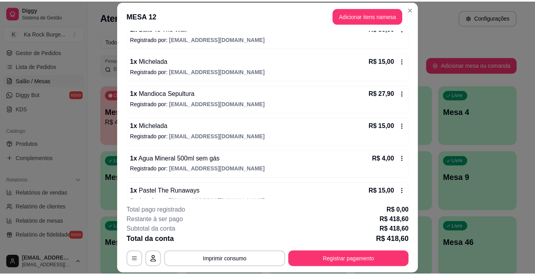
scroll to position [380, 0]
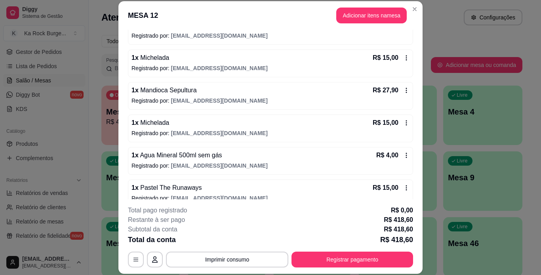
click at [403, 59] on icon at bounding box center [406, 58] width 6 height 6
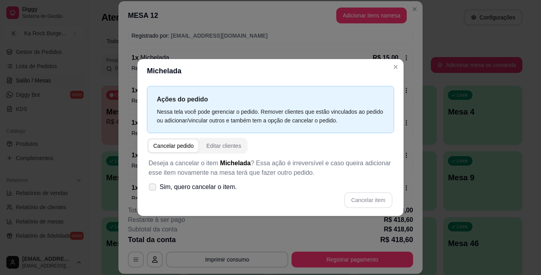
click at [151, 189] on icon at bounding box center [152, 187] width 6 height 4
click at [151, 189] on input "Sim, quero cancelar o item." at bounding box center [150, 191] width 5 height 5
checkbox input "true"
click at [369, 198] on button "Cancelar item" at bounding box center [368, 200] width 47 height 15
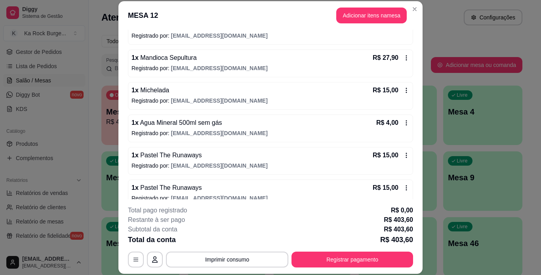
click at [391, 231] on p "R$ 403,60" at bounding box center [398, 230] width 29 height 10
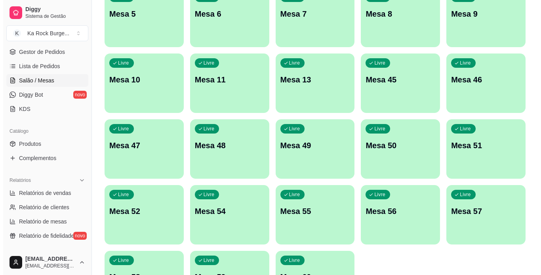
scroll to position [231, 0]
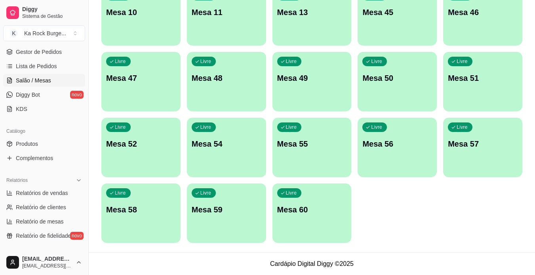
click at [138, 216] on div "Livre Mesa 58" at bounding box center [140, 208] width 79 height 50
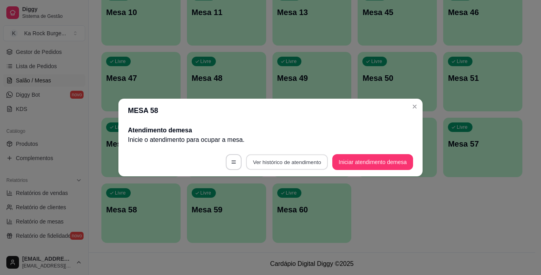
click at [271, 158] on button "Ver histórico de atendimento" at bounding box center [287, 162] width 82 height 15
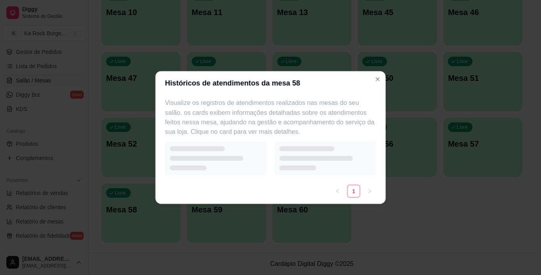
select select "7"
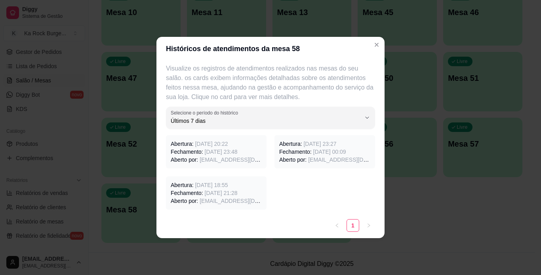
click at [220, 147] on p "Abertura: [DATE] 20:22" at bounding box center [216, 144] width 91 height 8
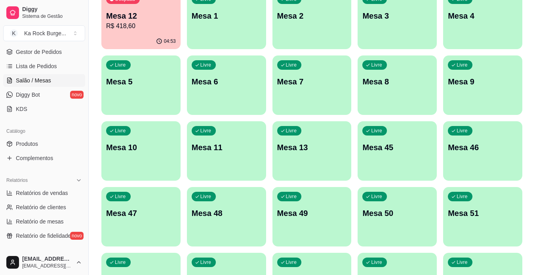
scroll to position [73, 0]
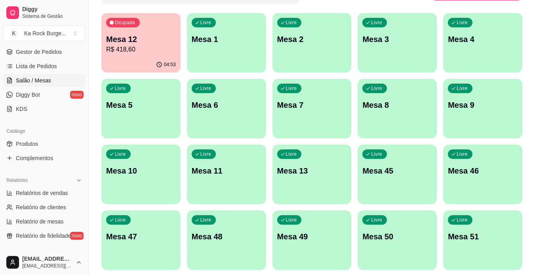
click at [147, 53] on p "R$ 418,60" at bounding box center [141, 50] width 70 height 10
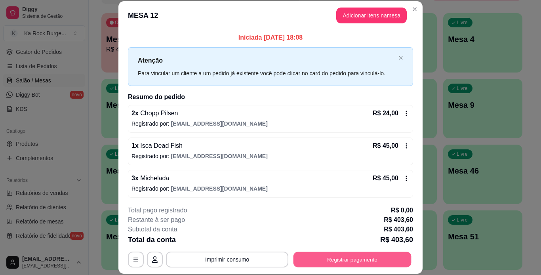
click at [315, 263] on button "Registrar pagamento" at bounding box center [353, 259] width 118 height 15
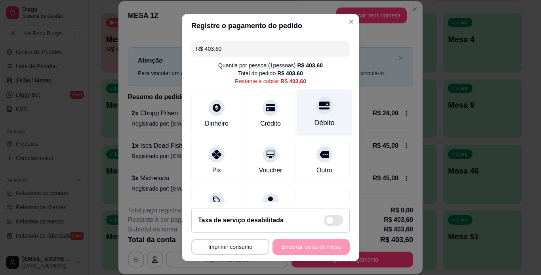
click at [315, 122] on div "Débito" at bounding box center [325, 123] width 20 height 10
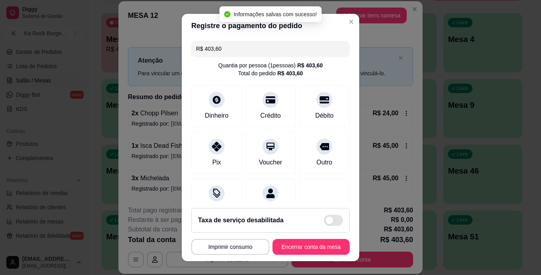
type input "R$ 0,00"
click at [308, 245] on button "Encerrar conta da mesa" at bounding box center [311, 247] width 77 height 16
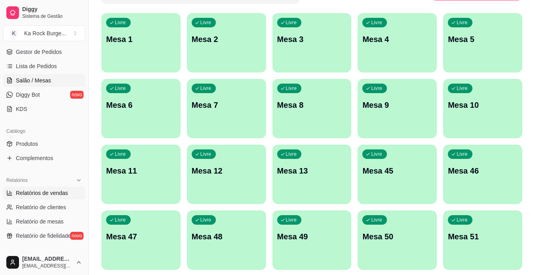
click at [45, 191] on span "Relatórios de vendas" at bounding box center [42, 193] width 52 height 8
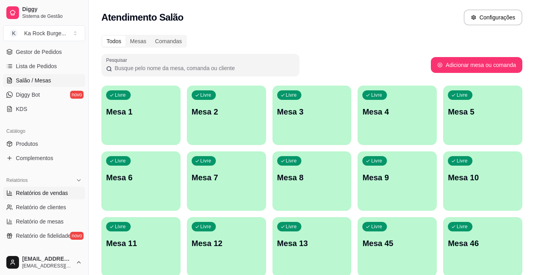
select select "ALL"
select select "0"
